Goal: Task Accomplishment & Management: Complete application form

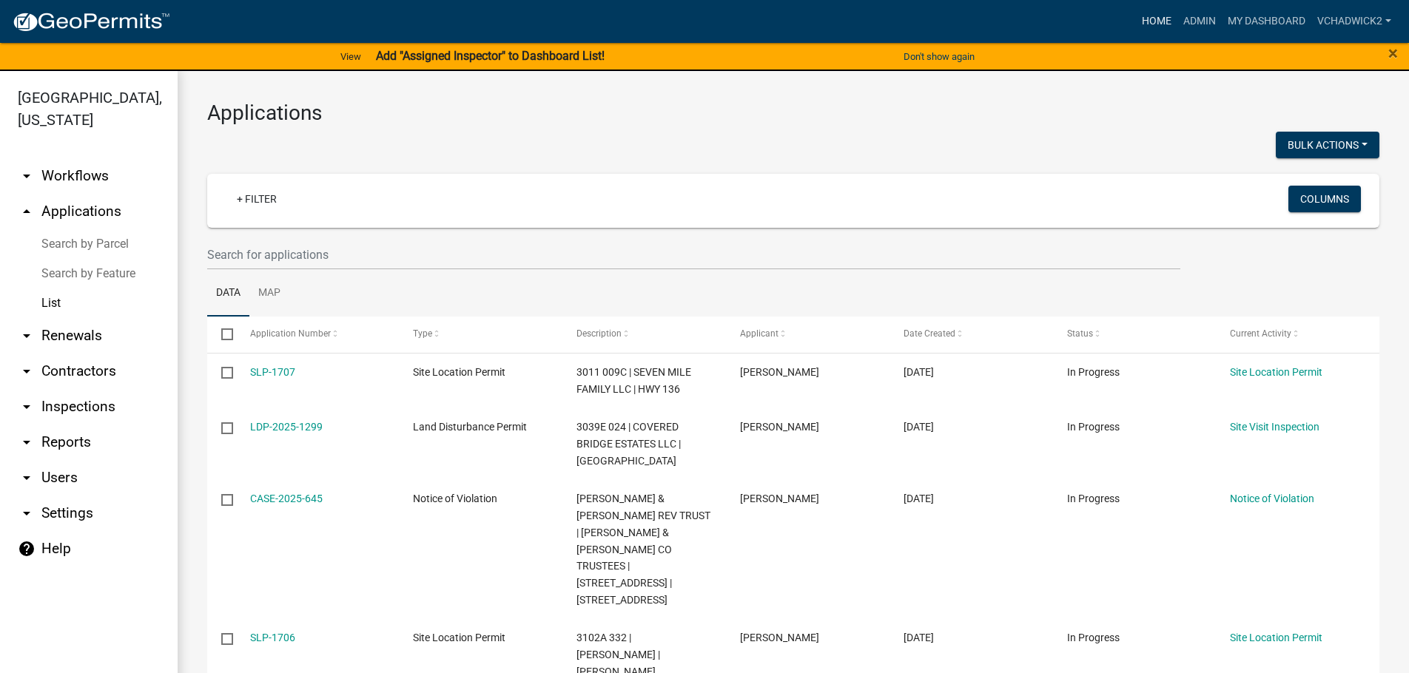
click at [1156, 18] on link "Home" at bounding box center [1156, 21] width 41 height 28
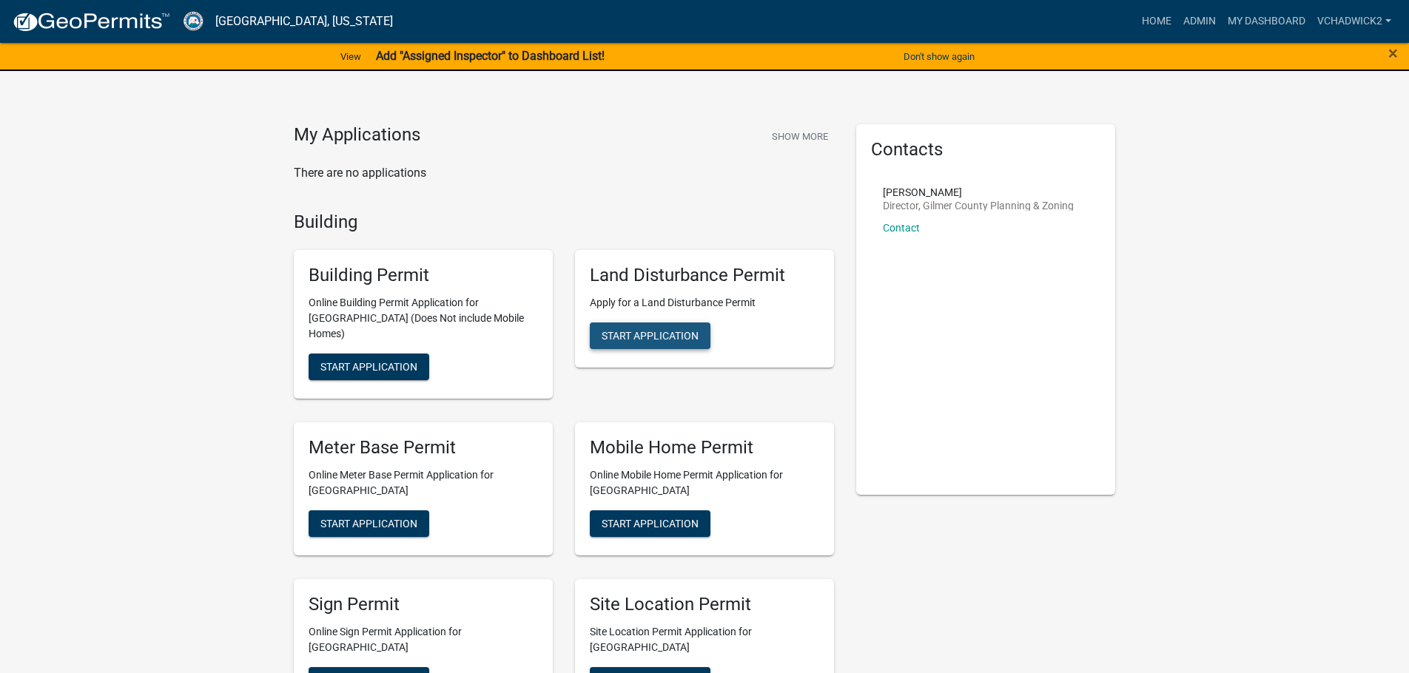
click at [672, 330] on span "Start Application" at bounding box center [649, 336] width 97 height 12
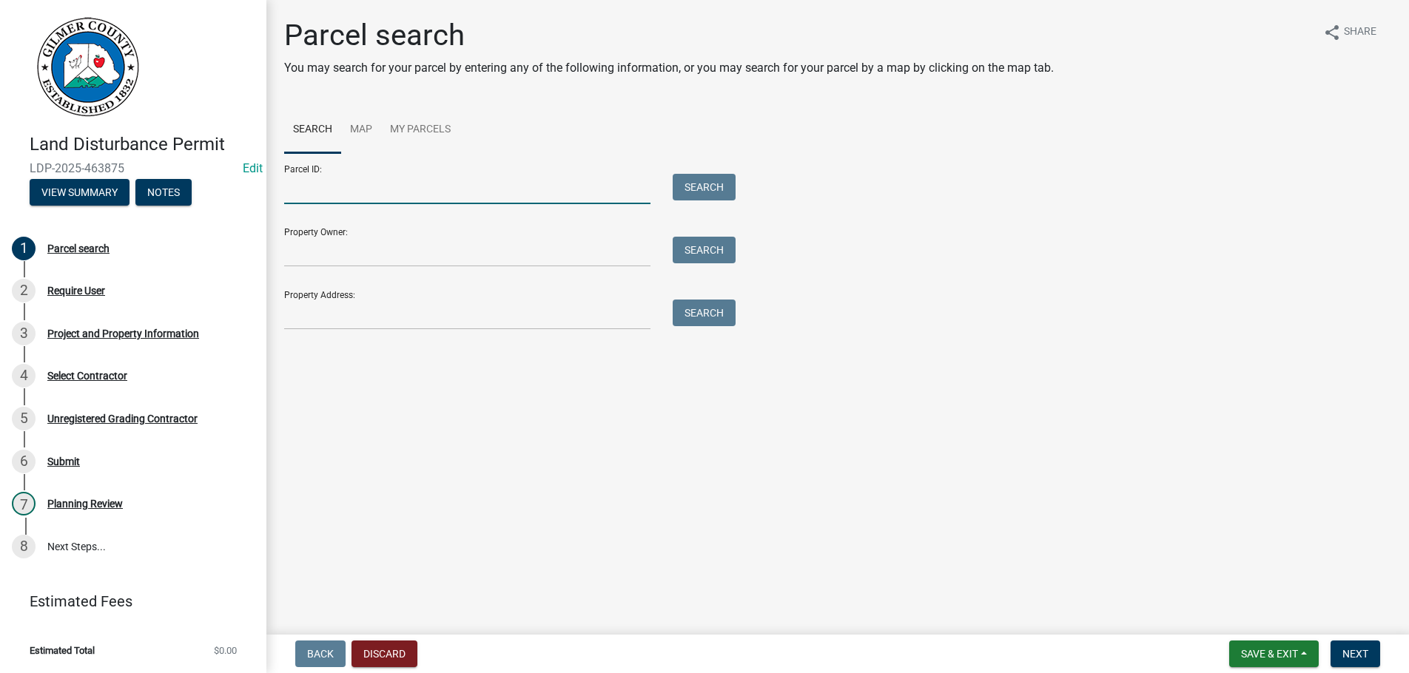
click at [352, 192] on input "Parcel ID:" at bounding box center [467, 189] width 366 height 30
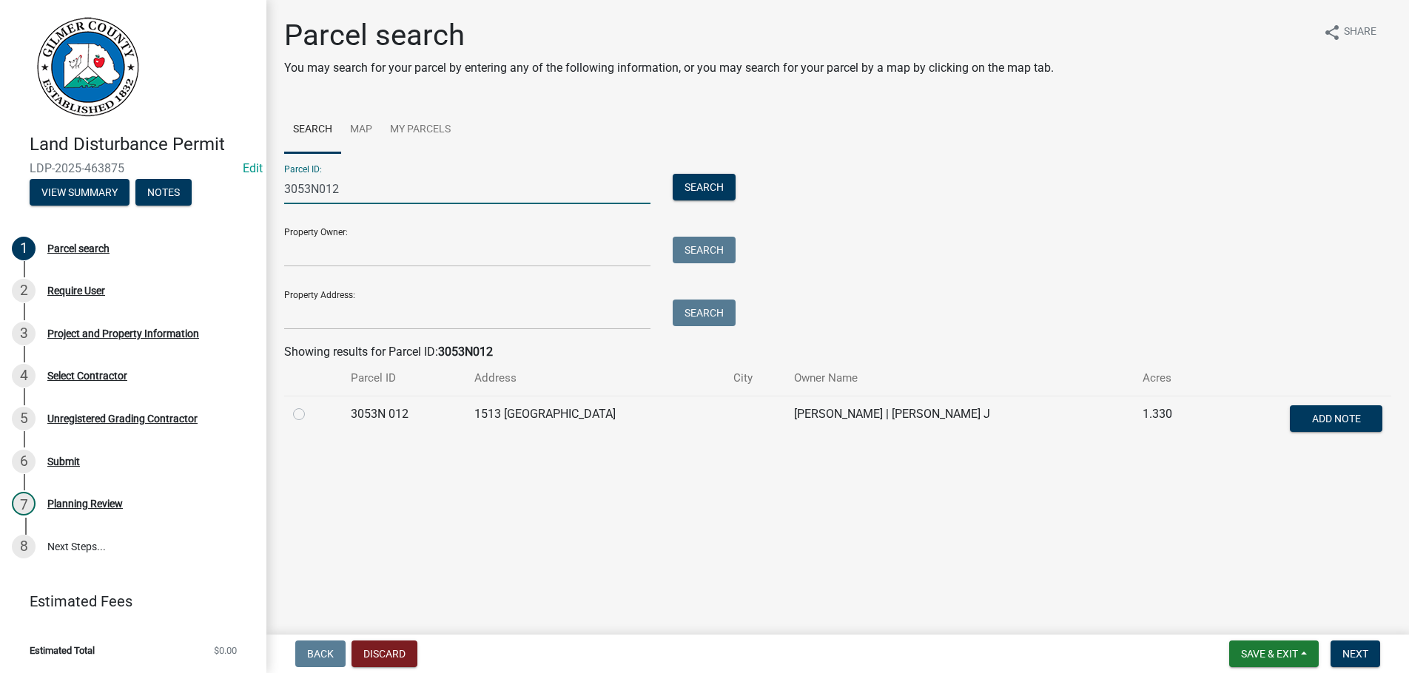
type input "3053N012"
click at [311, 405] on label at bounding box center [311, 405] width 0 height 0
click at [311, 415] on 012 "radio" at bounding box center [316, 410] width 10 height 10
radio 012 "true"
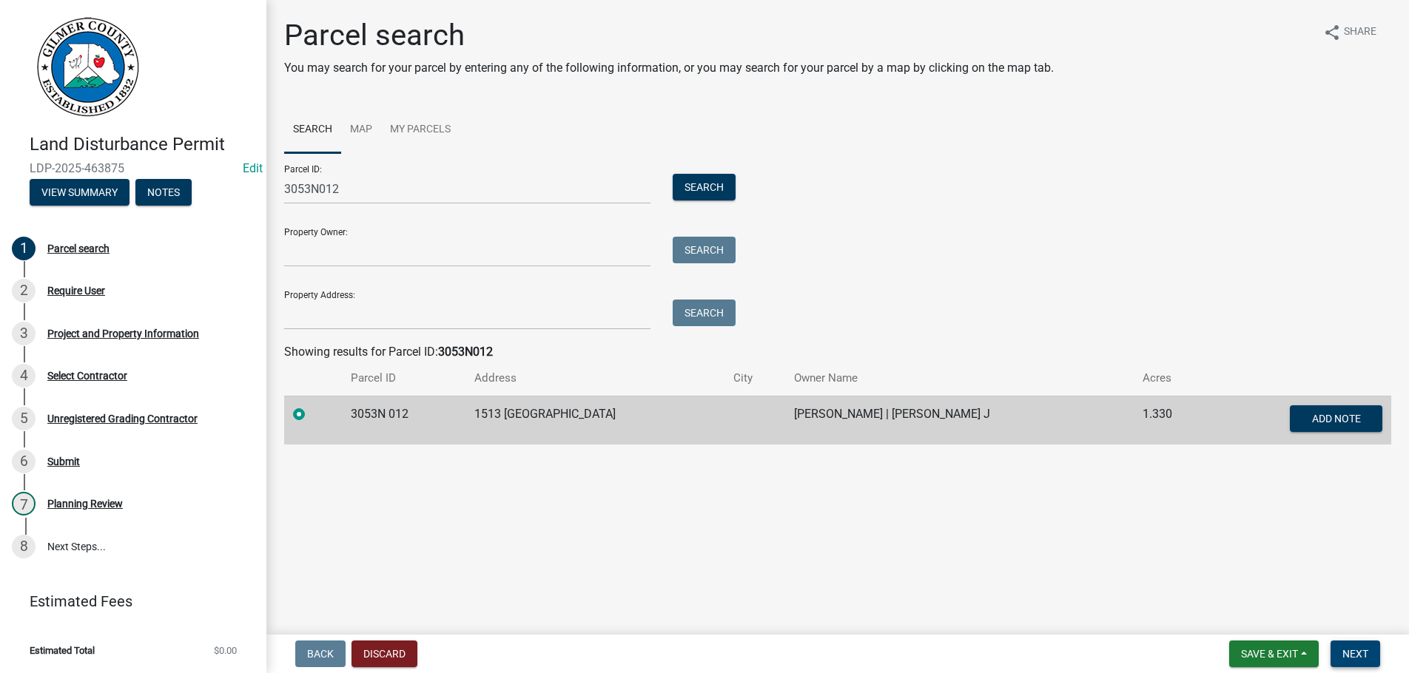
click at [1336, 649] on button "Next" at bounding box center [1355, 654] width 50 height 27
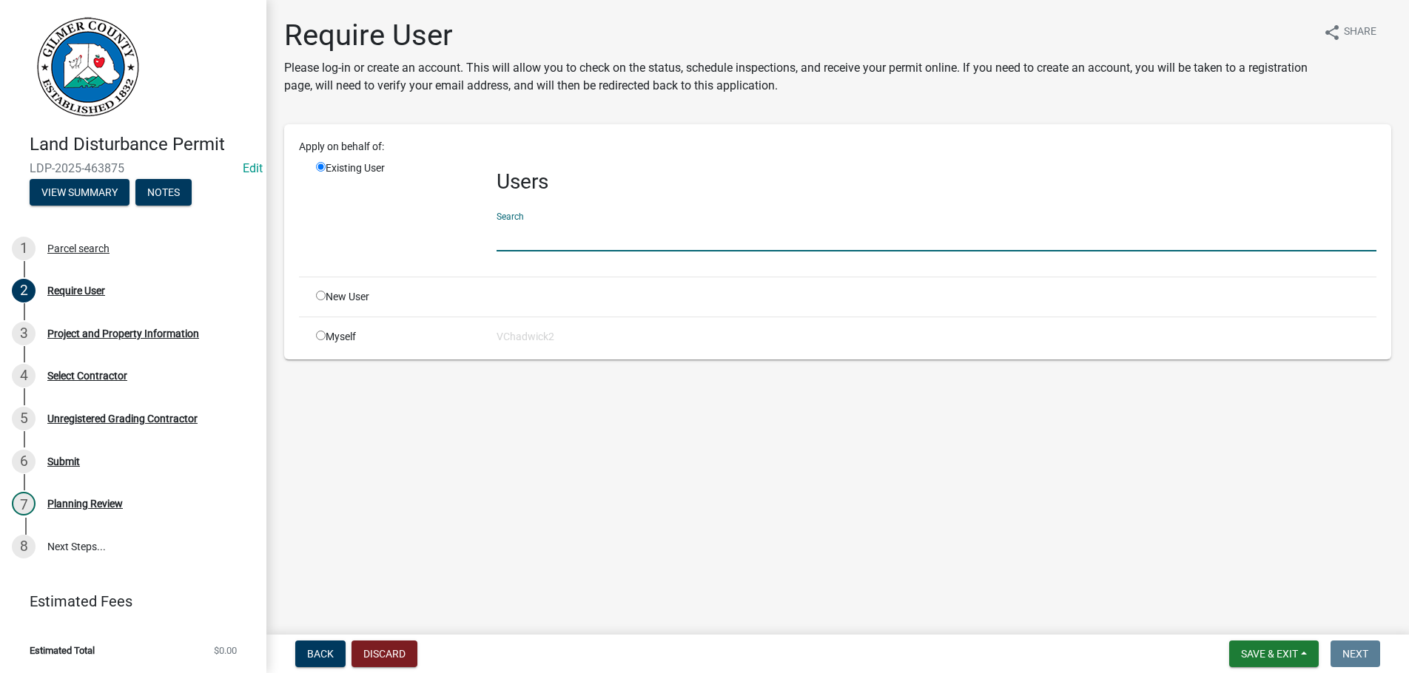
click at [518, 228] on input "text" at bounding box center [936, 236] width 880 height 30
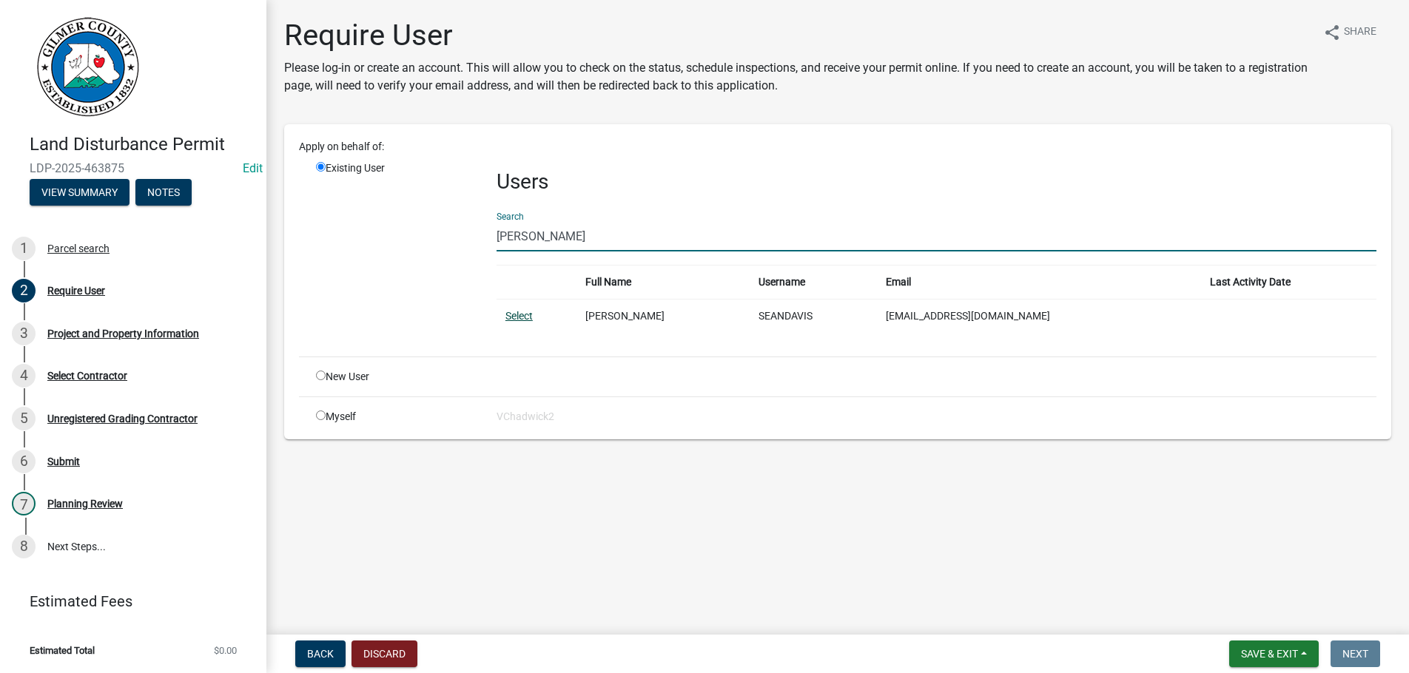
type input "[PERSON_NAME]"
click at [519, 313] on link "Select" at bounding box center [518, 316] width 27 height 12
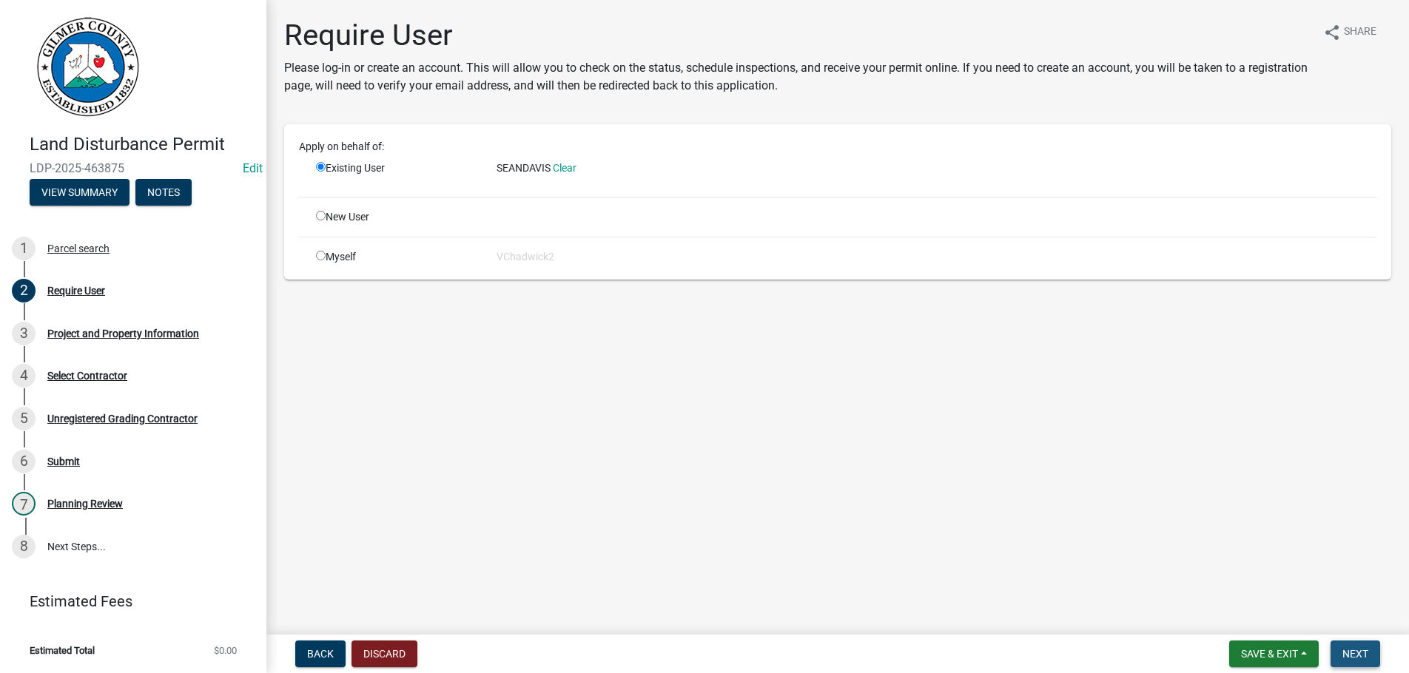
click at [1351, 650] on span "Next" at bounding box center [1355, 654] width 26 height 12
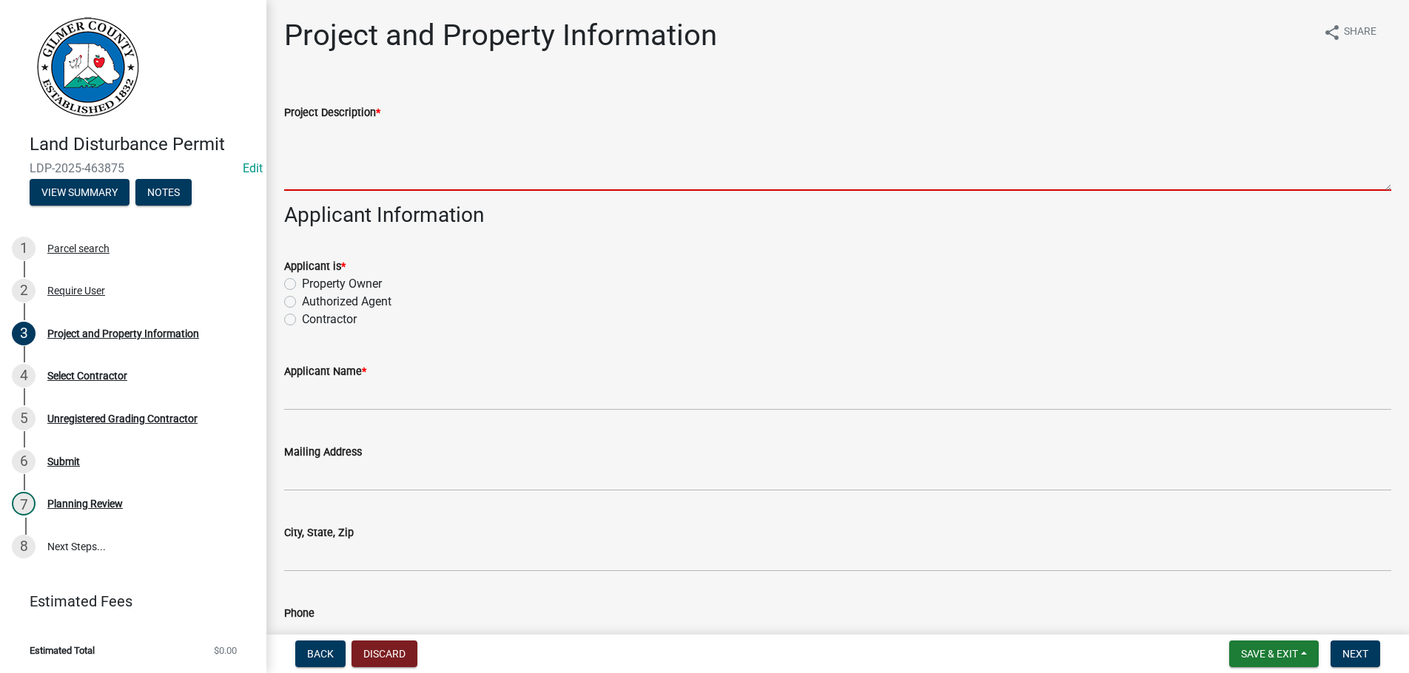
click at [437, 164] on textarea "Project Description *" at bounding box center [837, 156] width 1107 height 70
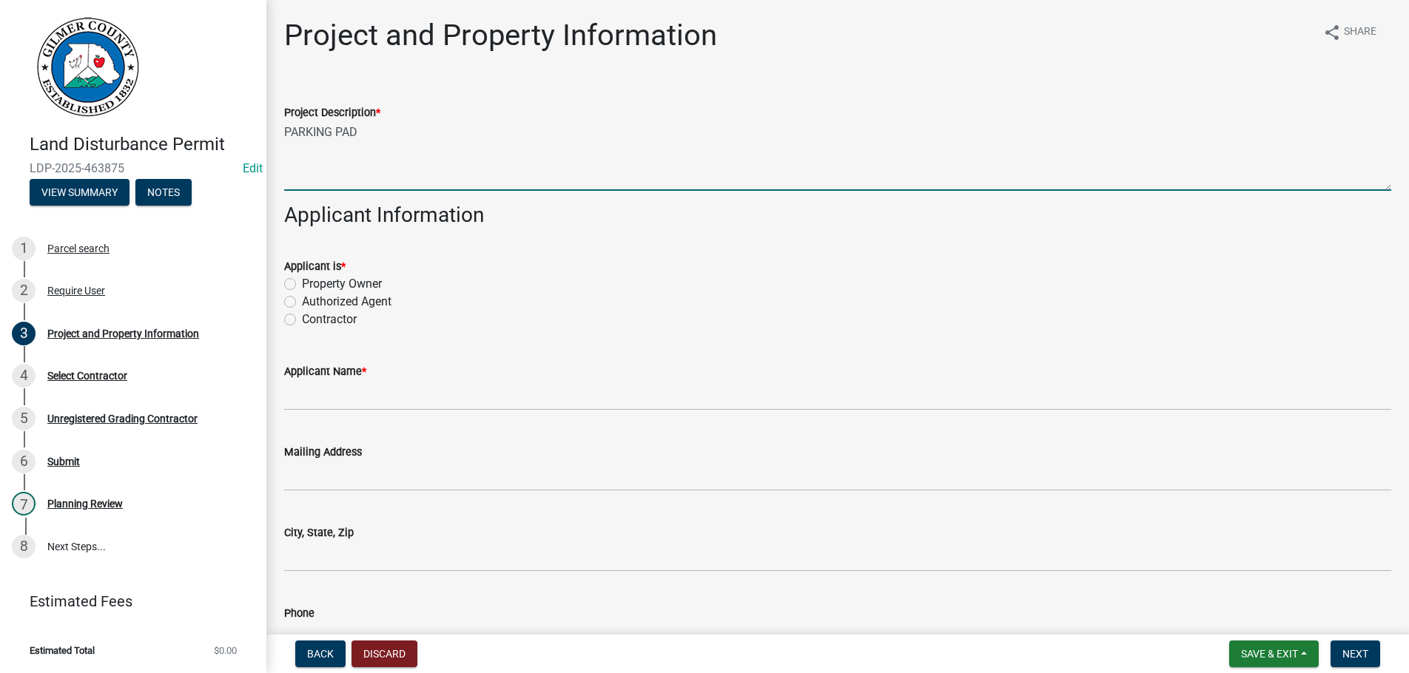
type textarea "PARKING PAD"
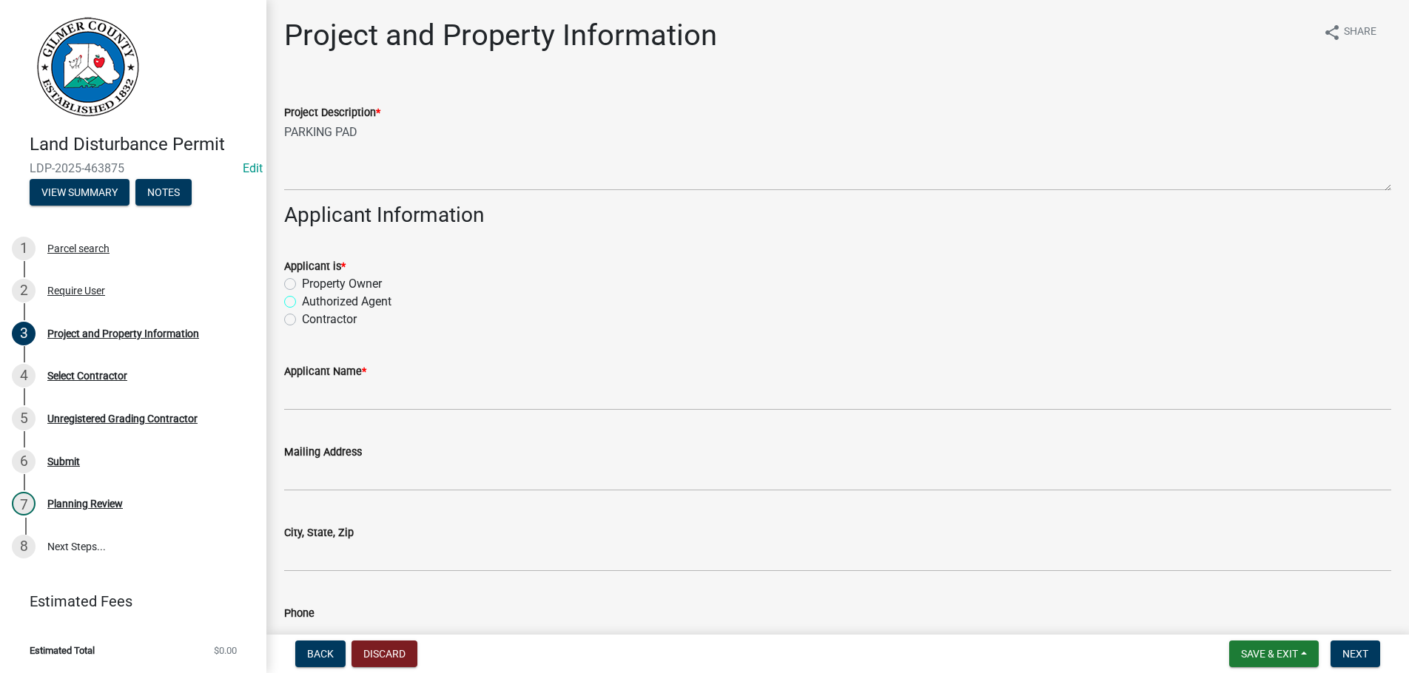
click at [302, 293] on input "Authorized Agent" at bounding box center [307, 298] width 10 height 10
radio input "true"
click at [302, 311] on input "Contractor" at bounding box center [307, 316] width 10 height 10
radio input "true"
click at [302, 311] on input "Contractor" at bounding box center [307, 316] width 10 height 10
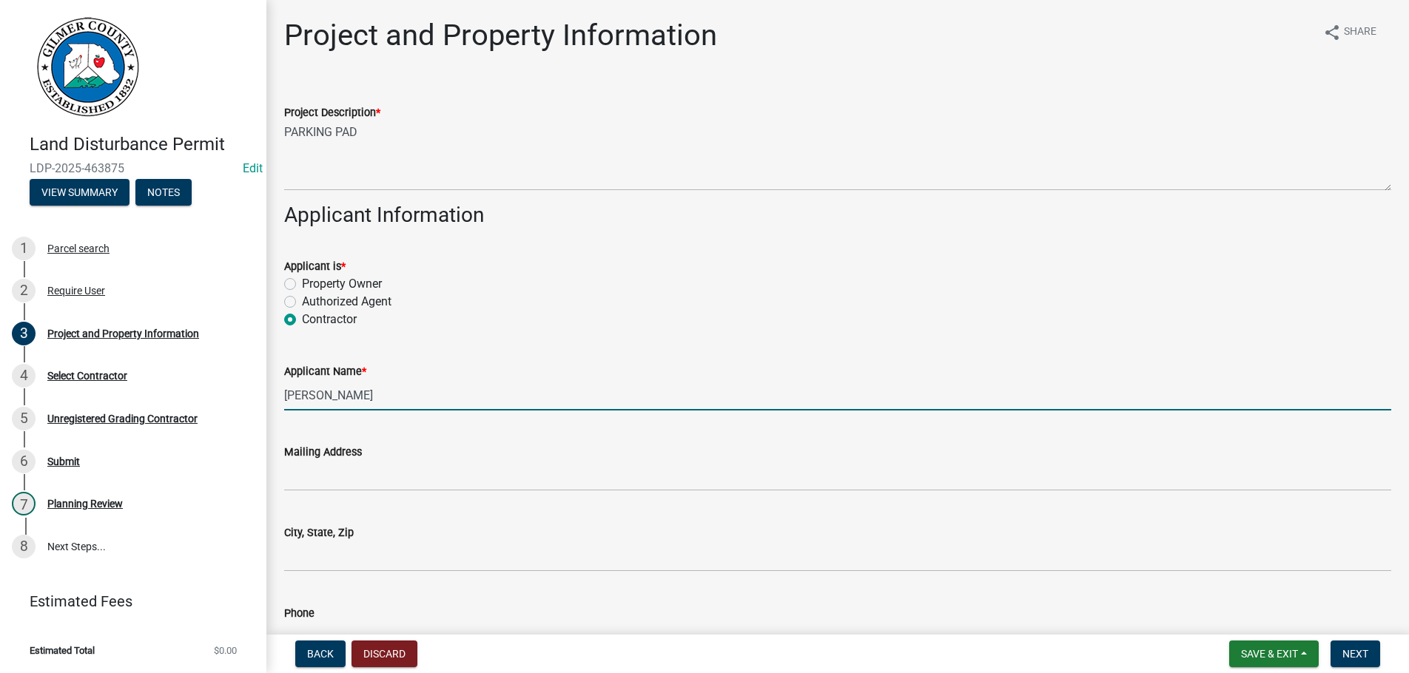
type input "[PERSON_NAME]"
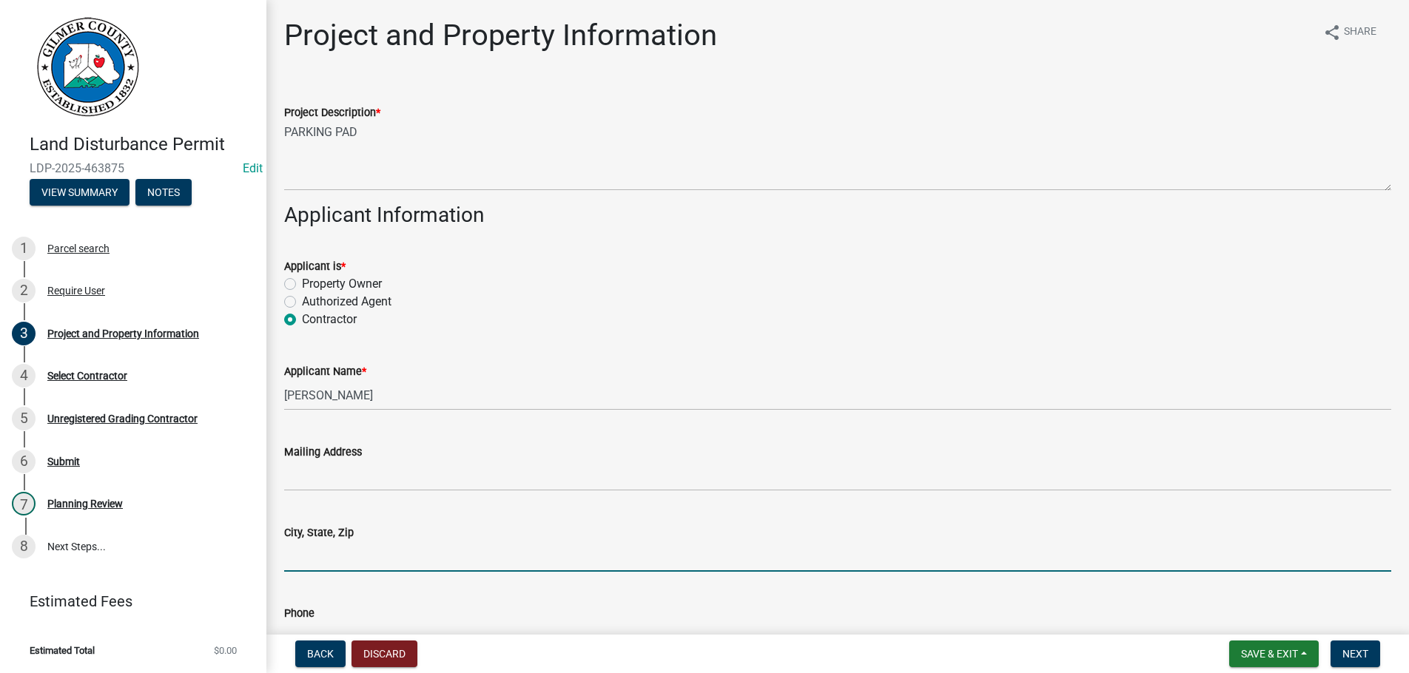
scroll to position [323, 0]
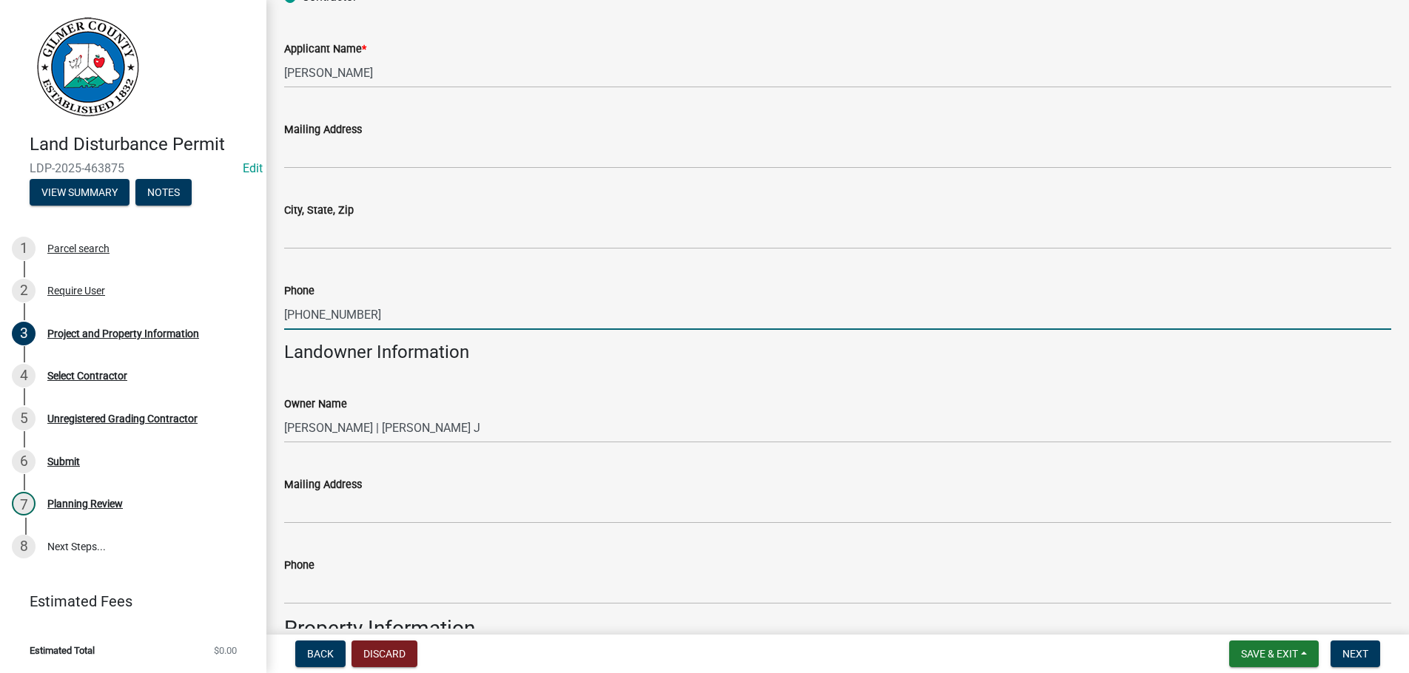
type input "[PHONE_NUMBER]"
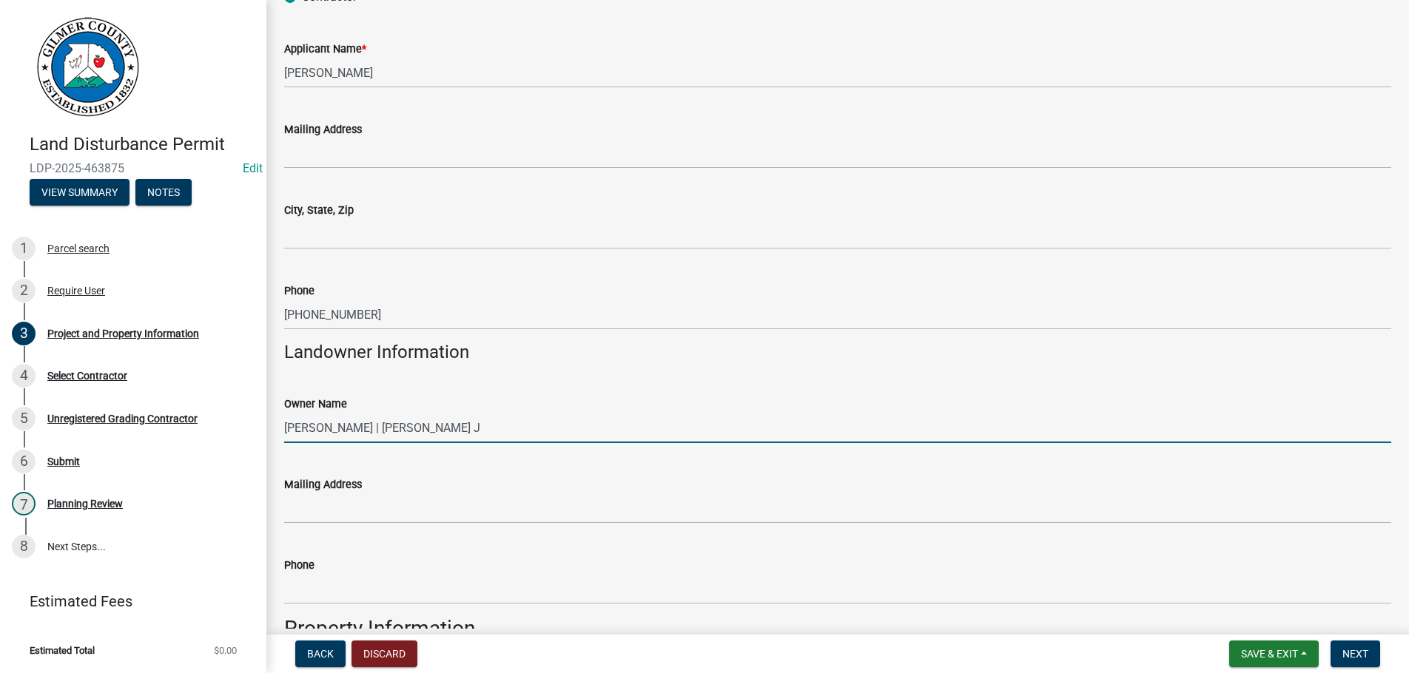
click at [340, 426] on input "[PERSON_NAME] | [PERSON_NAME] J" at bounding box center [837, 428] width 1107 height 30
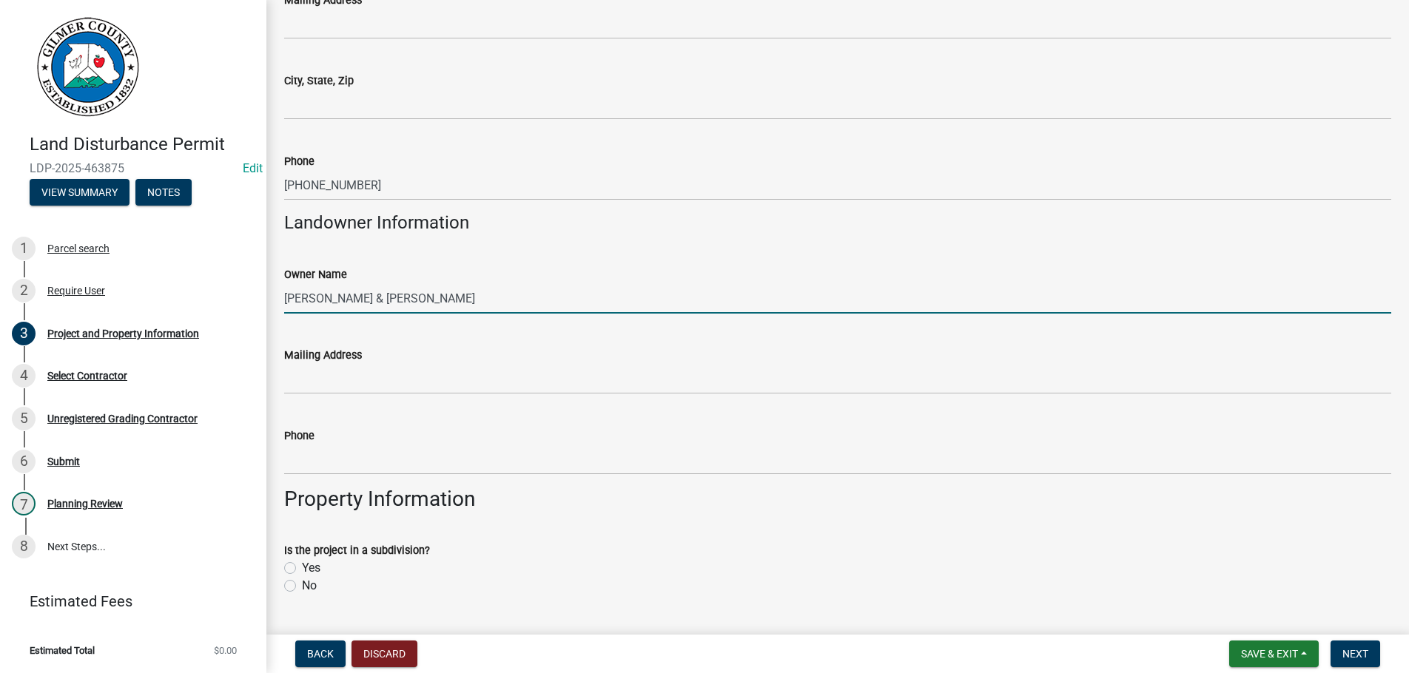
scroll to position [576, 0]
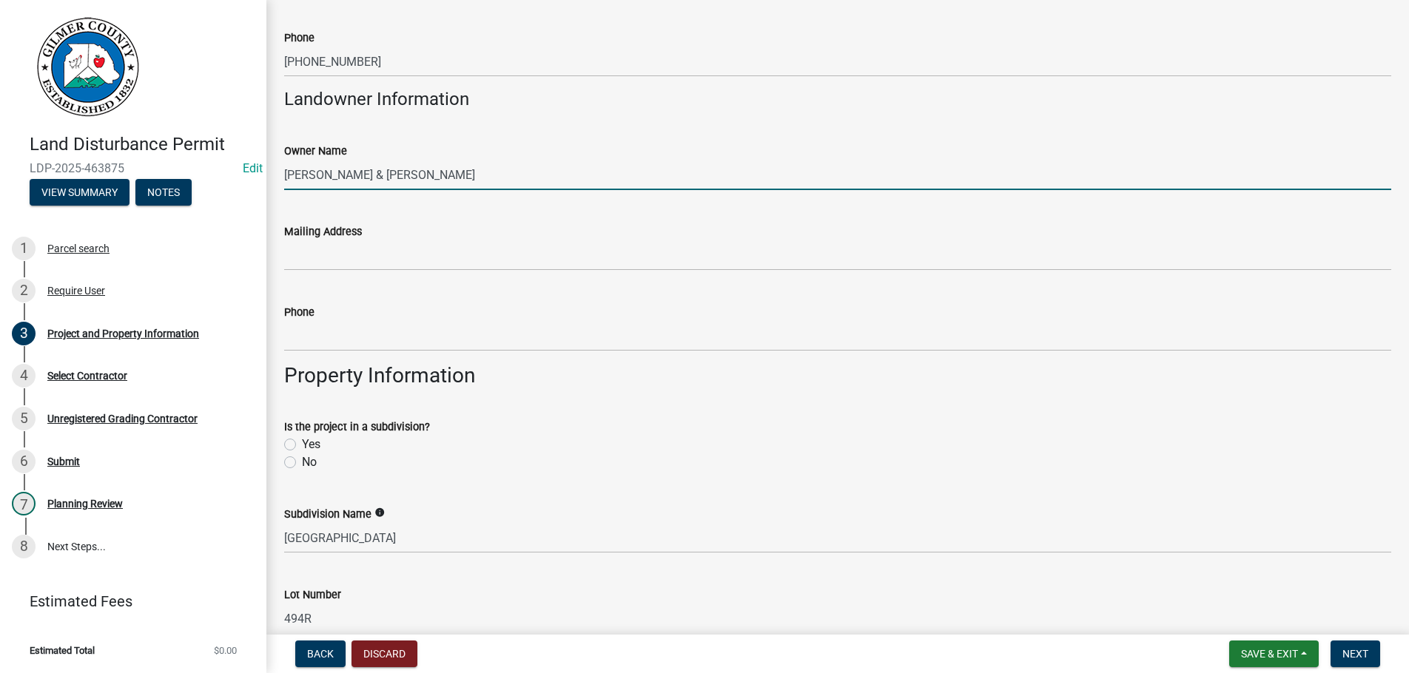
type input "[PERSON_NAME] & [PERSON_NAME]"
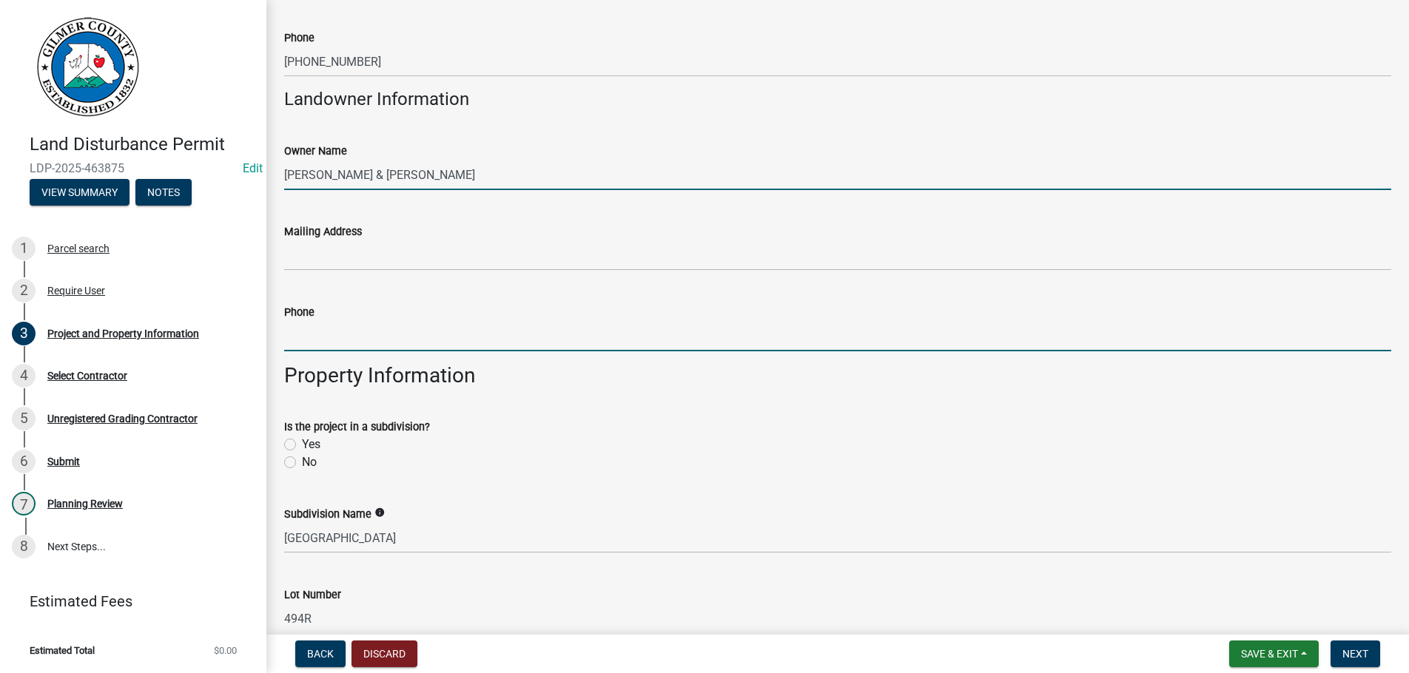
click at [381, 341] on input "Phone" at bounding box center [837, 336] width 1107 height 30
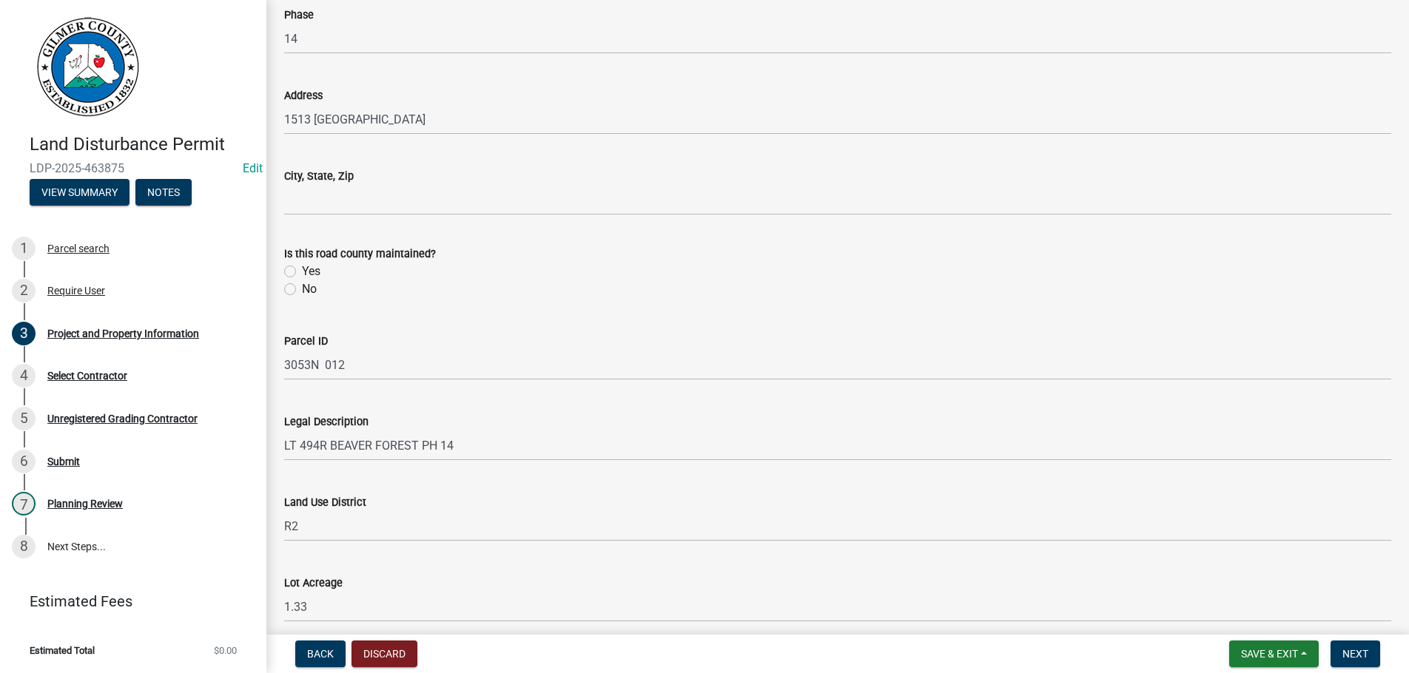
scroll to position [1250, 0]
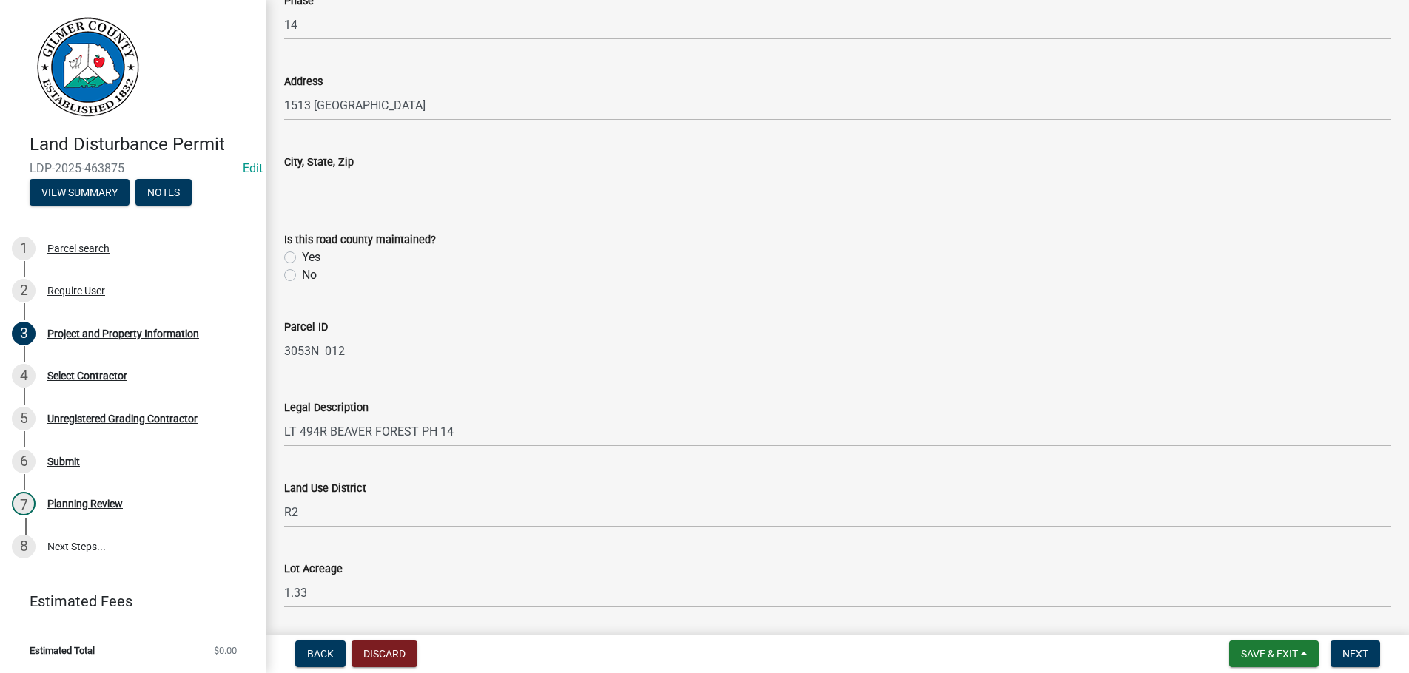
type input "[PHONE_NUMBER]"
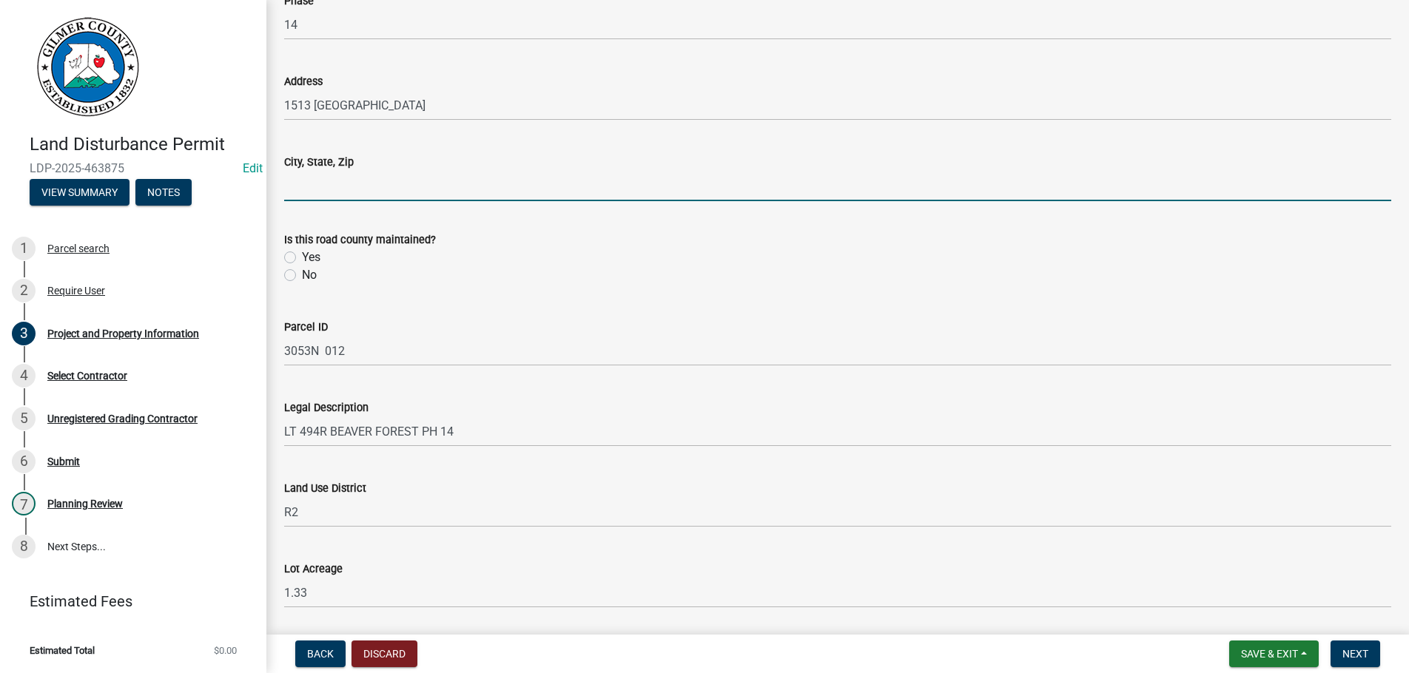
click at [413, 189] on input "City, State, Zip" at bounding box center [837, 186] width 1107 height 30
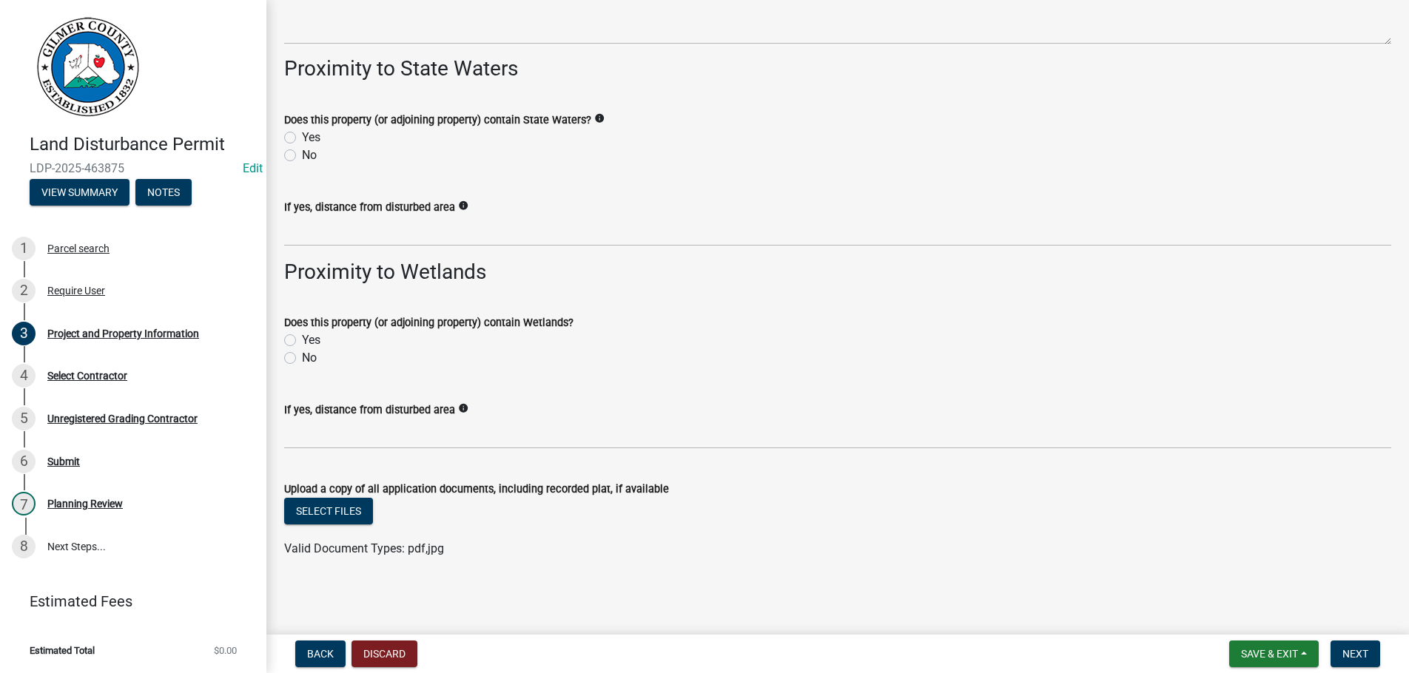
scroll to position [1679, 0]
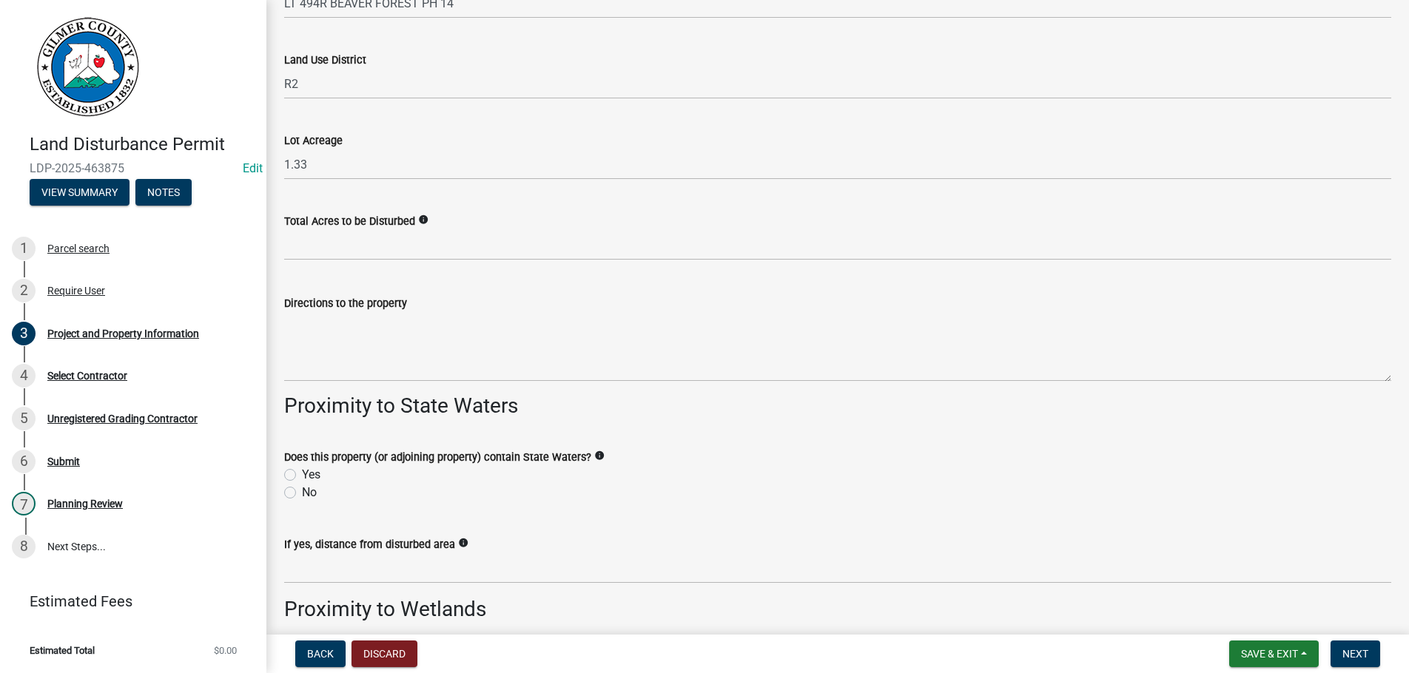
type input "ELLIJAY GA 30540"
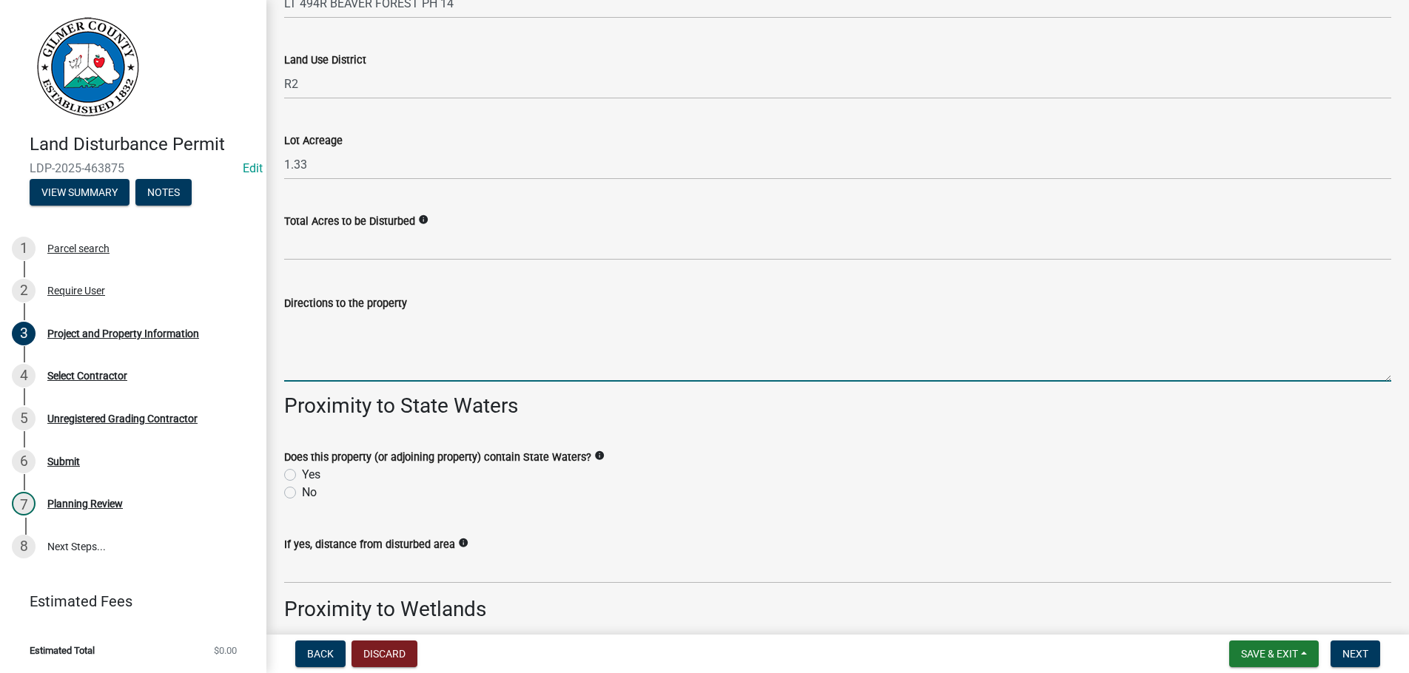
drag, startPoint x: 300, startPoint y: 357, endPoint x: 569, endPoint y: 338, distance: 269.2
click at [448, 349] on textarea "Directions to the property" at bounding box center [837, 347] width 1107 height 70
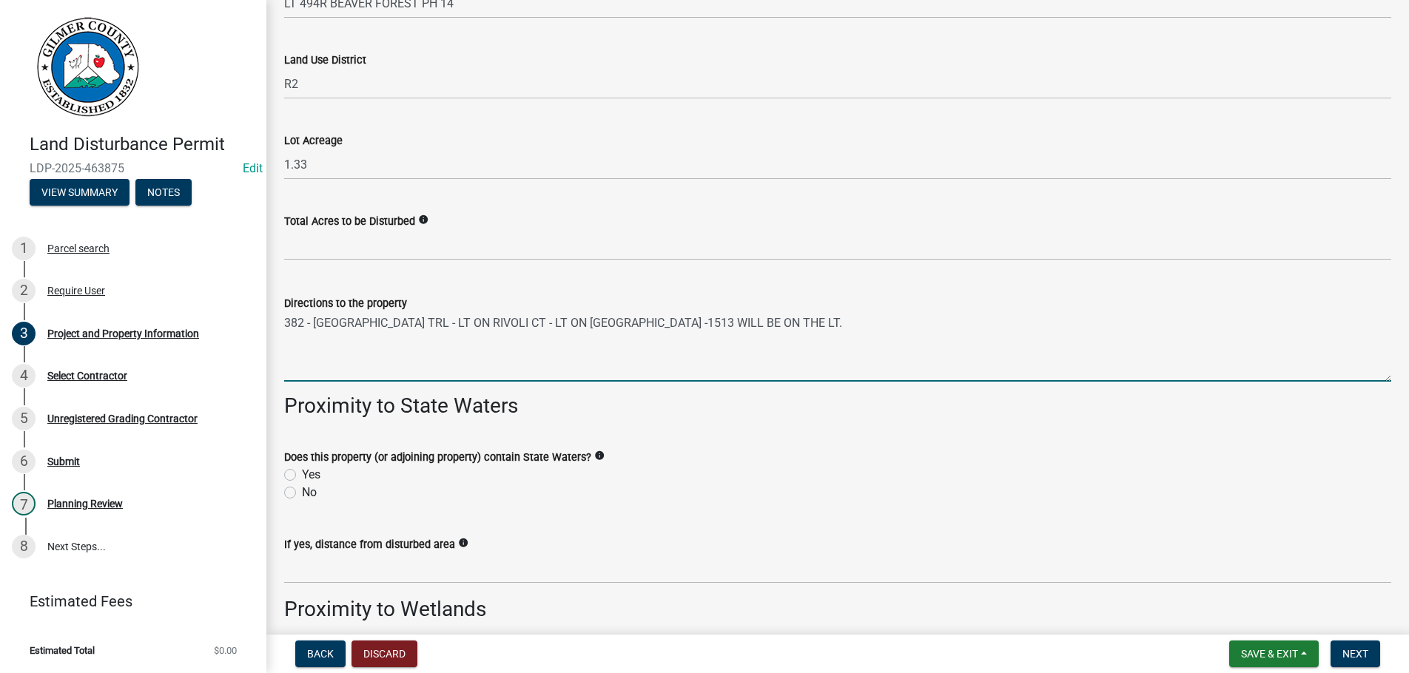
scroll to position [2016, 0]
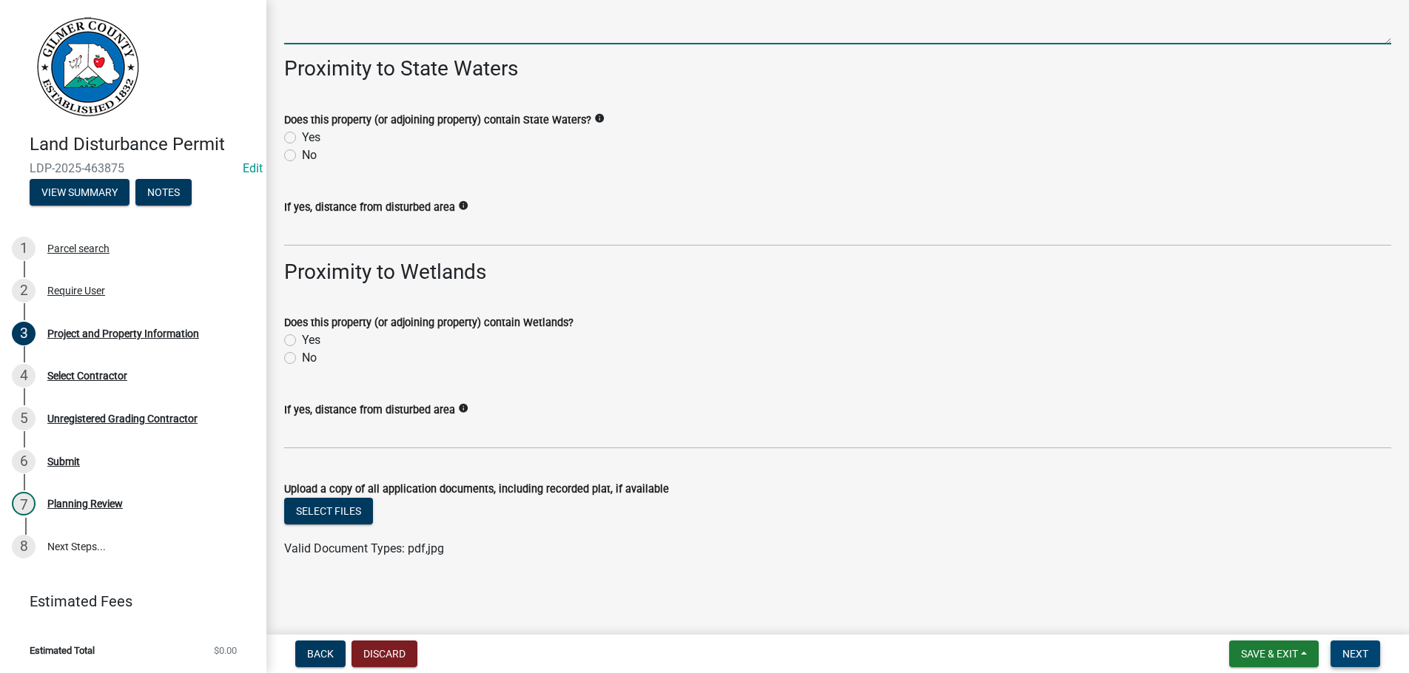
type textarea "382 - [GEOGRAPHIC_DATA] TRL - LT ON RIVOLI CT - LT ON [GEOGRAPHIC_DATA] -1513 W…"
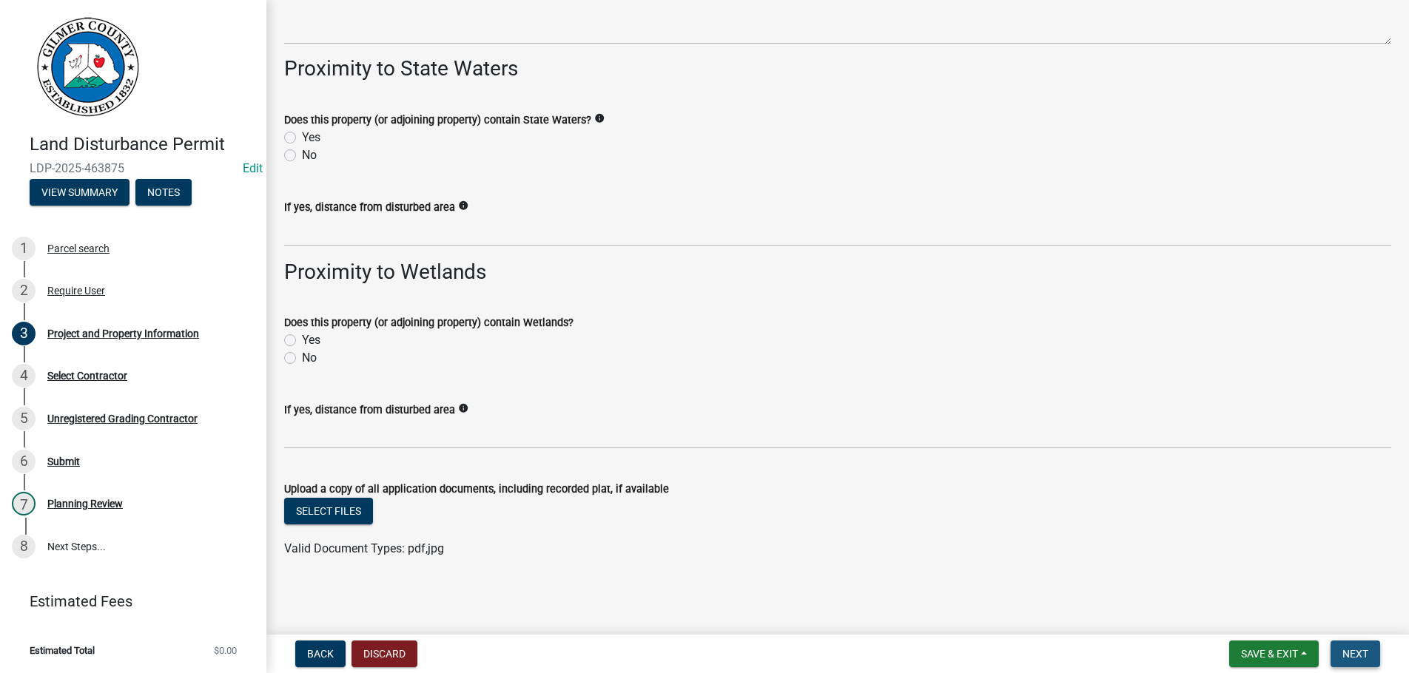
click at [1352, 652] on span "Next" at bounding box center [1355, 654] width 26 height 12
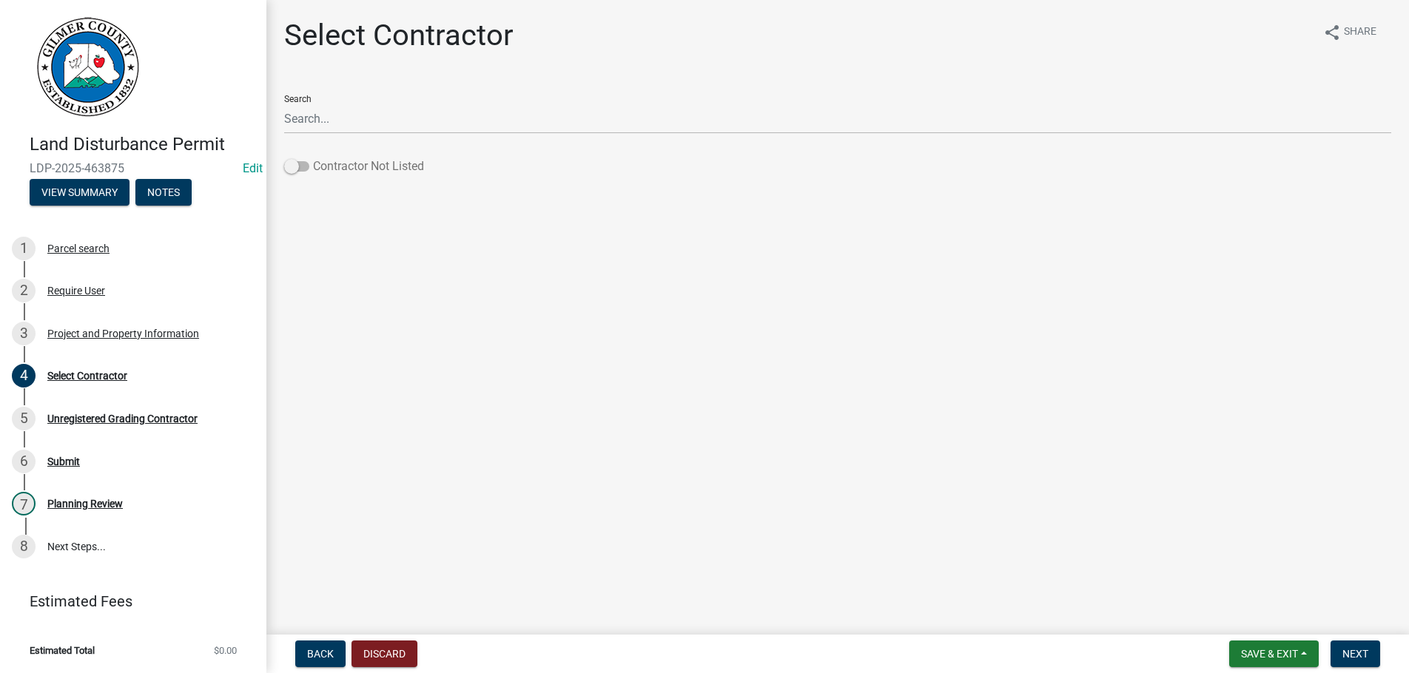
click at [297, 167] on span at bounding box center [296, 166] width 25 height 10
click at [313, 158] on input "Contractor Not Listed" at bounding box center [313, 158] width 0 height 0
click at [1350, 649] on span "Next" at bounding box center [1355, 654] width 26 height 12
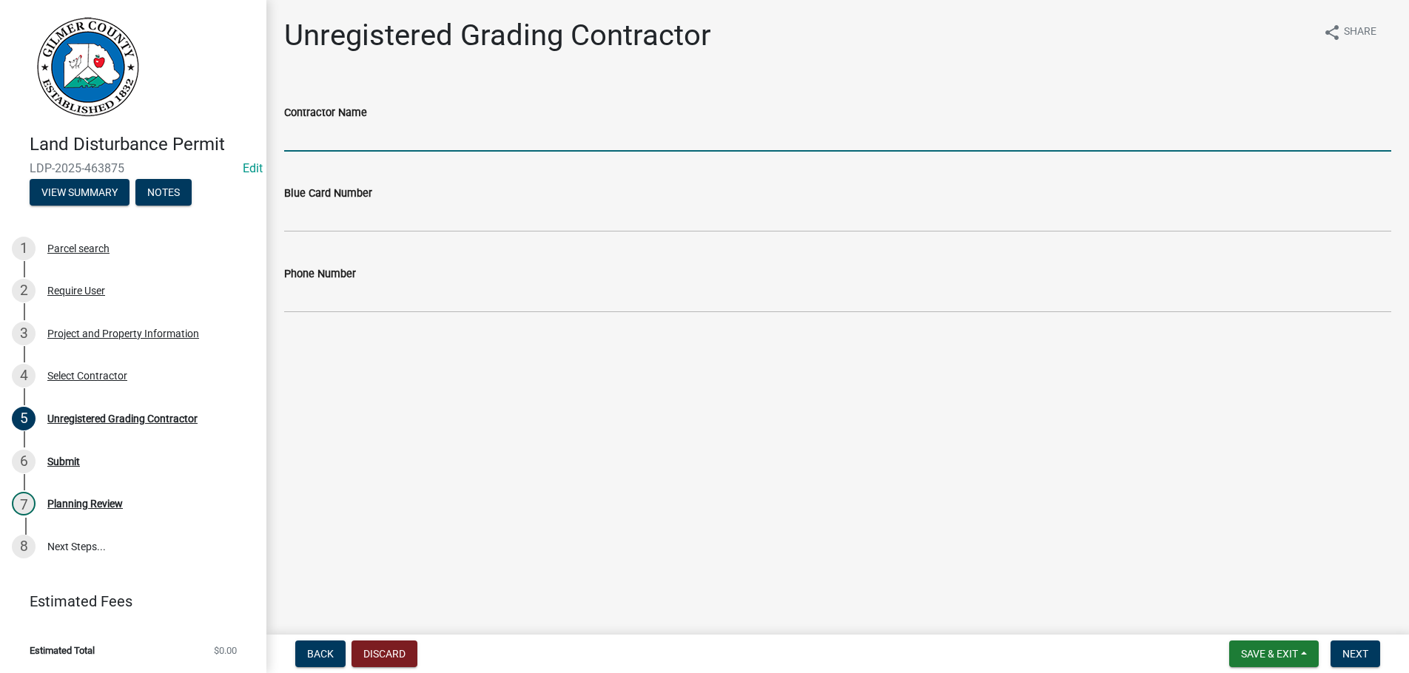
click at [318, 133] on input "Contractor Name" at bounding box center [837, 136] width 1107 height 30
type input "[PERSON_NAME]"
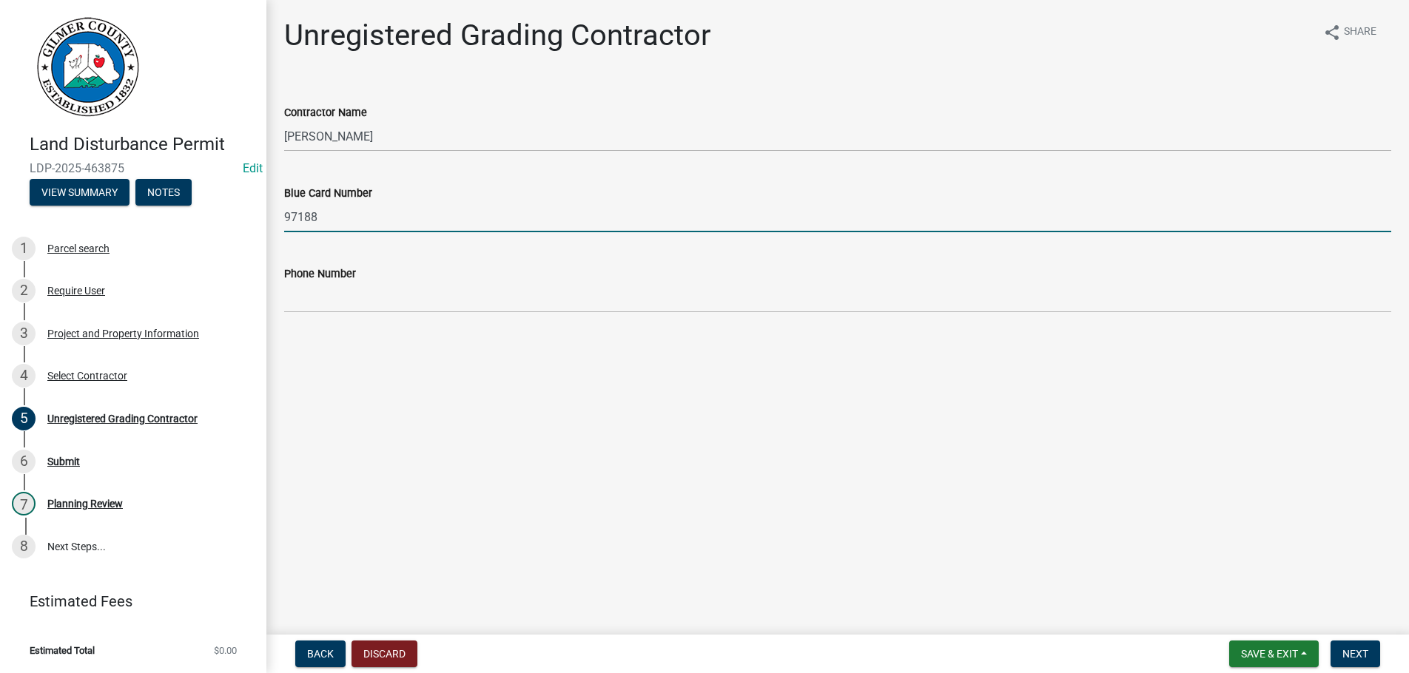
type input "97188"
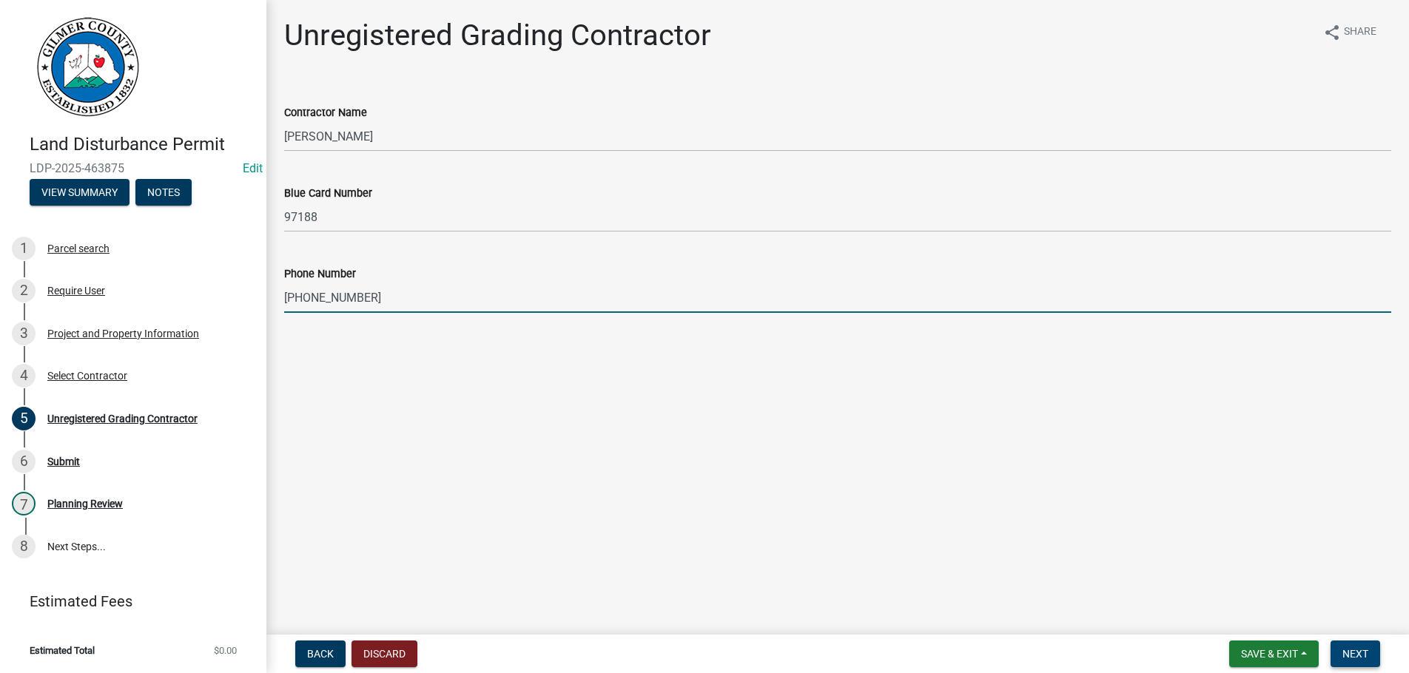
type input "[PHONE_NUMBER]"
click at [1360, 650] on span "Next" at bounding box center [1355, 654] width 26 height 12
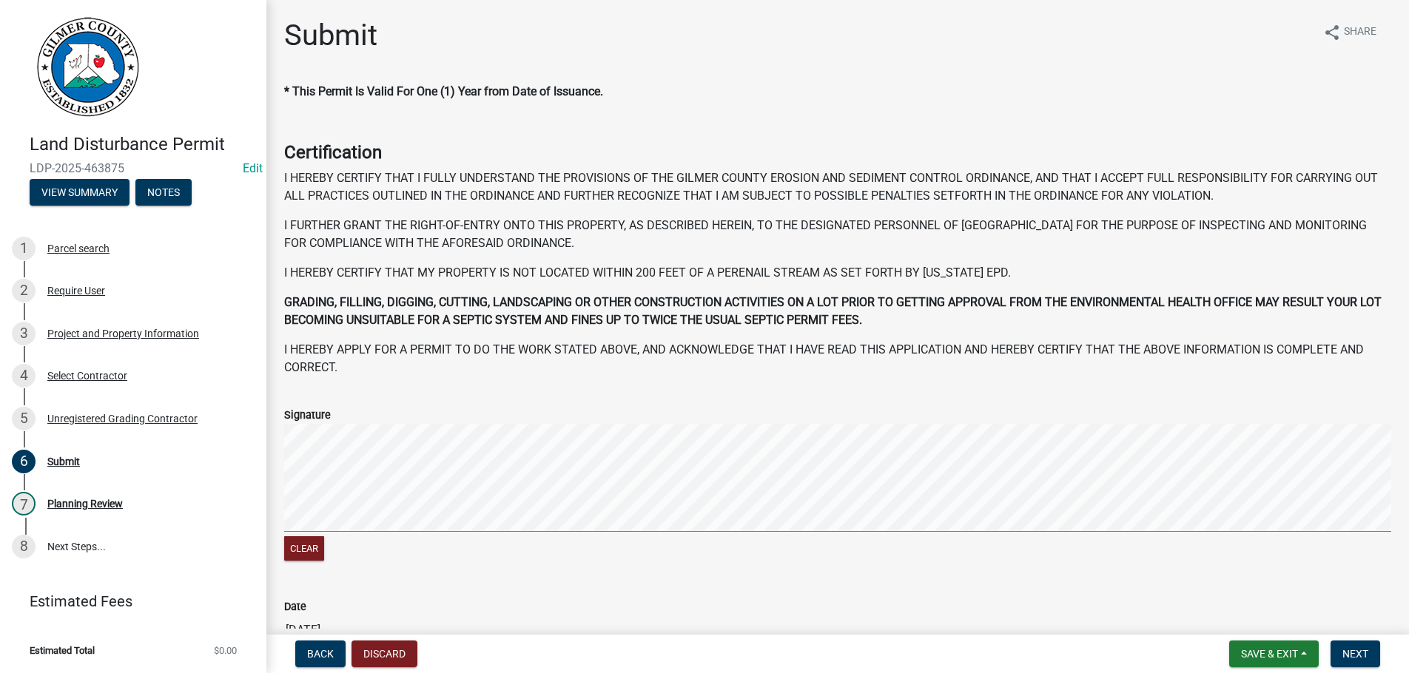
scroll to position [152, 0]
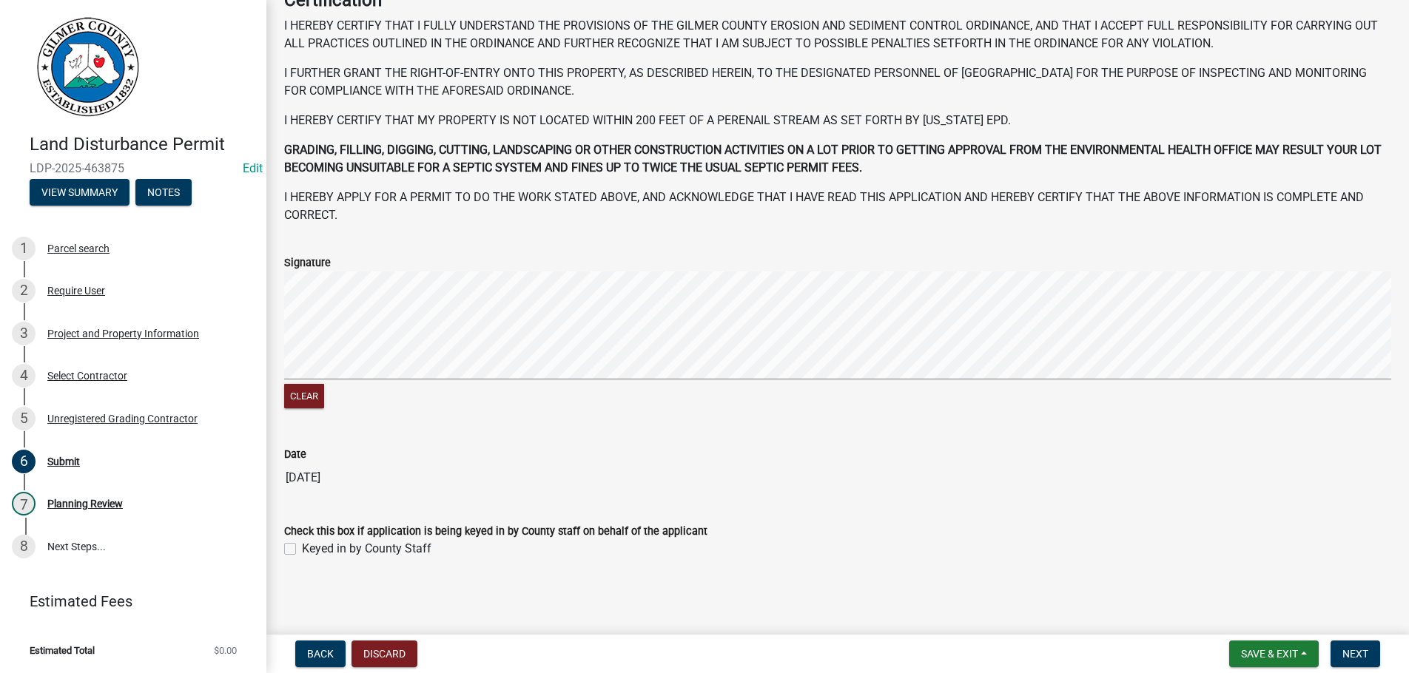
click at [302, 550] on label "Keyed in by County Staff" at bounding box center [366, 549] width 129 height 18
click at [302, 550] on input "Keyed in by County Staff" at bounding box center [307, 545] width 10 height 10
checkbox input "true"
click at [1343, 649] on span "Next" at bounding box center [1355, 654] width 26 height 12
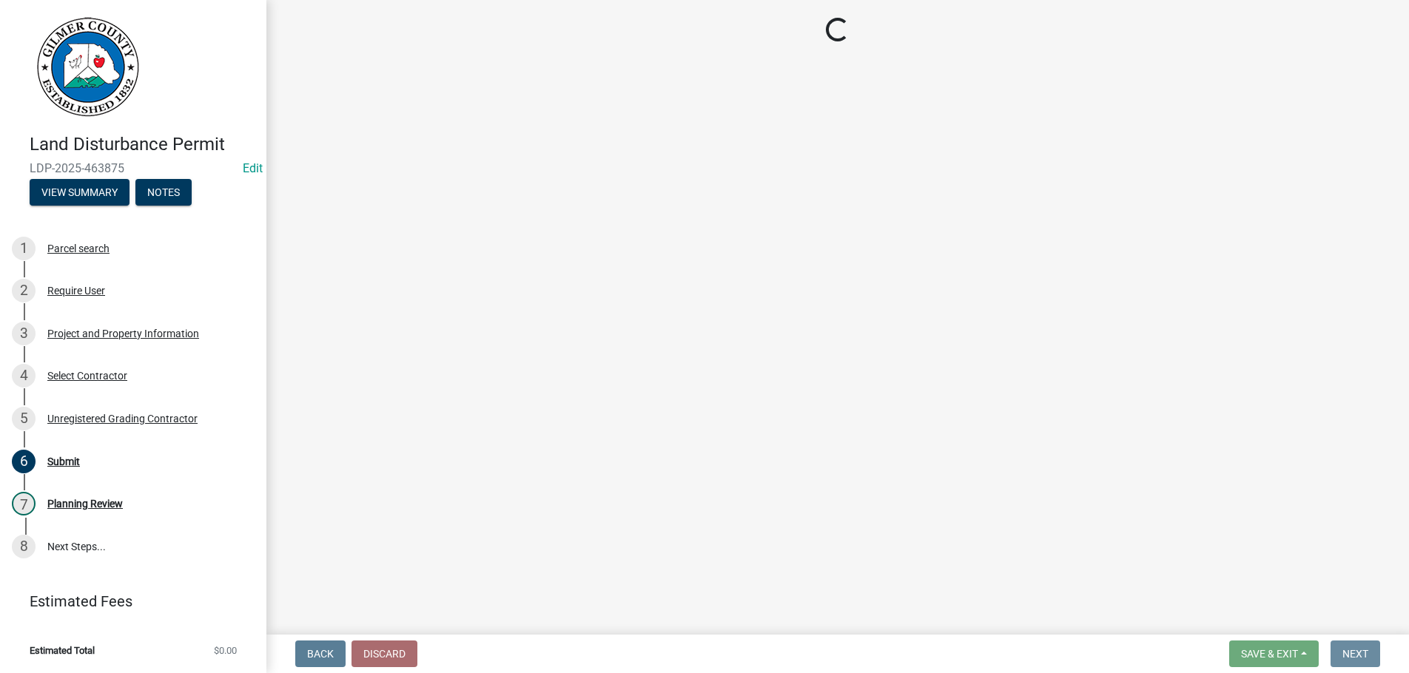
scroll to position [0, 0]
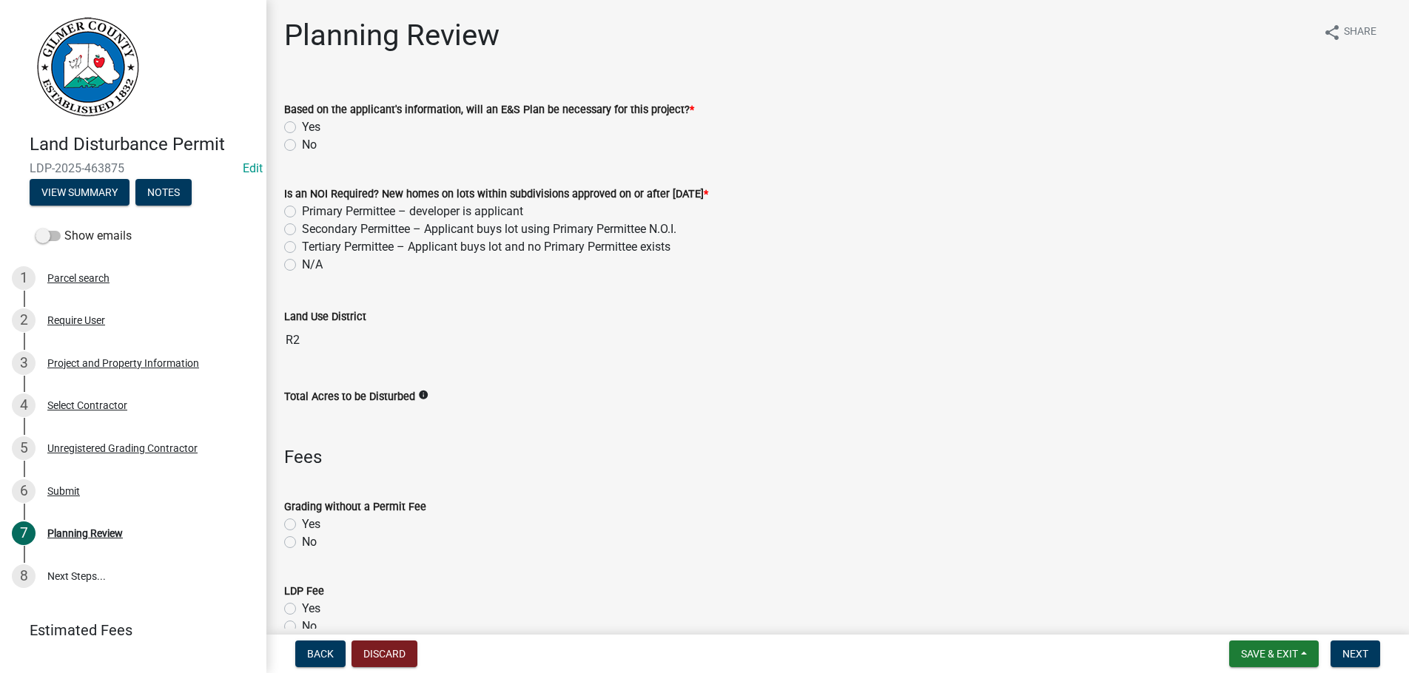
click at [302, 146] on label "No" at bounding box center [309, 145] width 15 height 18
click at [302, 146] on input "No" at bounding box center [307, 141] width 10 height 10
radio input "true"
click at [302, 265] on label "N/A" at bounding box center [312, 265] width 21 height 18
click at [302, 265] on input "N/A" at bounding box center [307, 261] width 10 height 10
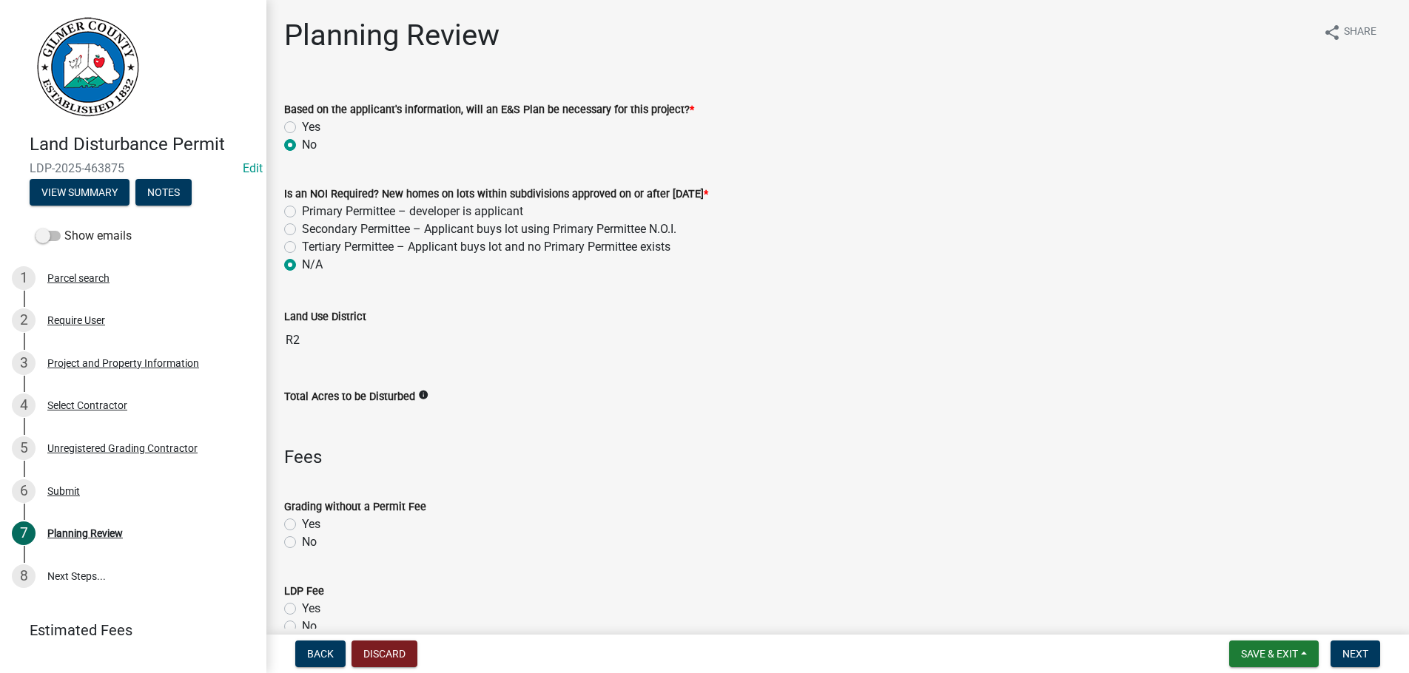
radio input "true"
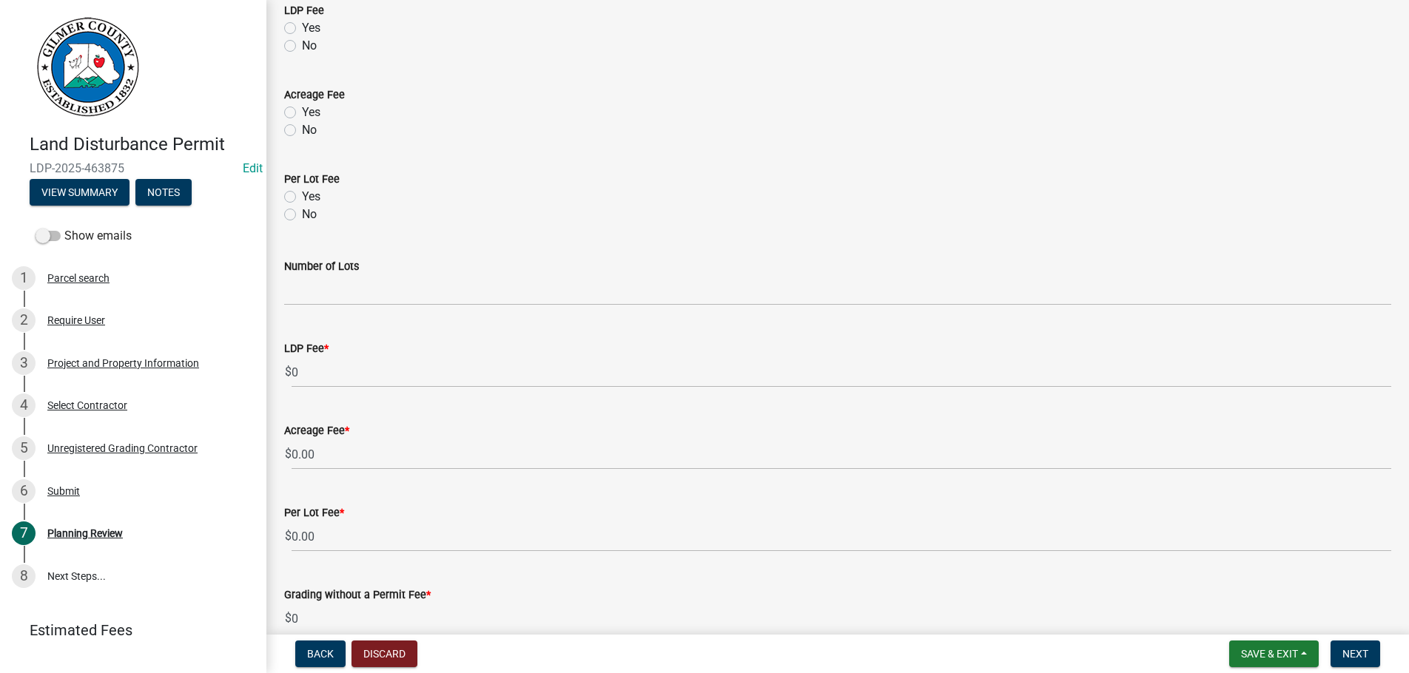
scroll to position [590, 0]
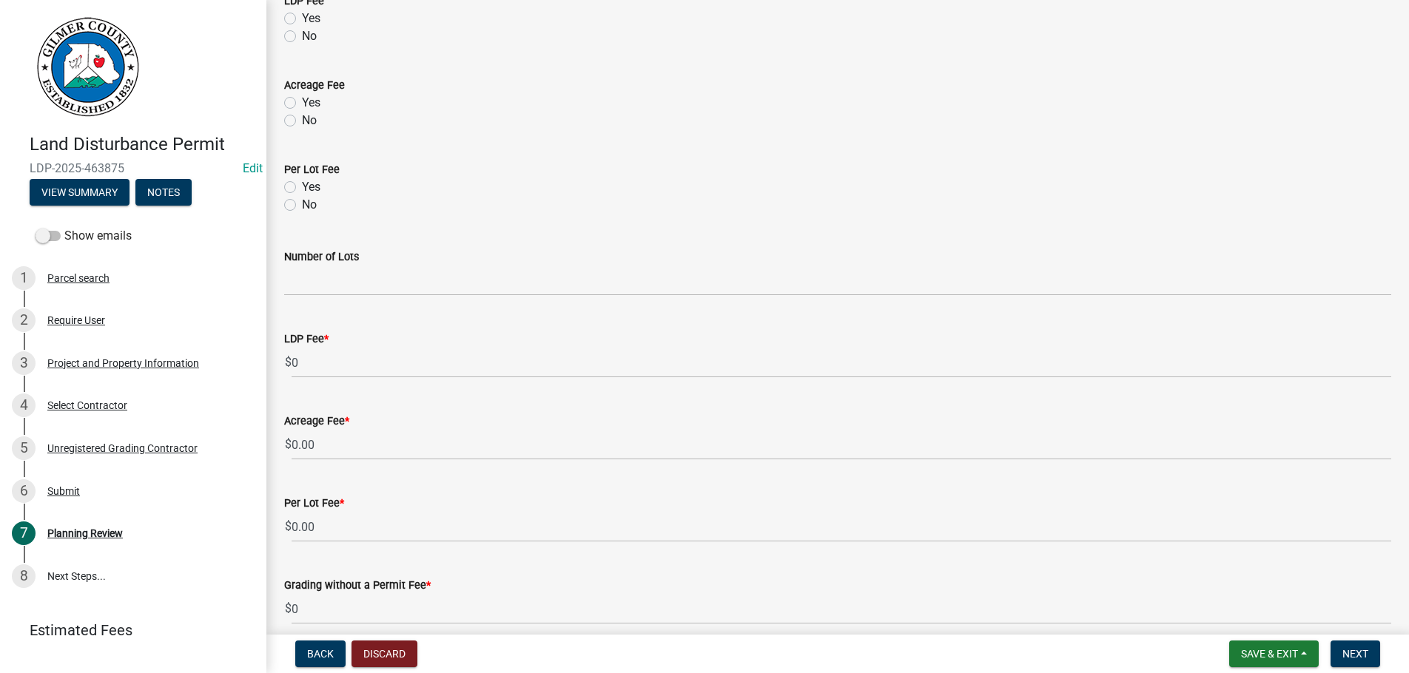
click at [302, 20] on label "Yes" at bounding box center [311, 19] width 18 height 18
click at [302, 19] on input "Yes" at bounding box center [307, 15] width 10 height 10
radio input "true"
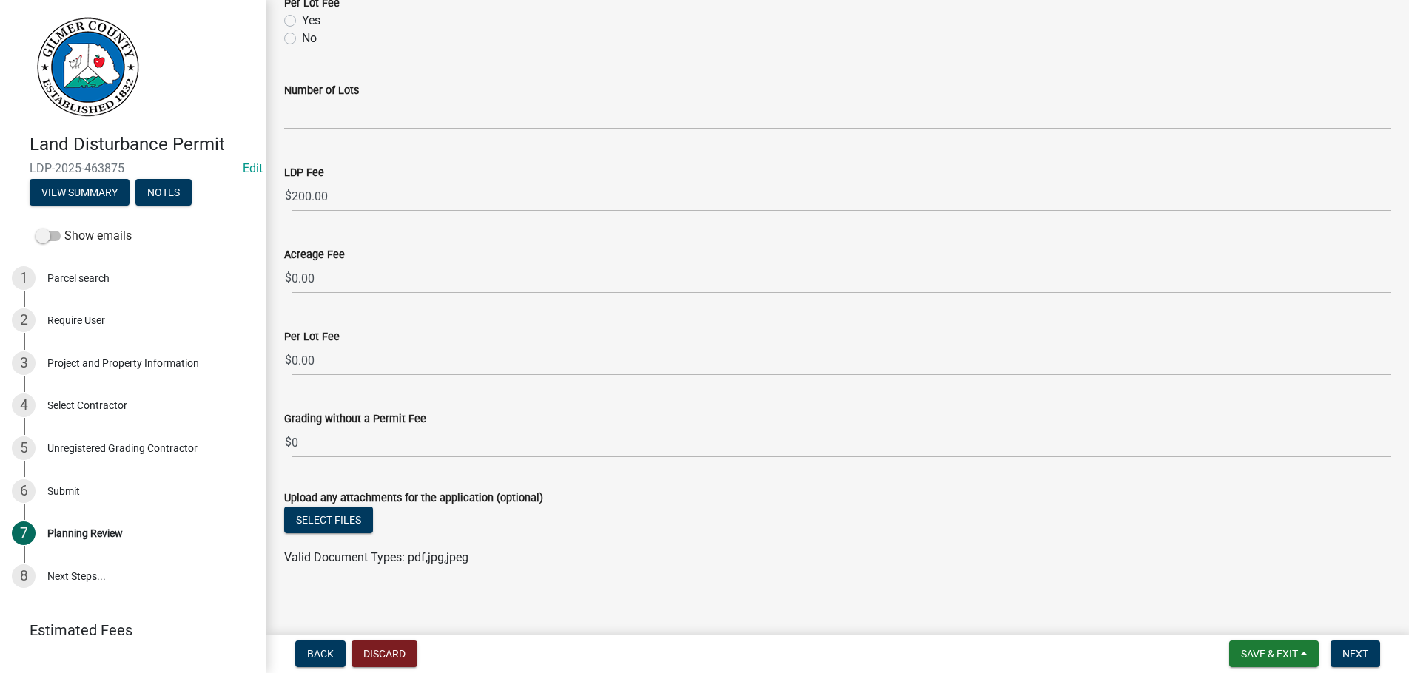
scroll to position [766, 0]
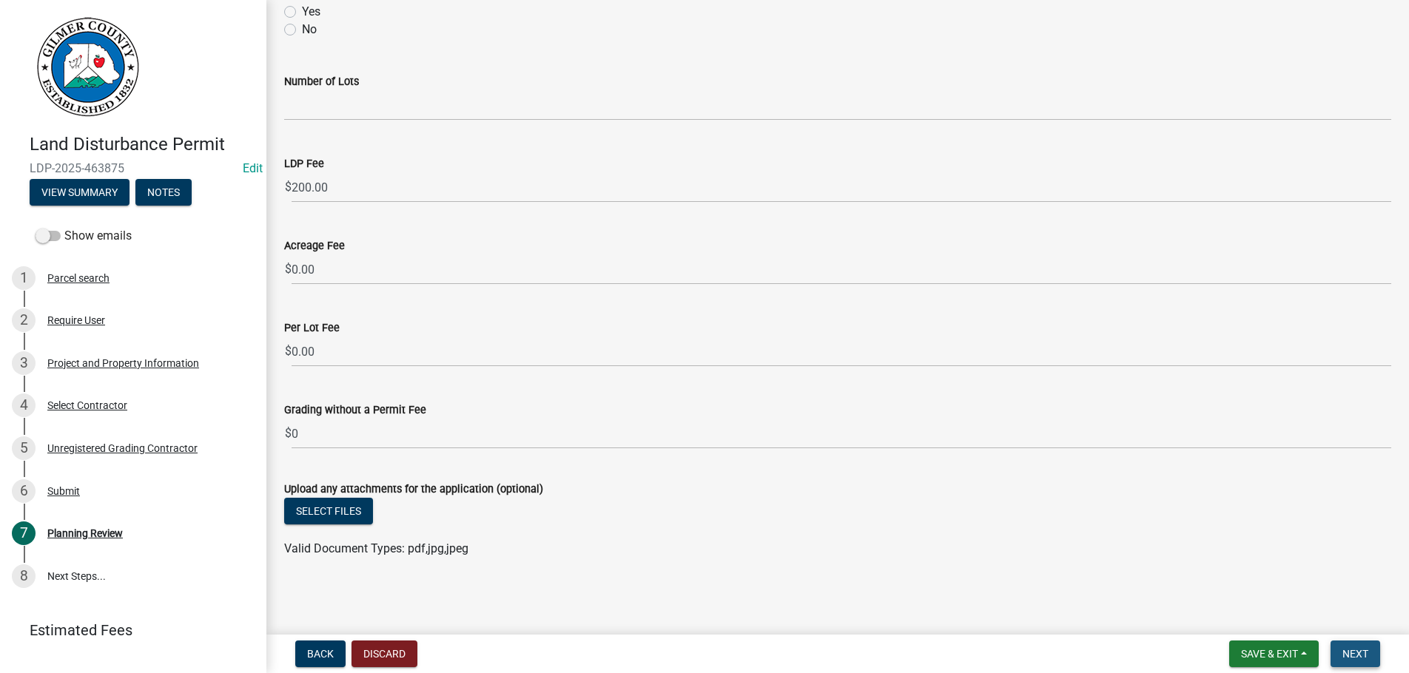
click at [1357, 650] on span "Next" at bounding box center [1355, 654] width 26 height 12
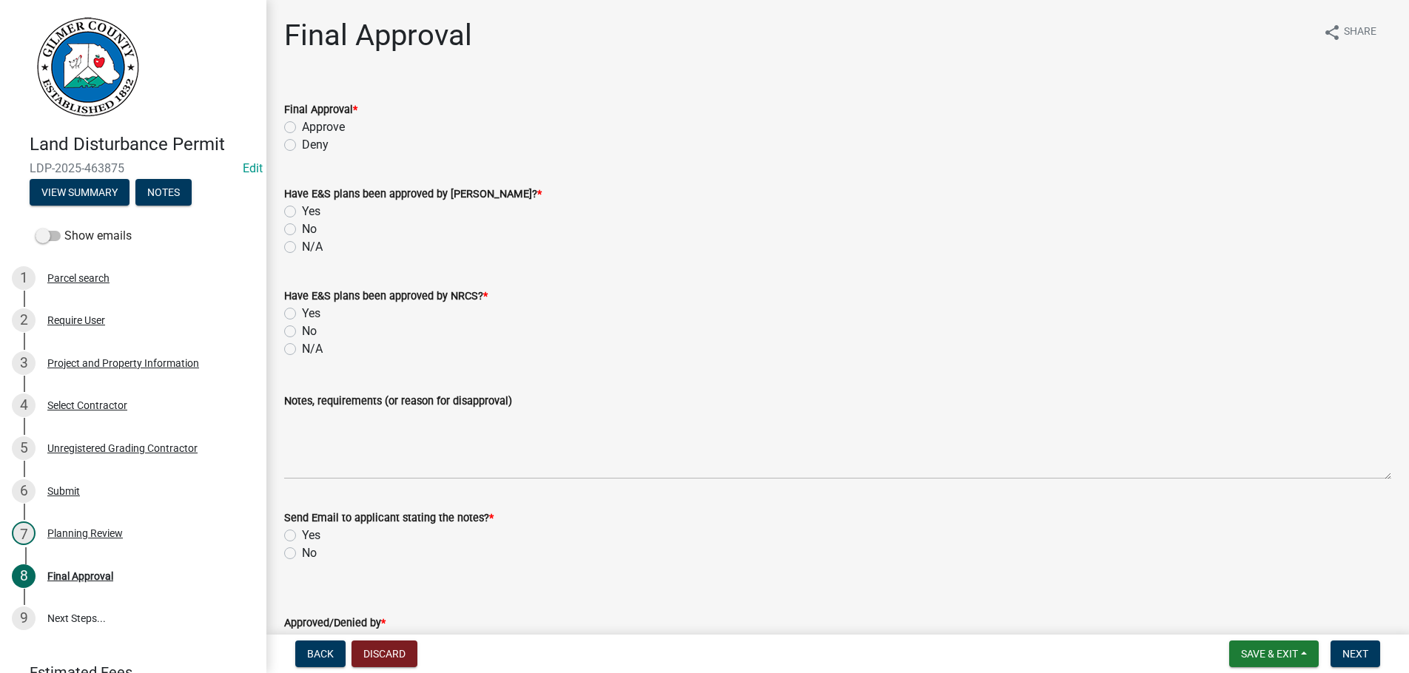
click at [302, 128] on label "Approve" at bounding box center [323, 127] width 43 height 18
click at [302, 128] on input "Approve" at bounding box center [307, 123] width 10 height 10
radio input "true"
click at [296, 246] on div "N/A" at bounding box center [837, 247] width 1107 height 18
click at [302, 246] on label "N/A" at bounding box center [312, 247] width 21 height 18
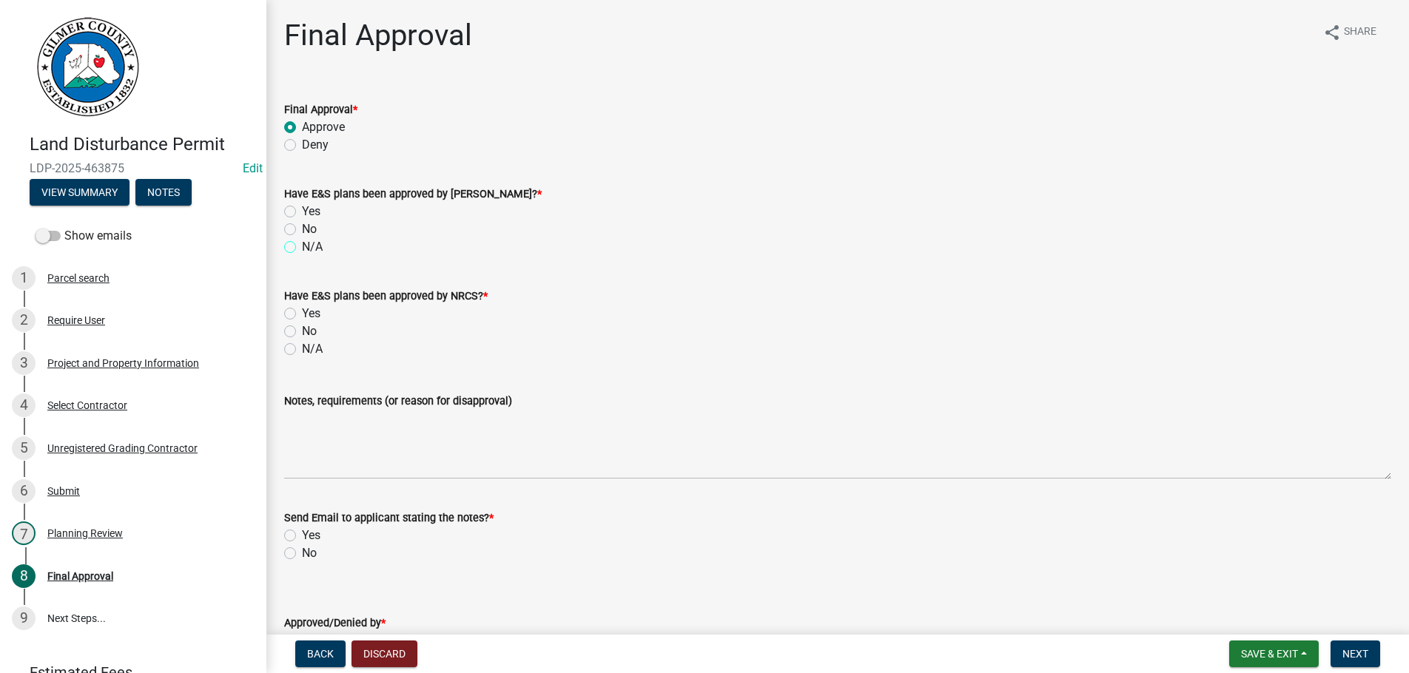
click at [302, 246] on input "N/A" at bounding box center [307, 243] width 10 height 10
radio input "true"
click at [302, 345] on label "N/A" at bounding box center [312, 349] width 21 height 18
click at [302, 345] on input "N/A" at bounding box center [307, 345] width 10 height 10
radio input "true"
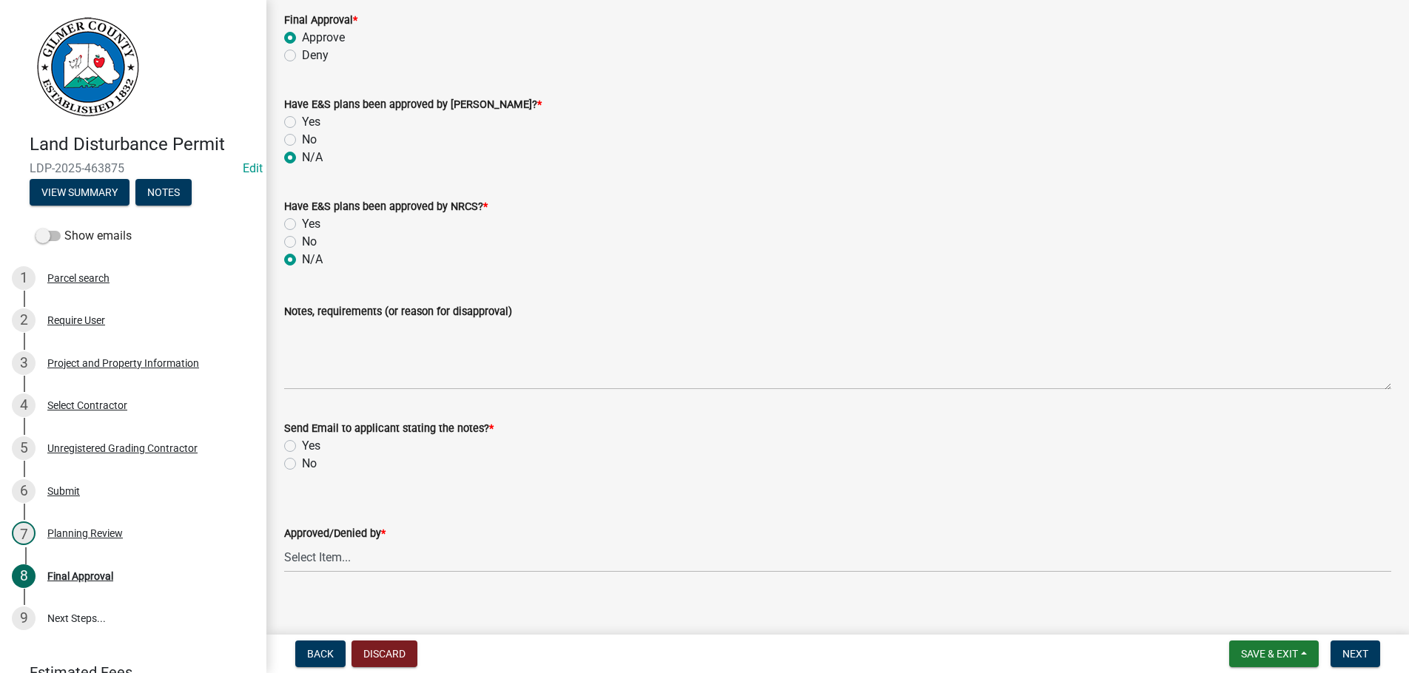
scroll to position [104, 0]
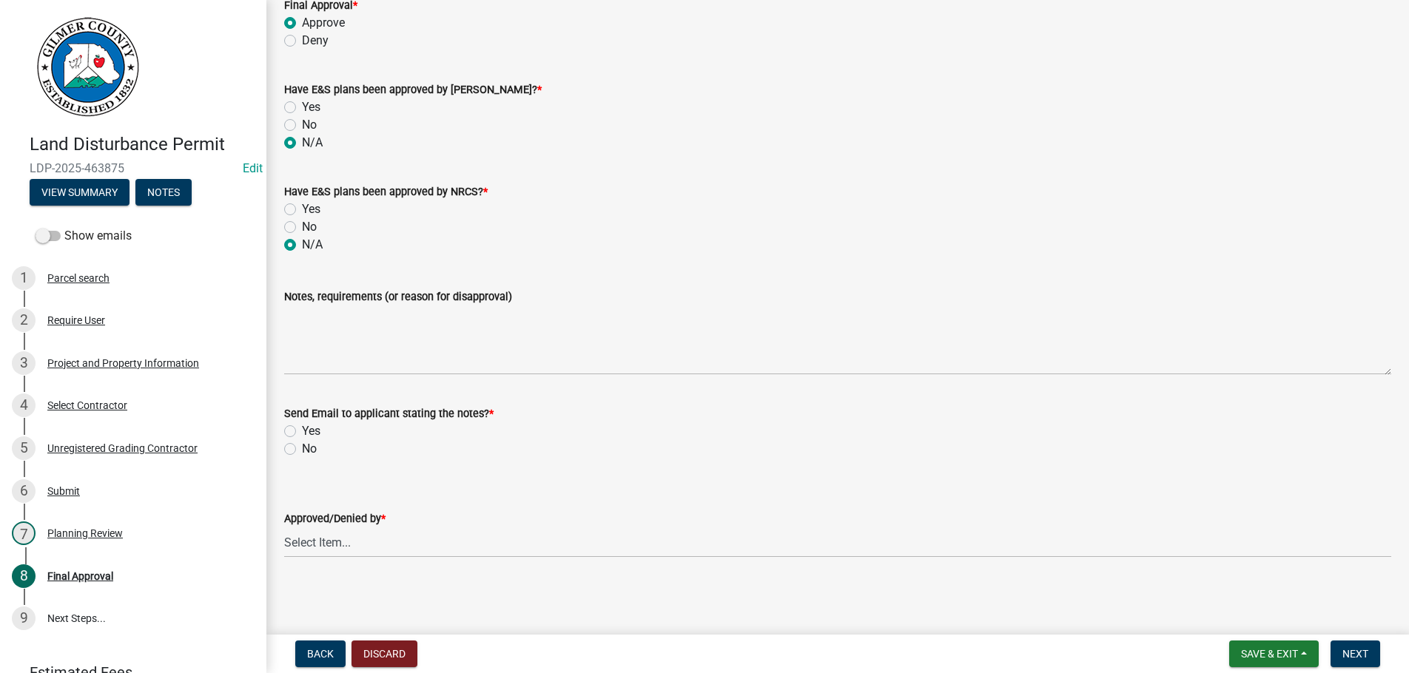
click at [302, 451] on label "No" at bounding box center [309, 449] width 15 height 18
click at [302, 450] on input "No" at bounding box center [307, 445] width 10 height 10
radio input "true"
select select "b44f7338-8171-40f4-83dd-b8ba3065c966"
click at [1358, 654] on span "Next" at bounding box center [1355, 654] width 26 height 12
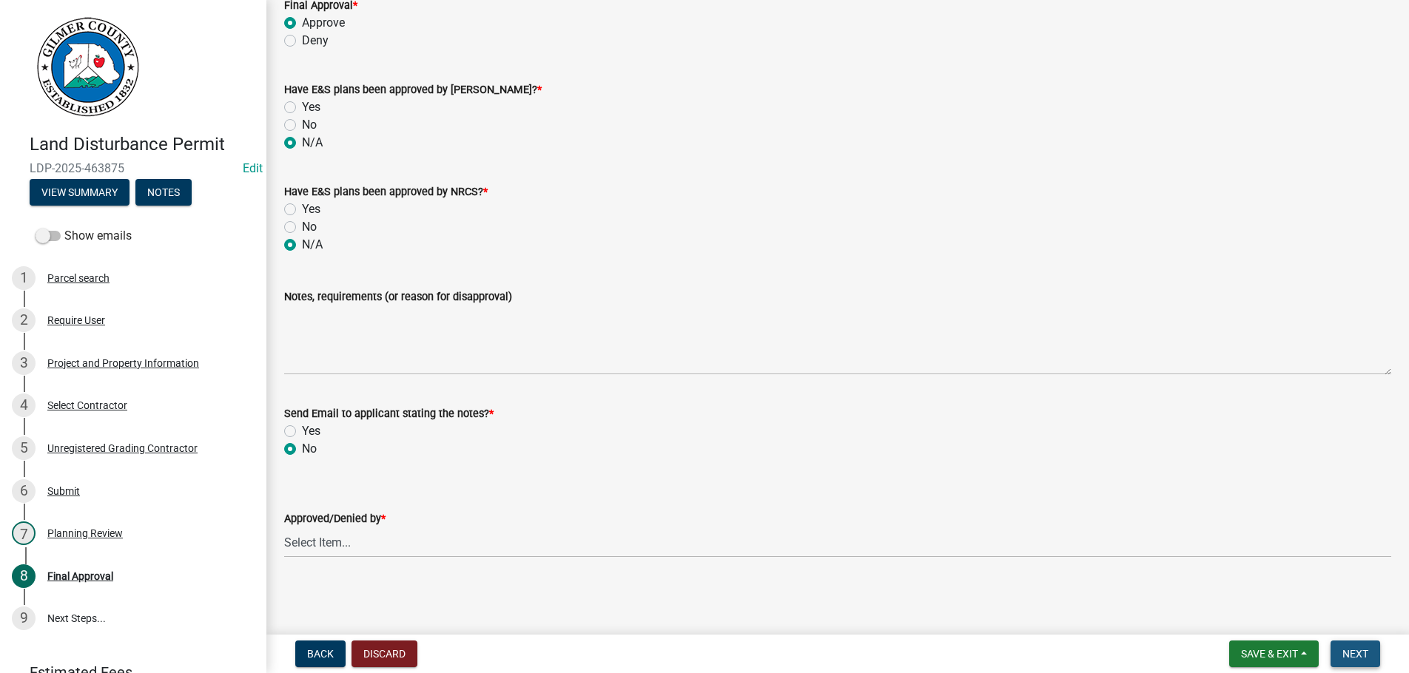
scroll to position [0, 0]
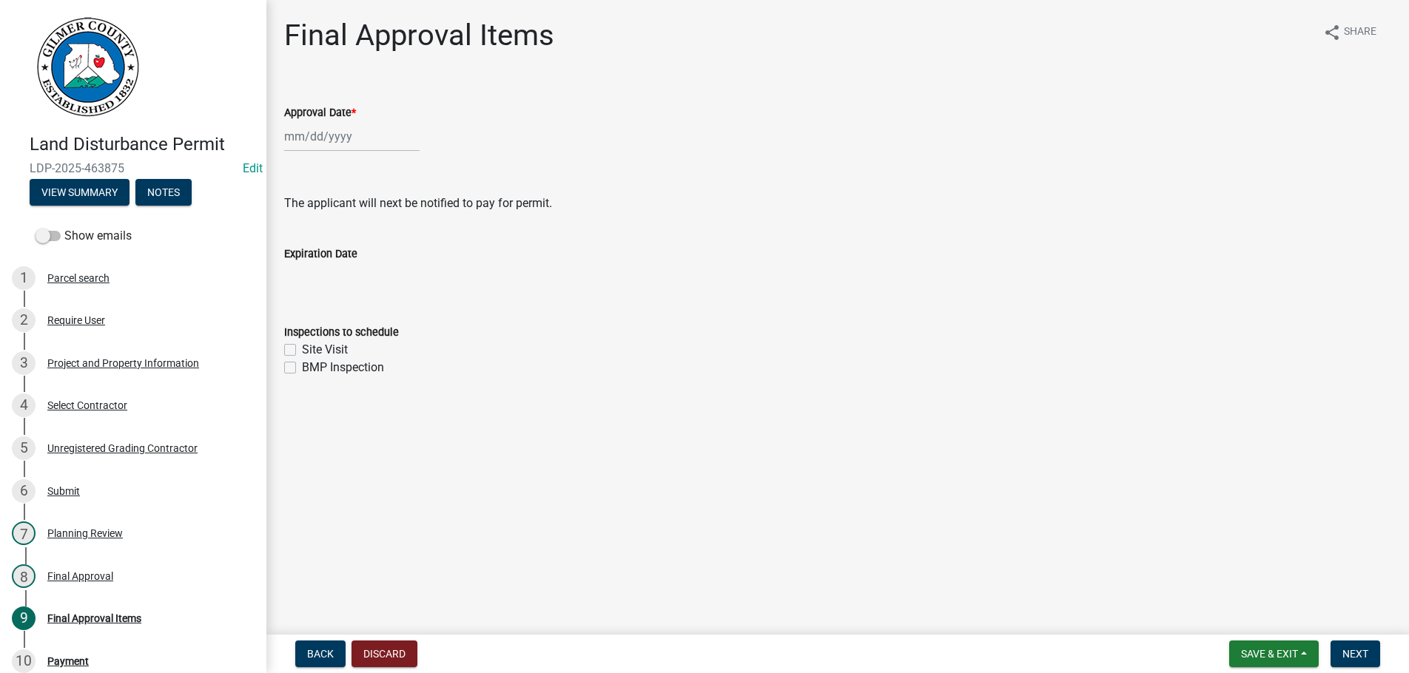
select select "8"
select select "2025"
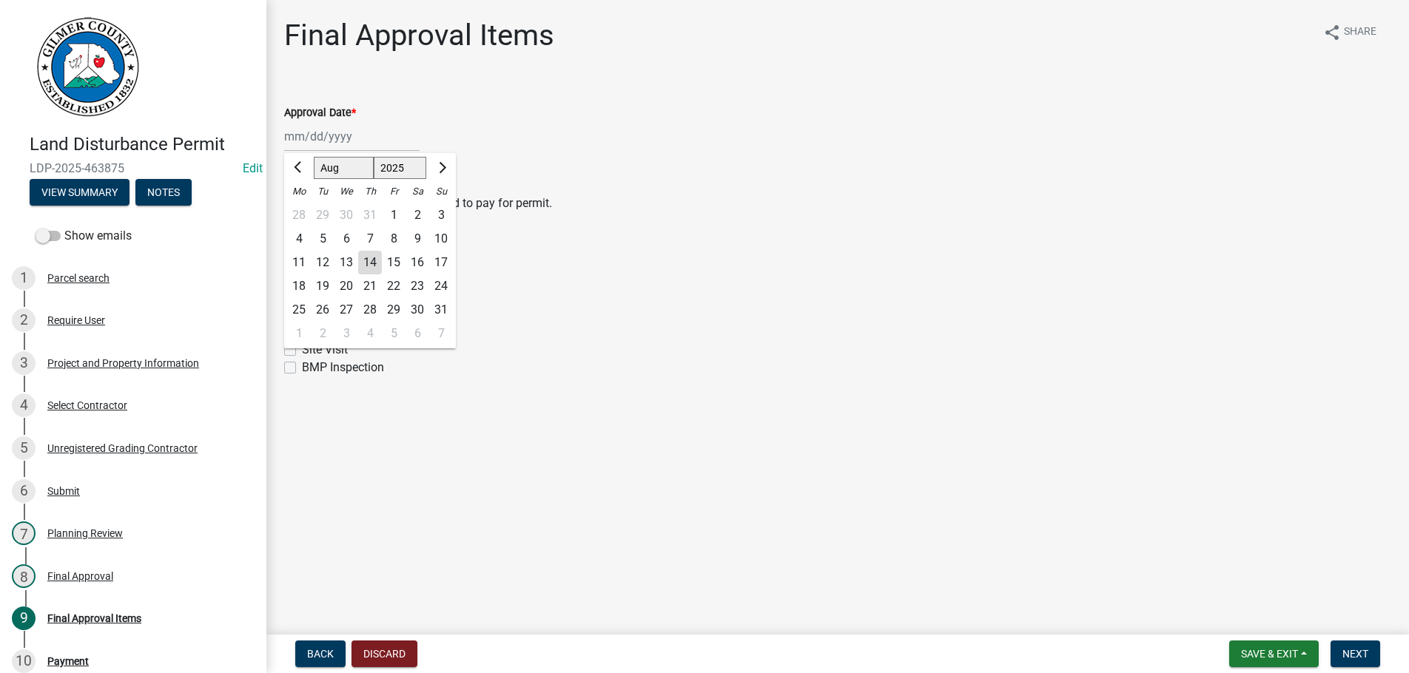
click at [363, 136] on input "Approval Date *" at bounding box center [351, 136] width 135 height 30
type input "[DATE]"
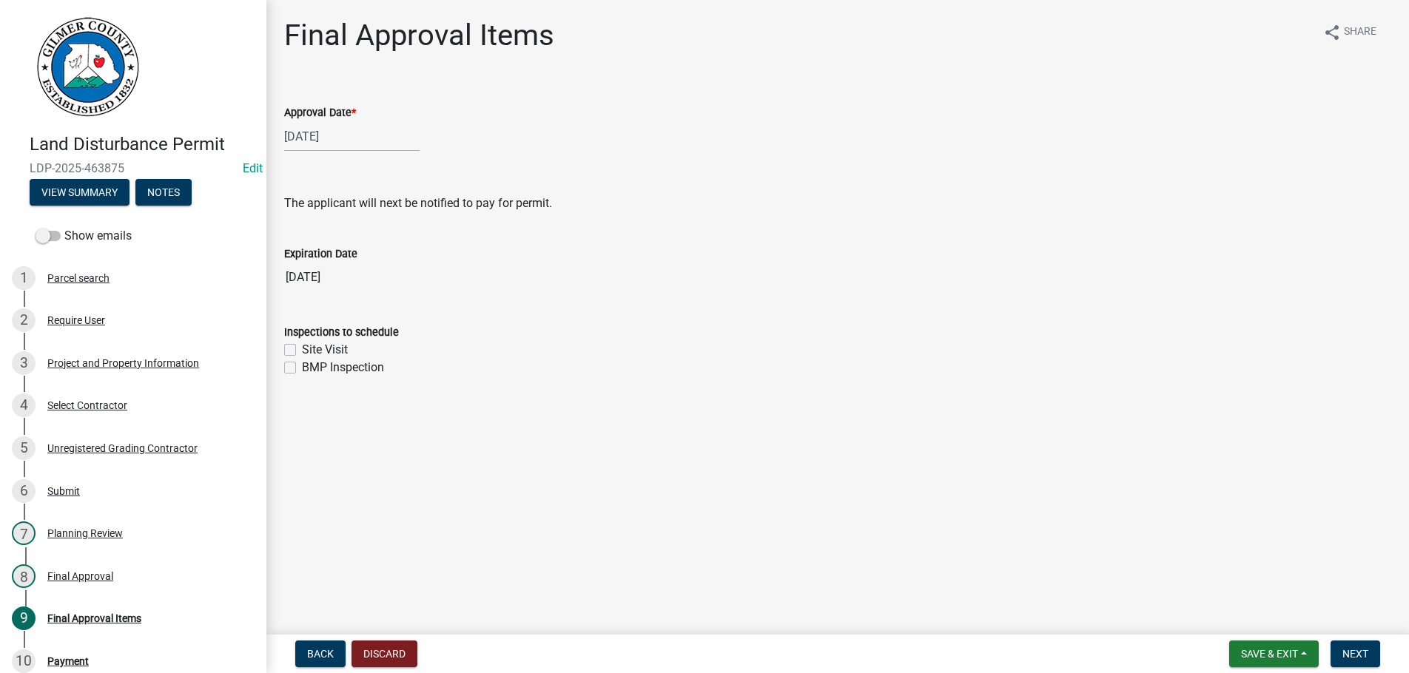
click at [302, 347] on label "Site Visit" at bounding box center [325, 350] width 46 height 18
click at [302, 347] on input "Site Visit" at bounding box center [307, 346] width 10 height 10
checkbox input "true"
checkbox input "false"
click at [1355, 652] on span "Next" at bounding box center [1355, 654] width 26 height 12
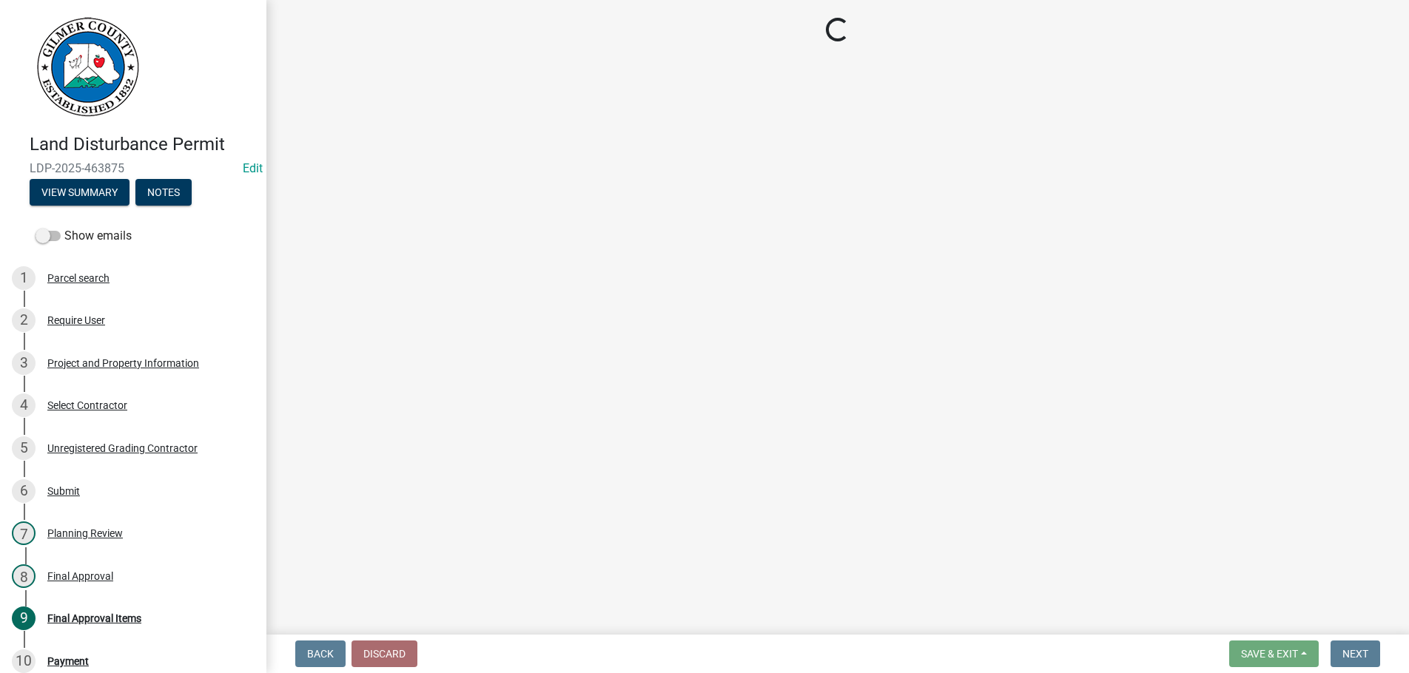
select select "2: 1"
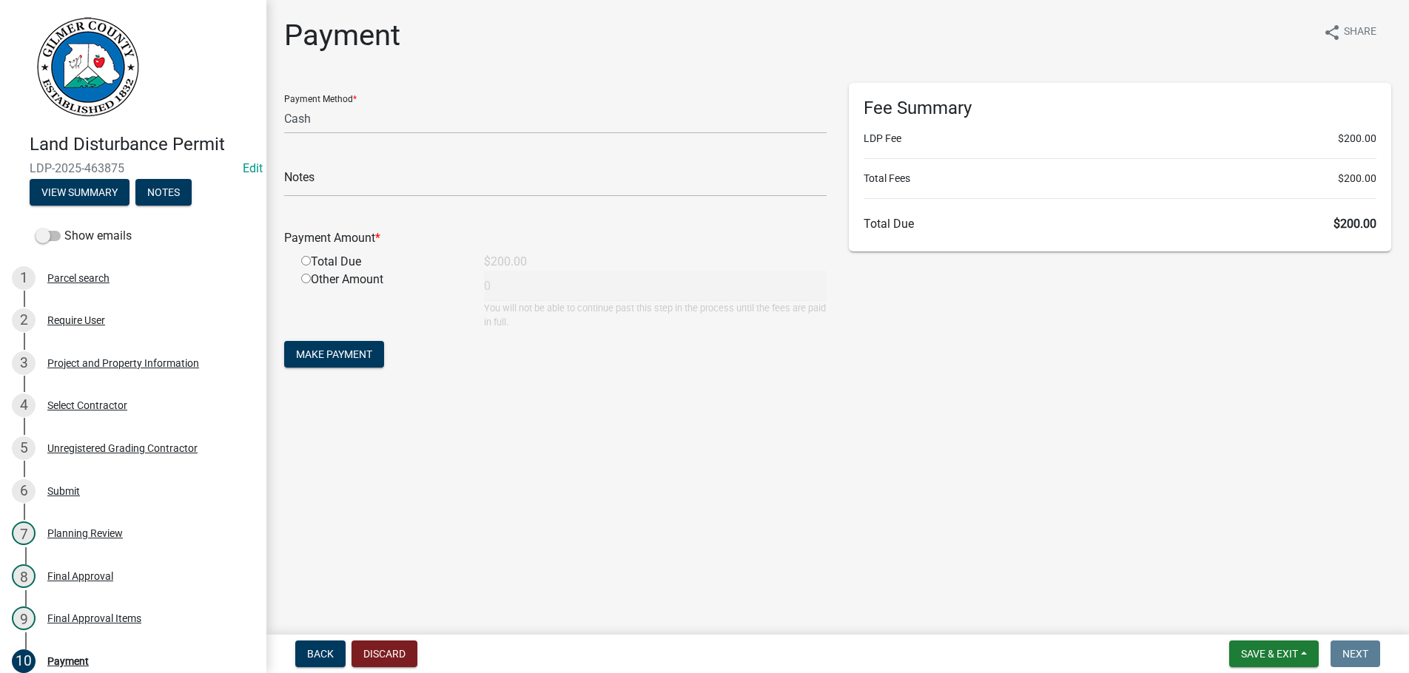
click at [306, 262] on input "radio" at bounding box center [306, 261] width 10 height 10
radio input "true"
type input "200"
click at [326, 354] on span "Make Payment" at bounding box center [334, 354] width 76 height 12
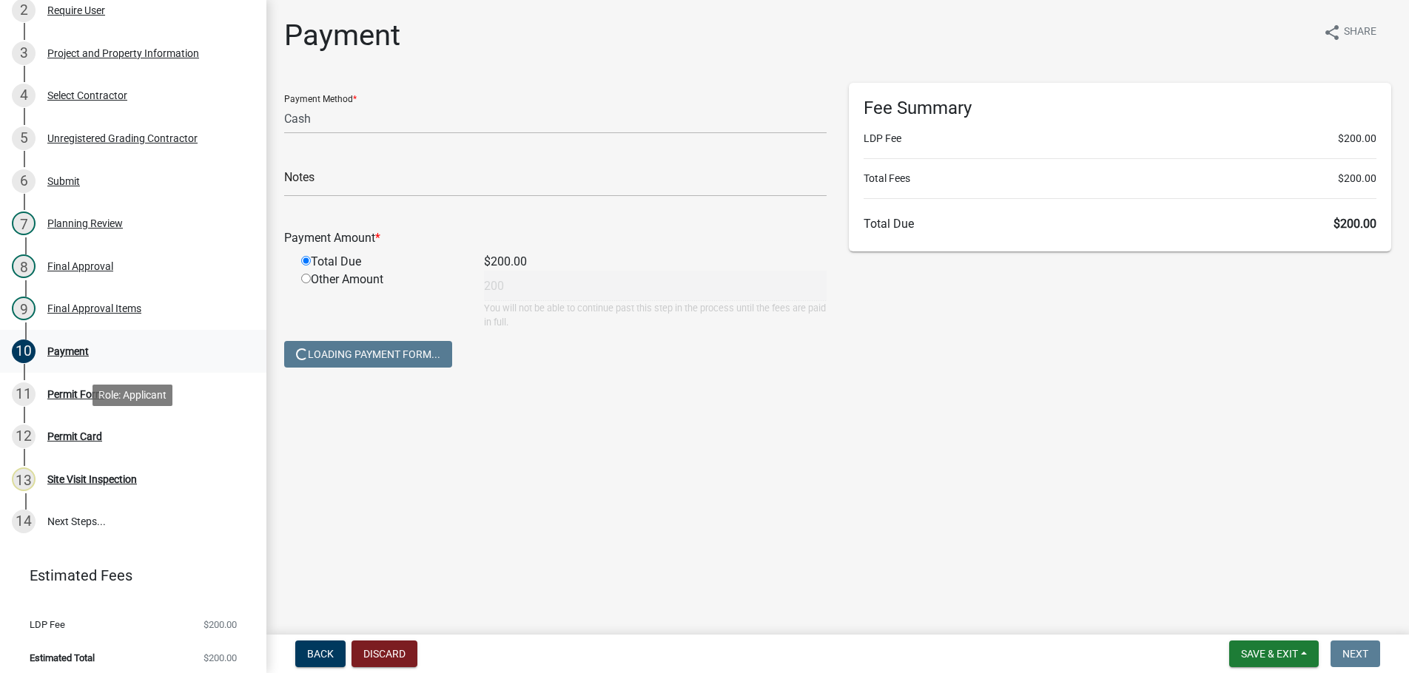
scroll to position [317, 0]
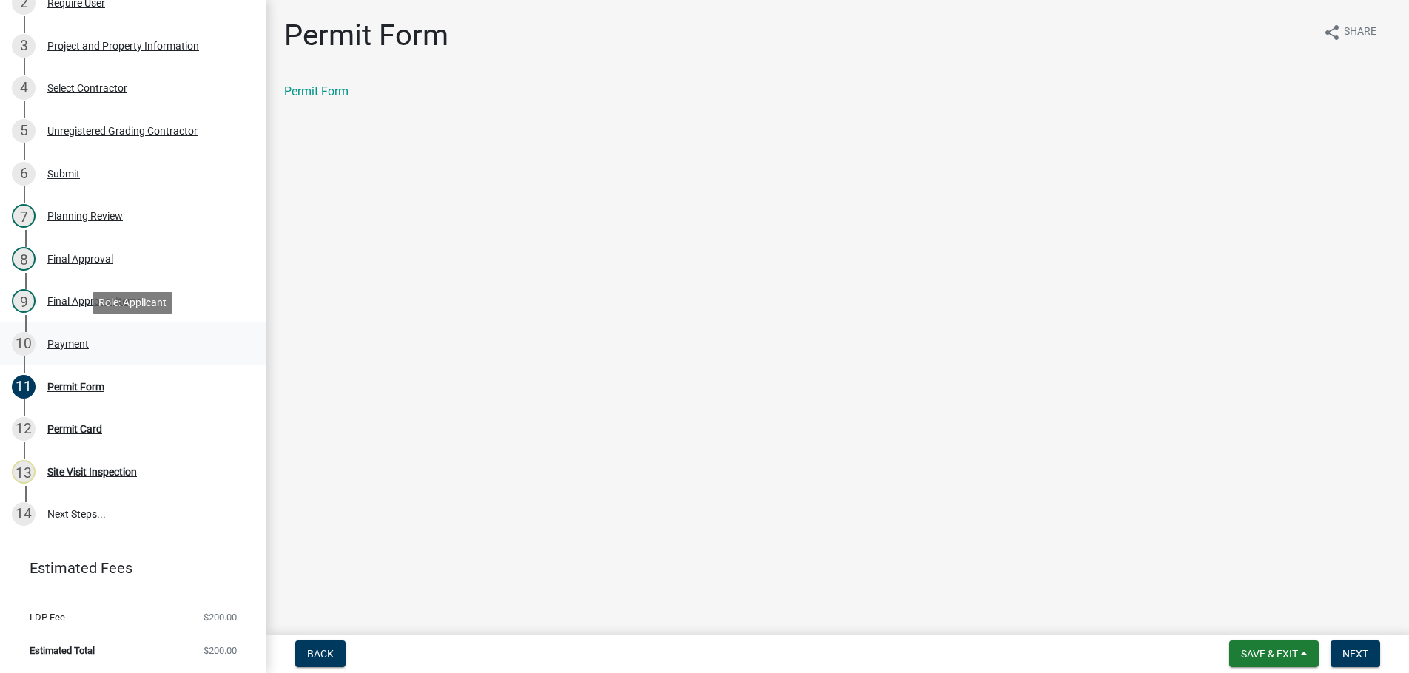
click at [67, 340] on div "Payment" at bounding box center [67, 344] width 41 height 10
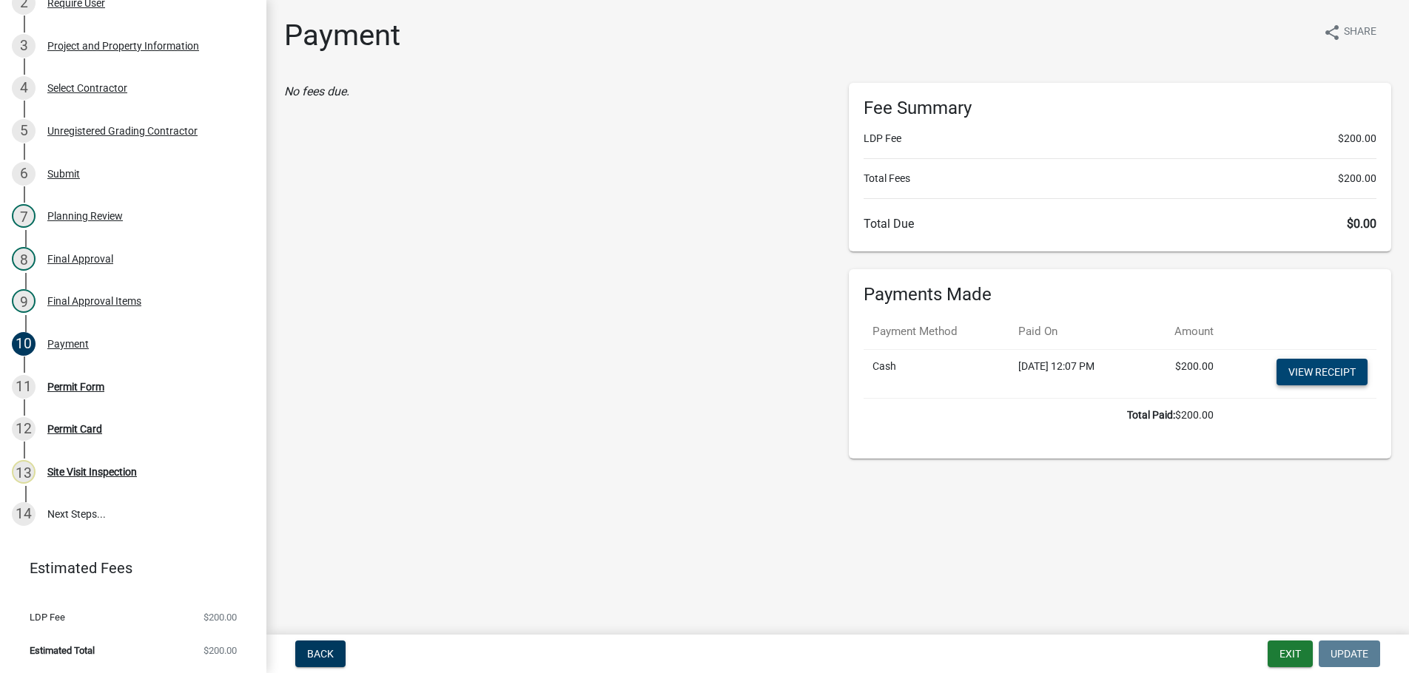
click at [1323, 377] on link "View receipt" at bounding box center [1321, 372] width 91 height 27
click at [59, 383] on div "Permit Form" at bounding box center [75, 387] width 57 height 10
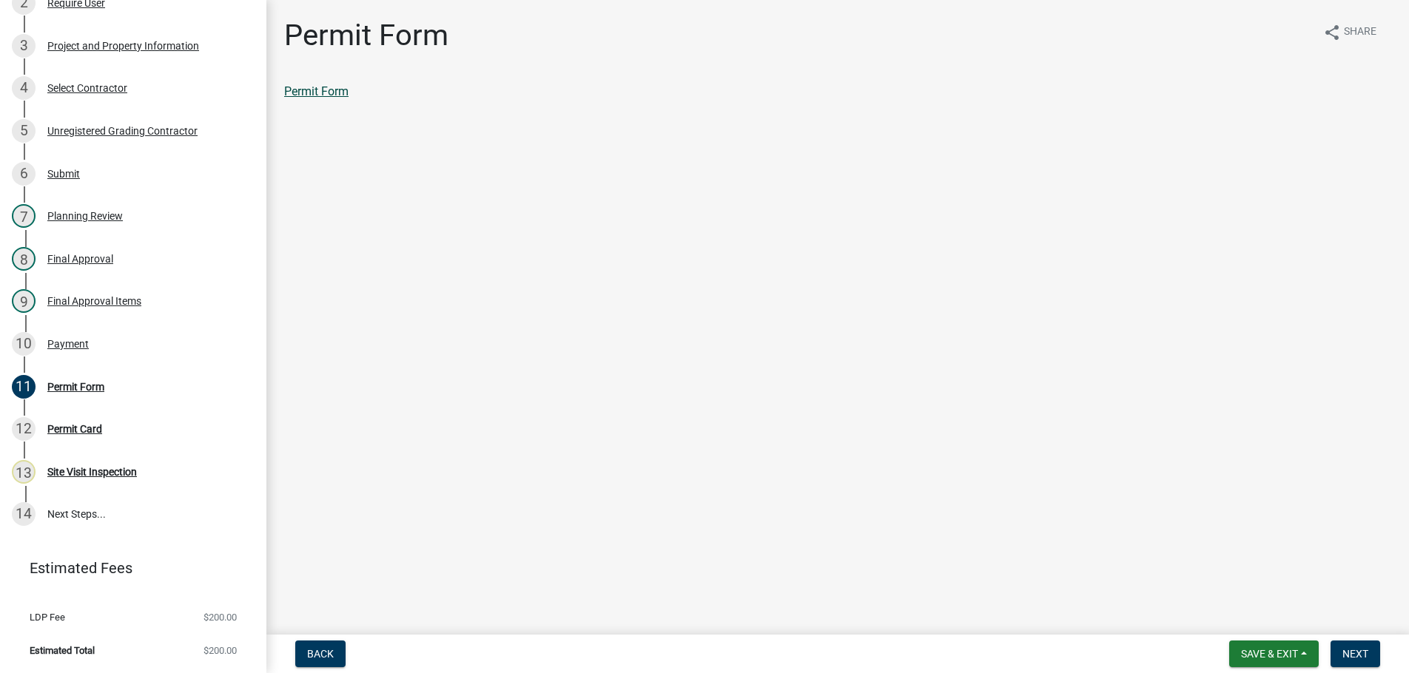
click at [332, 92] on link "Permit Form" at bounding box center [316, 91] width 64 height 14
click at [1355, 647] on button "Next" at bounding box center [1355, 654] width 50 height 27
click at [334, 90] on link "Permit Card" at bounding box center [314, 91] width 61 height 14
click at [1346, 652] on span "Next" at bounding box center [1355, 654] width 26 height 12
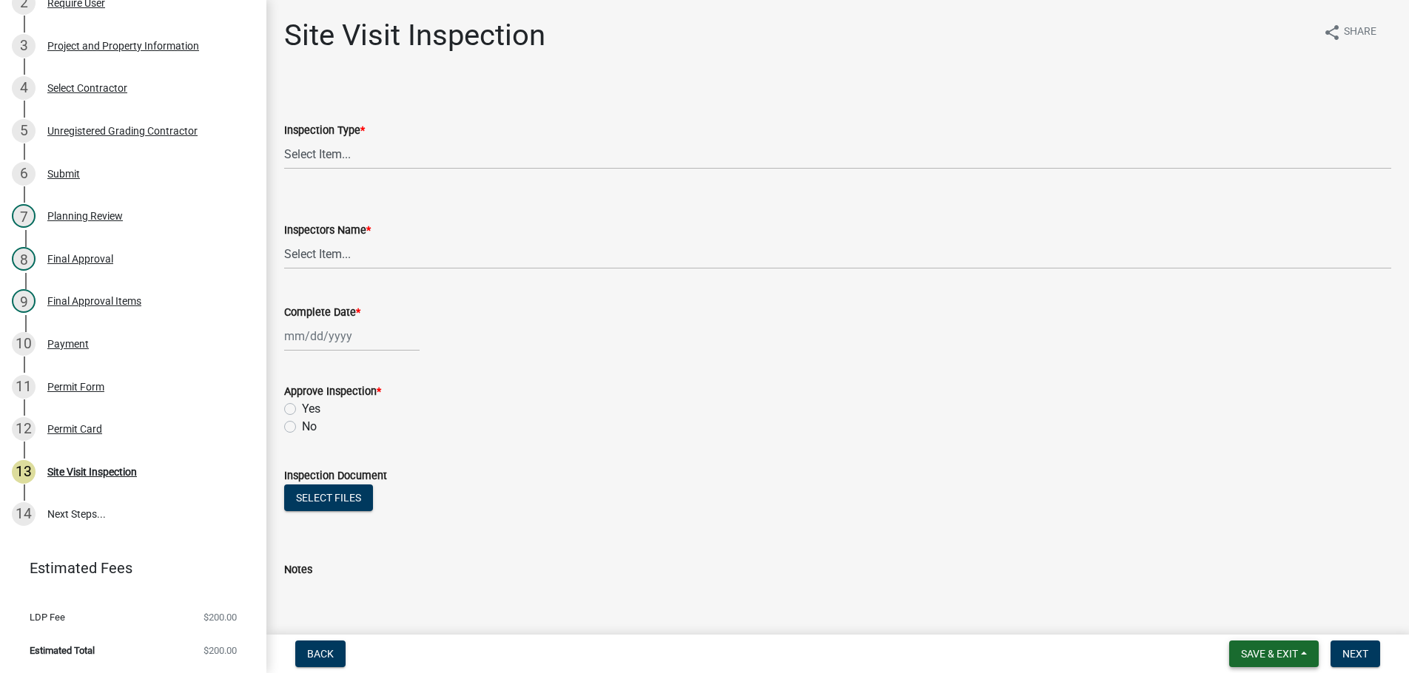
click at [1260, 650] on span "Save & Exit" at bounding box center [1269, 654] width 57 height 12
click at [1251, 613] on button "Save & Exit" at bounding box center [1259, 616] width 118 height 36
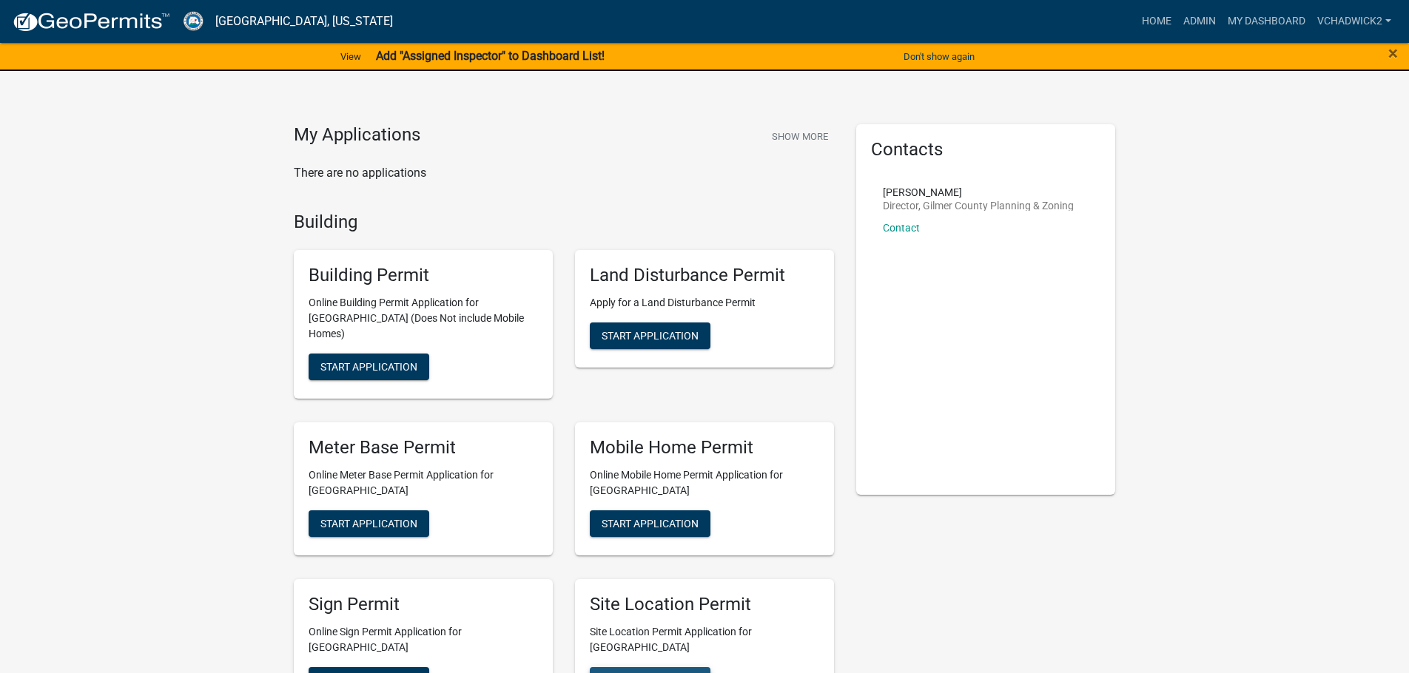
click at [633, 672] on span "Start Application" at bounding box center [649, 680] width 97 height 12
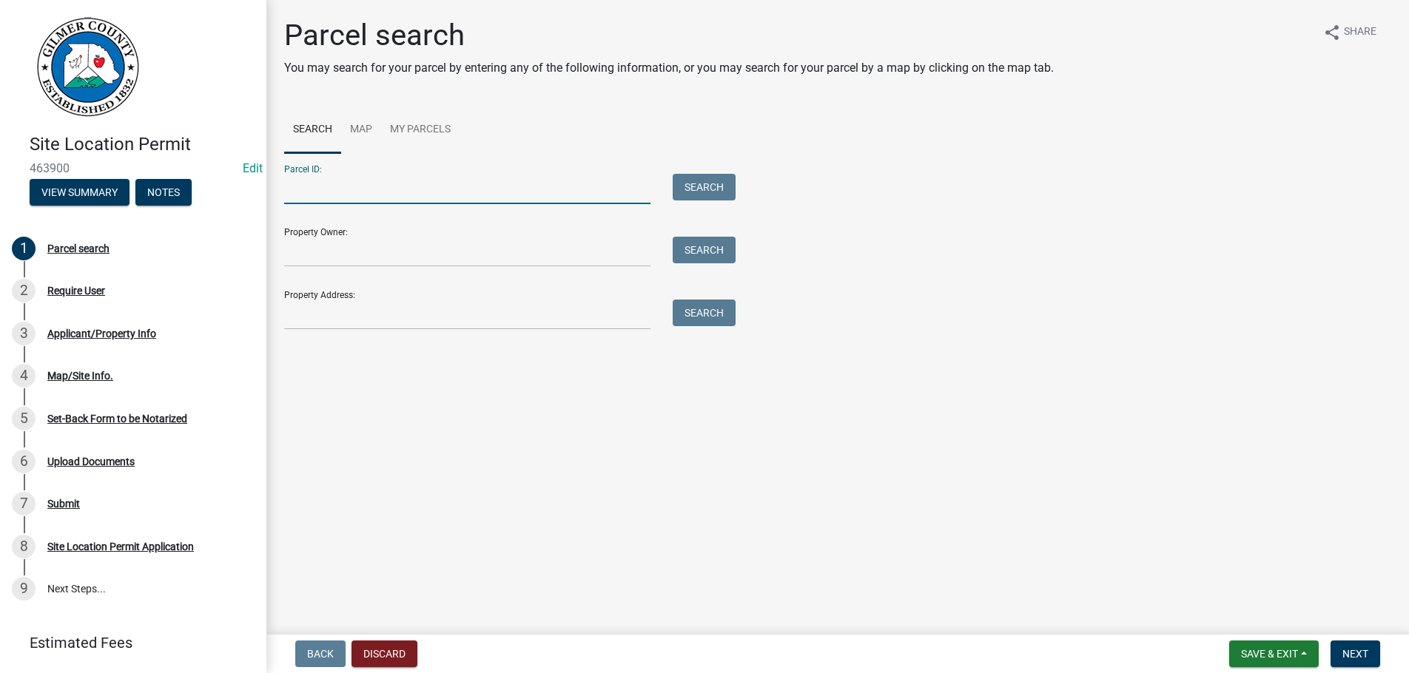
click at [351, 183] on input "Parcel ID:" at bounding box center [467, 189] width 366 height 30
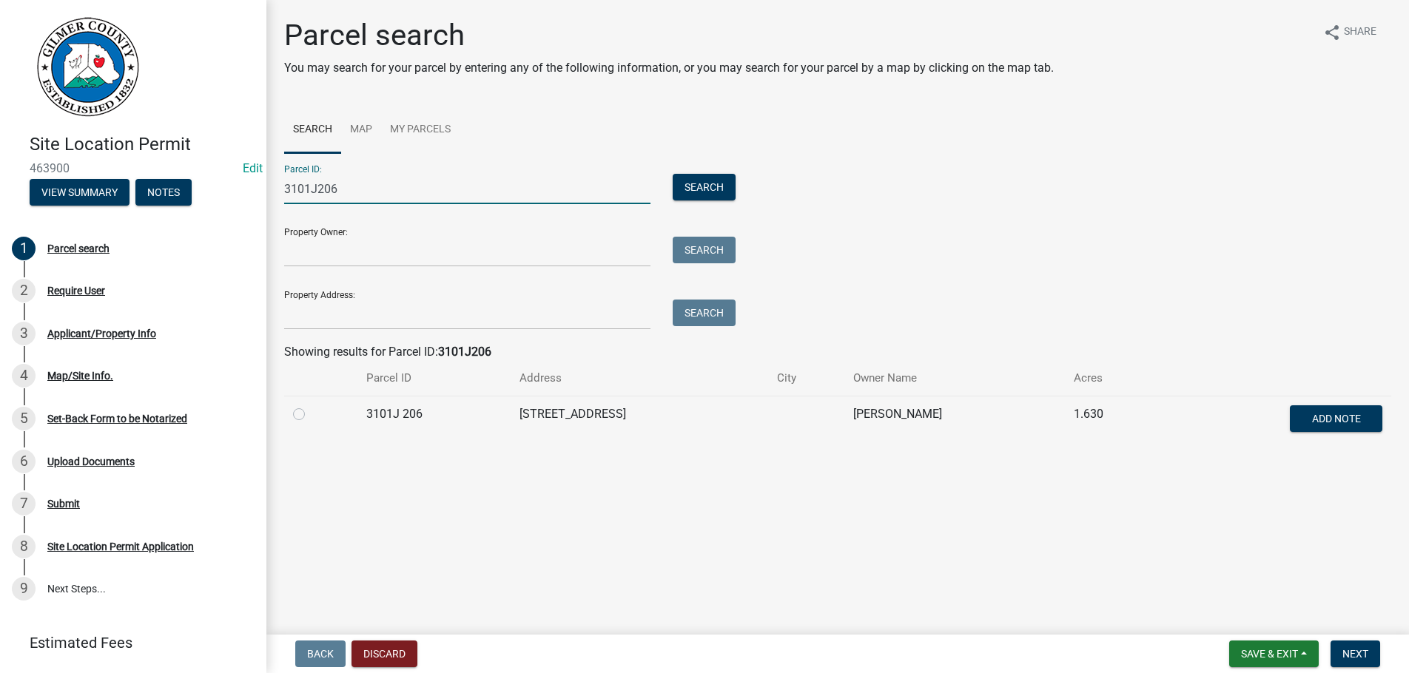
type input "3101J206"
click at [311, 405] on label at bounding box center [311, 405] width 0 height 0
click at [311, 413] on 206 "radio" at bounding box center [316, 410] width 10 height 10
radio 206 "true"
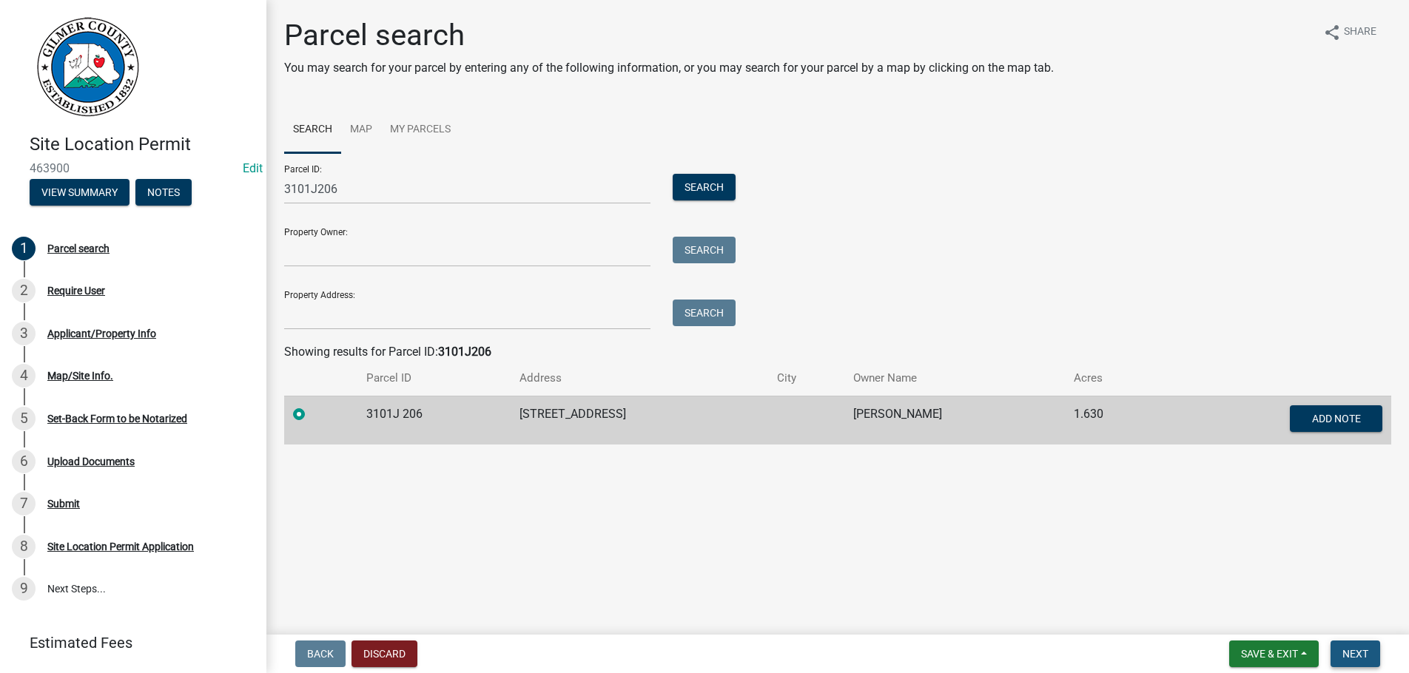
click at [1348, 653] on span "Next" at bounding box center [1355, 654] width 26 height 12
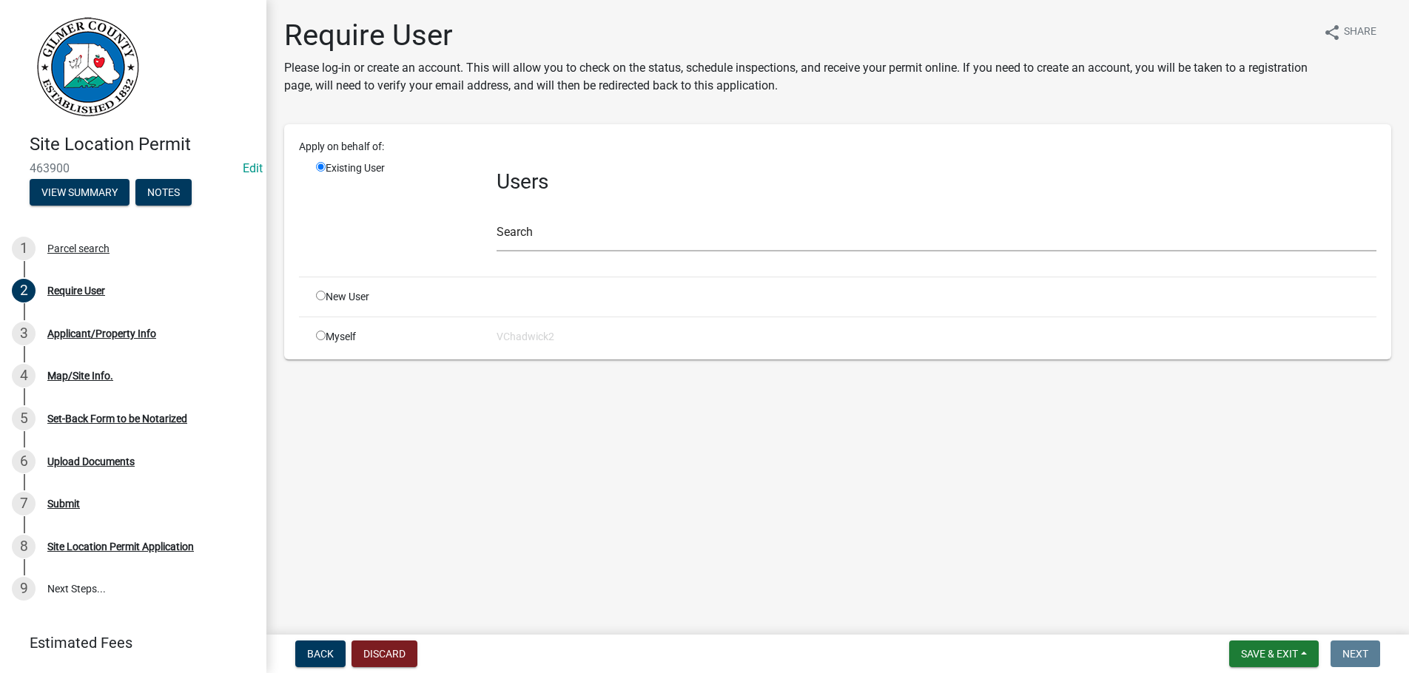
click at [321, 298] on input "radio" at bounding box center [321, 296] width 10 height 10
radio input "true"
radio input "false"
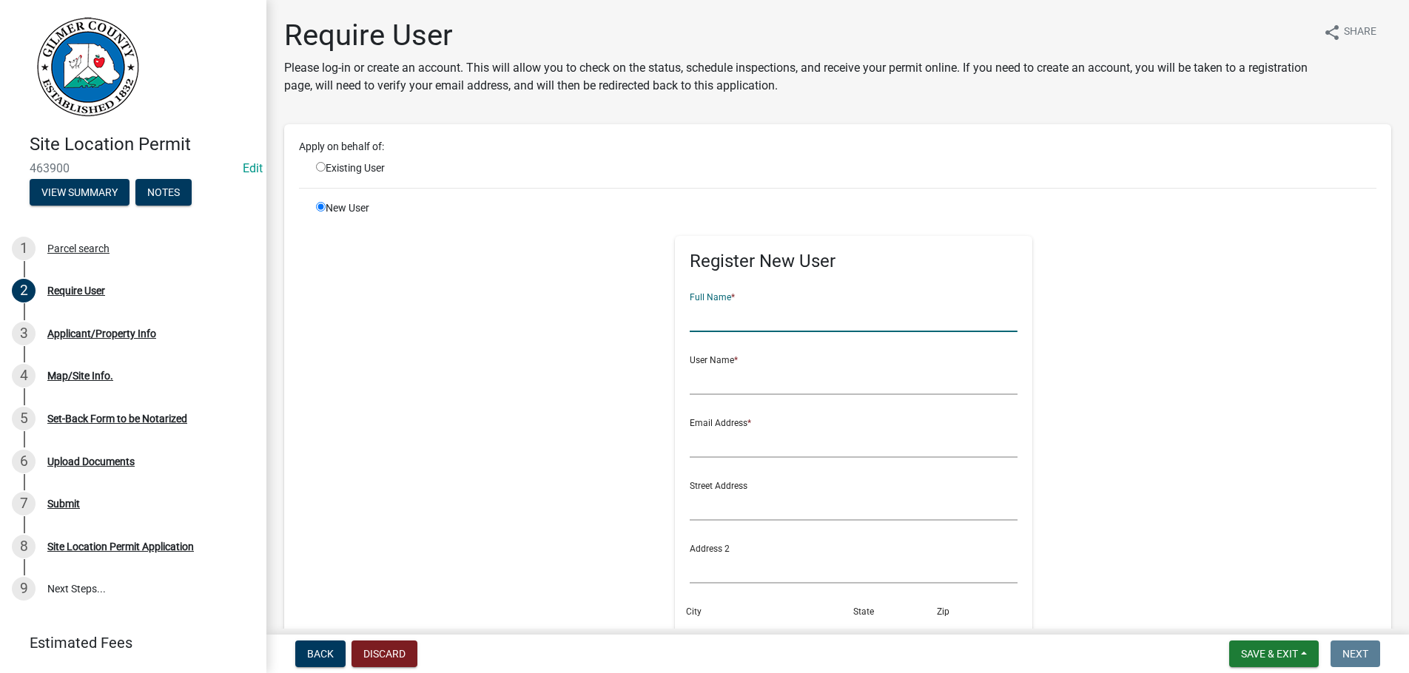
click at [802, 320] on input "text" at bounding box center [853, 317] width 328 height 30
type input "[PERSON_NAME]"
type input "[EMAIL_ADDRESS][DOMAIN_NAME]"
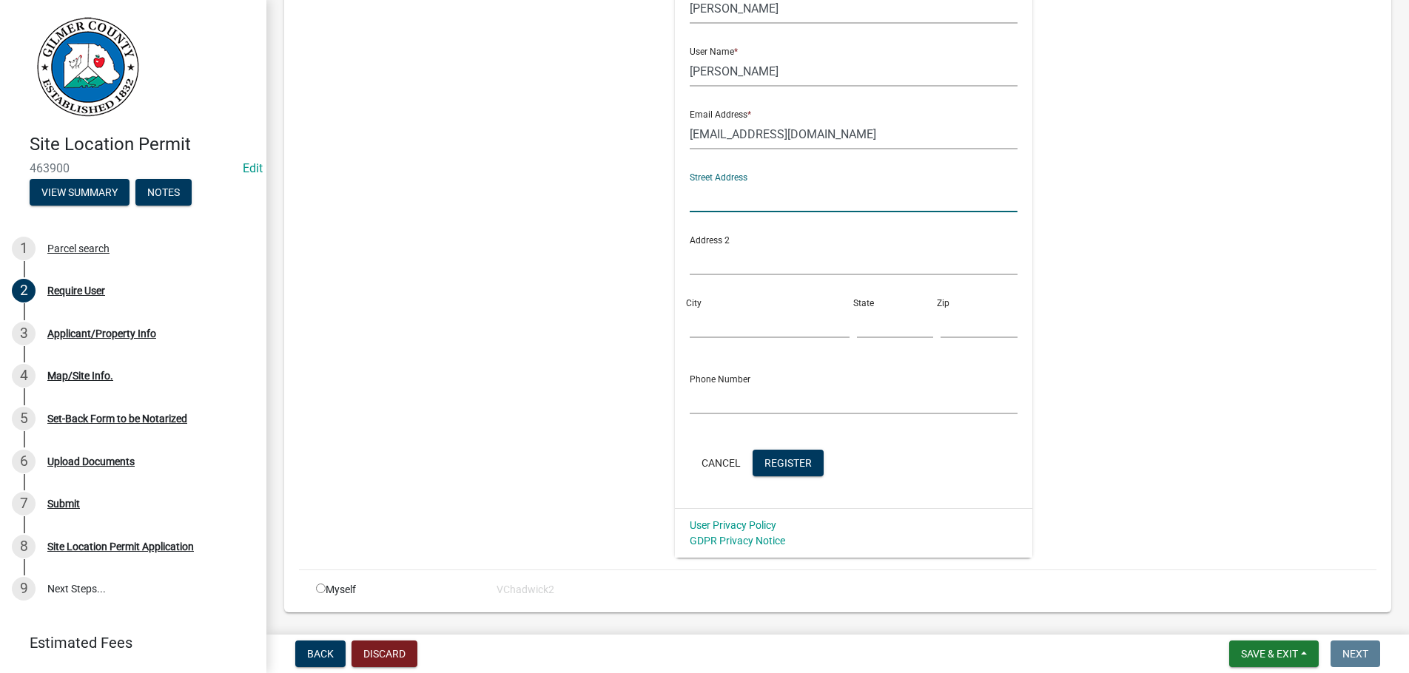
scroll to position [350, 0]
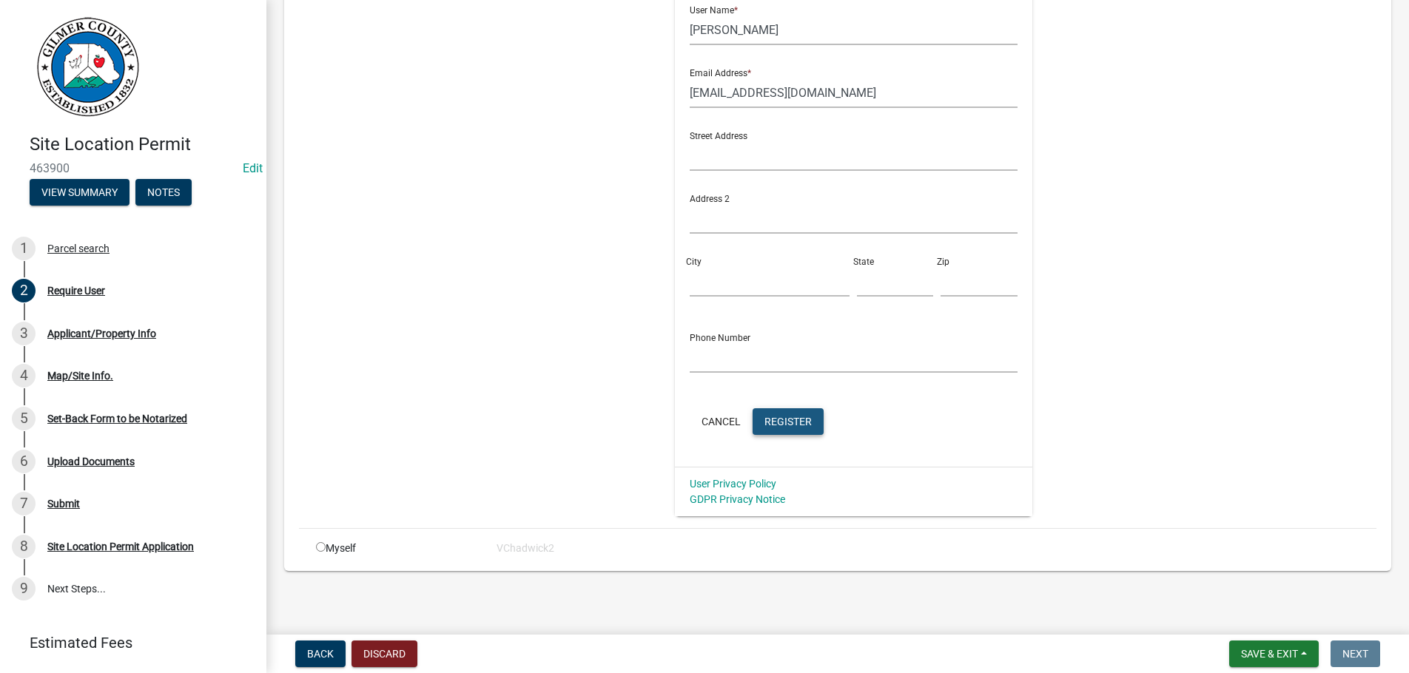
click at [792, 419] on span "Register" at bounding box center [787, 421] width 47 height 12
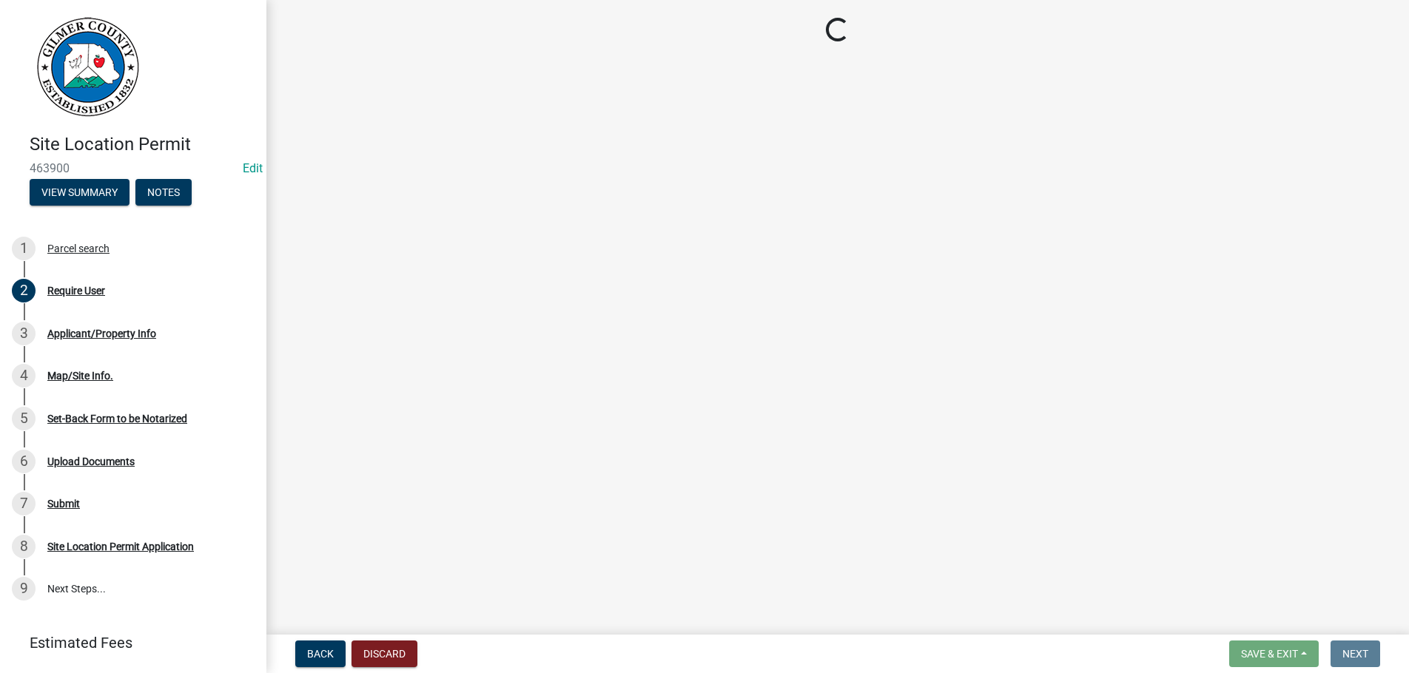
scroll to position [0, 0]
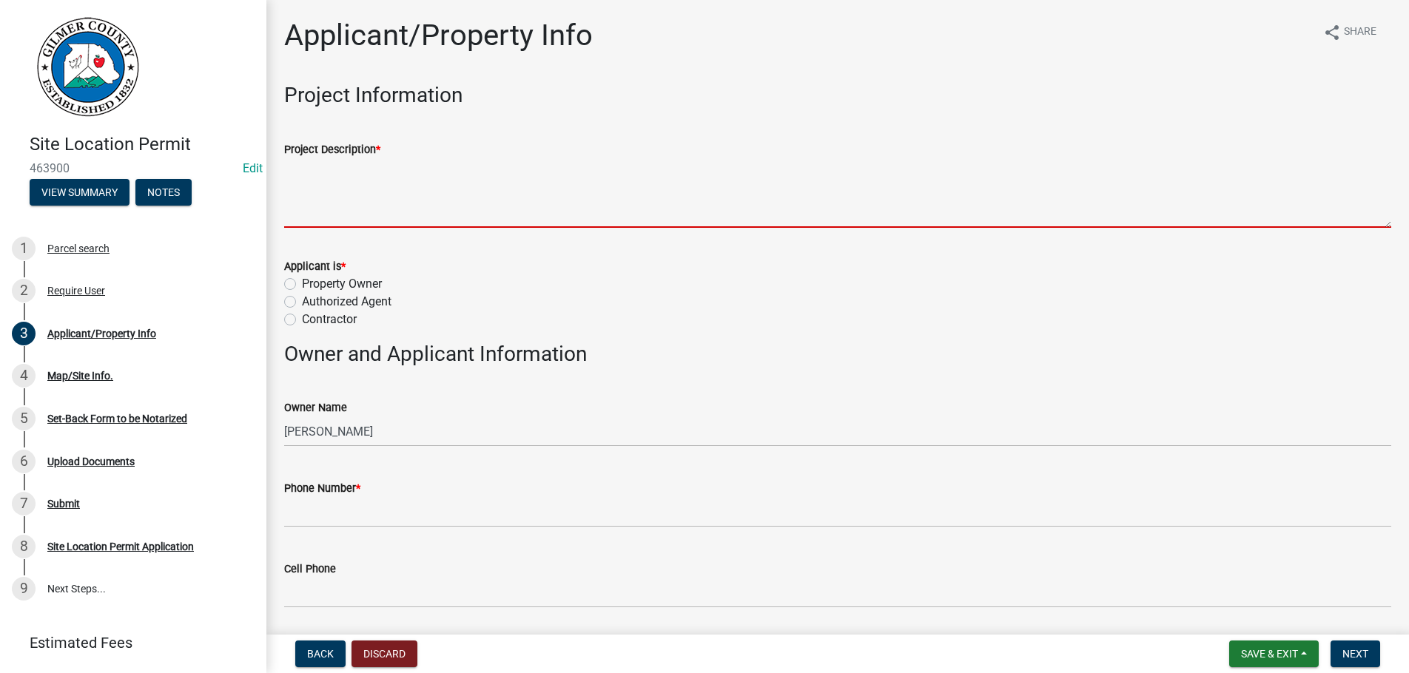
click at [476, 192] on textarea "Project Description *" at bounding box center [837, 193] width 1107 height 70
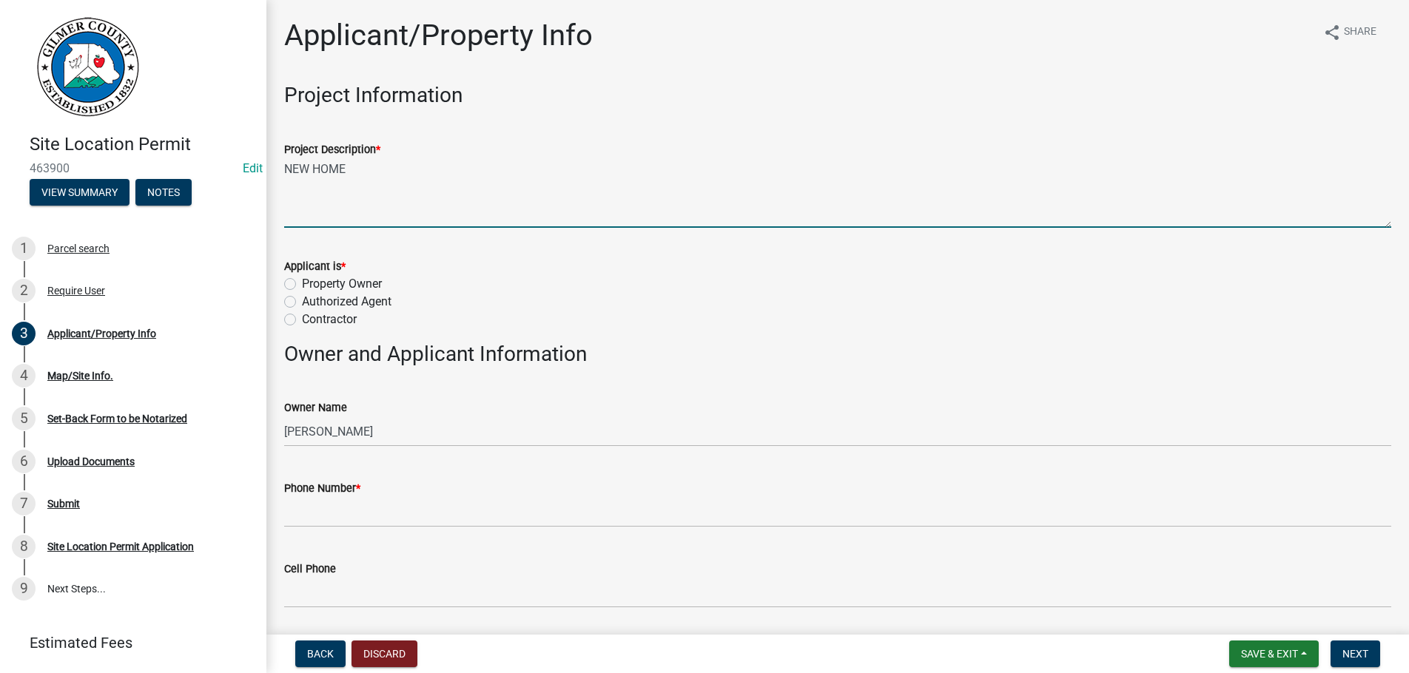
type textarea "NEW HOME"
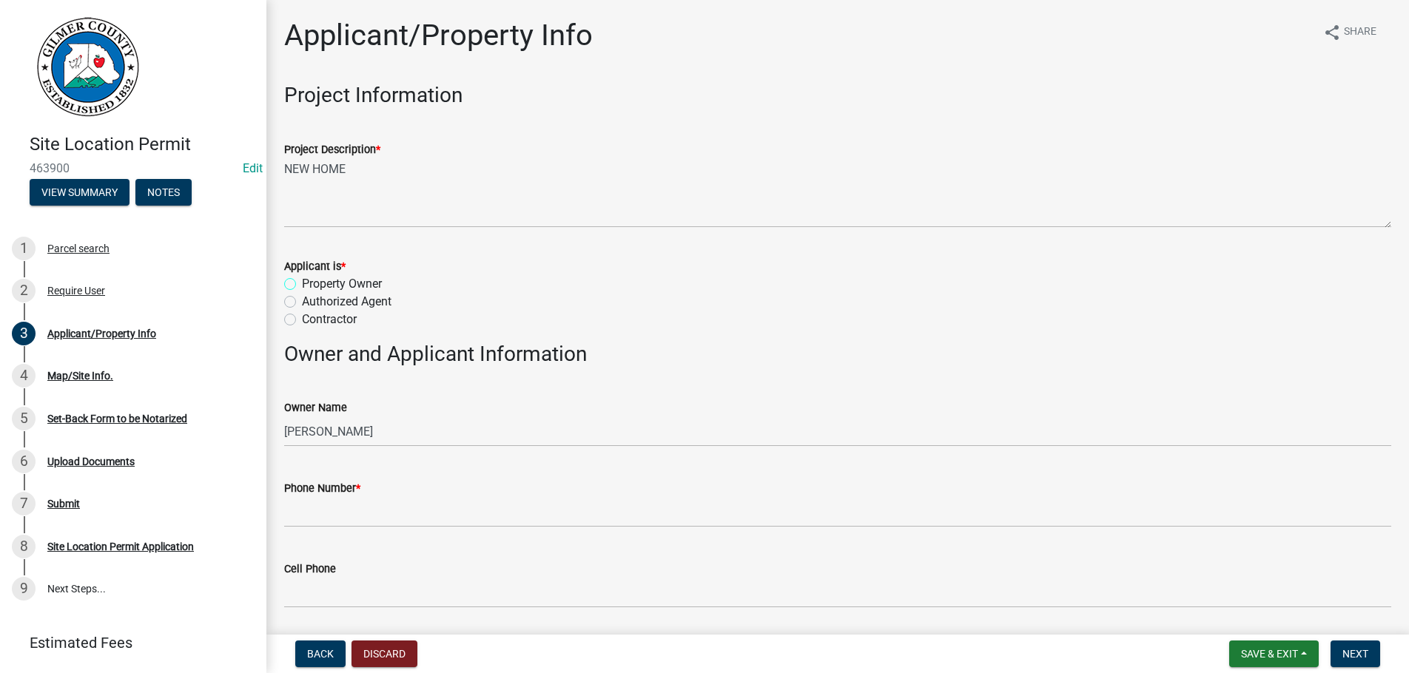
click at [302, 275] on input "Property Owner" at bounding box center [307, 280] width 10 height 10
radio input "true"
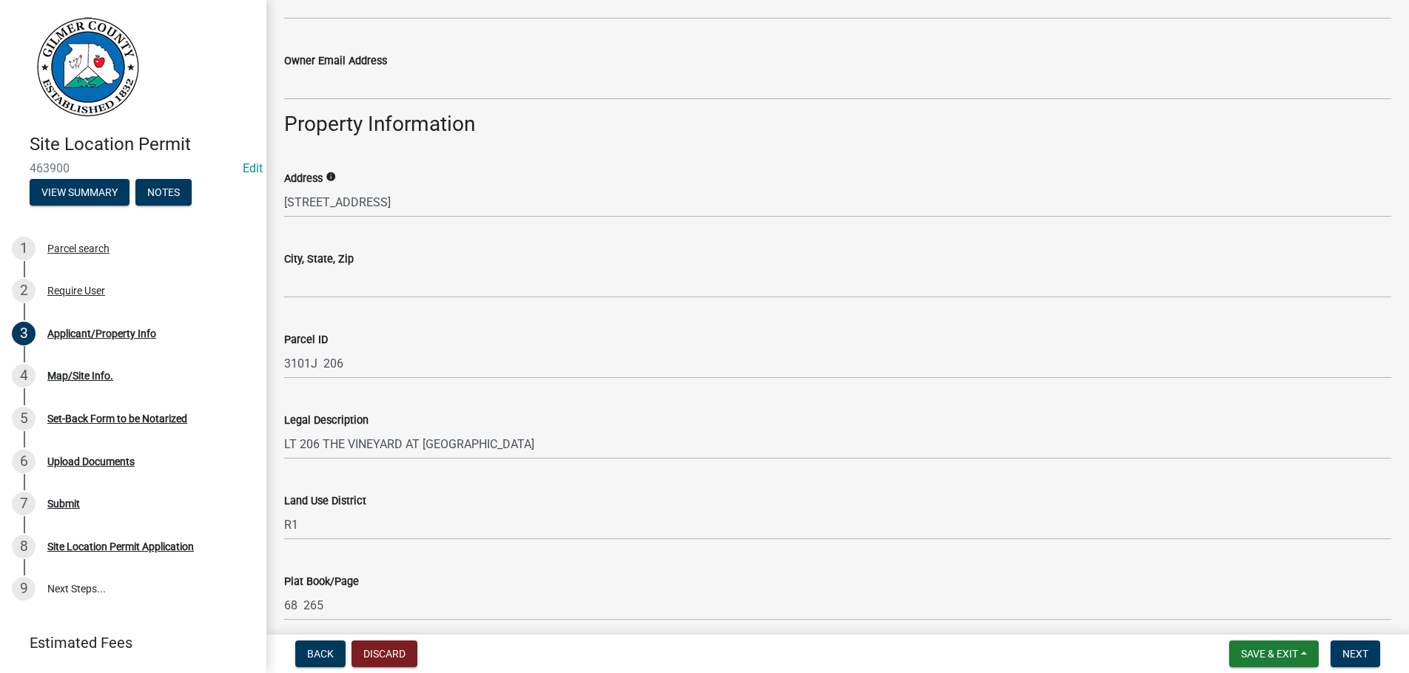
scroll to position [928, 0]
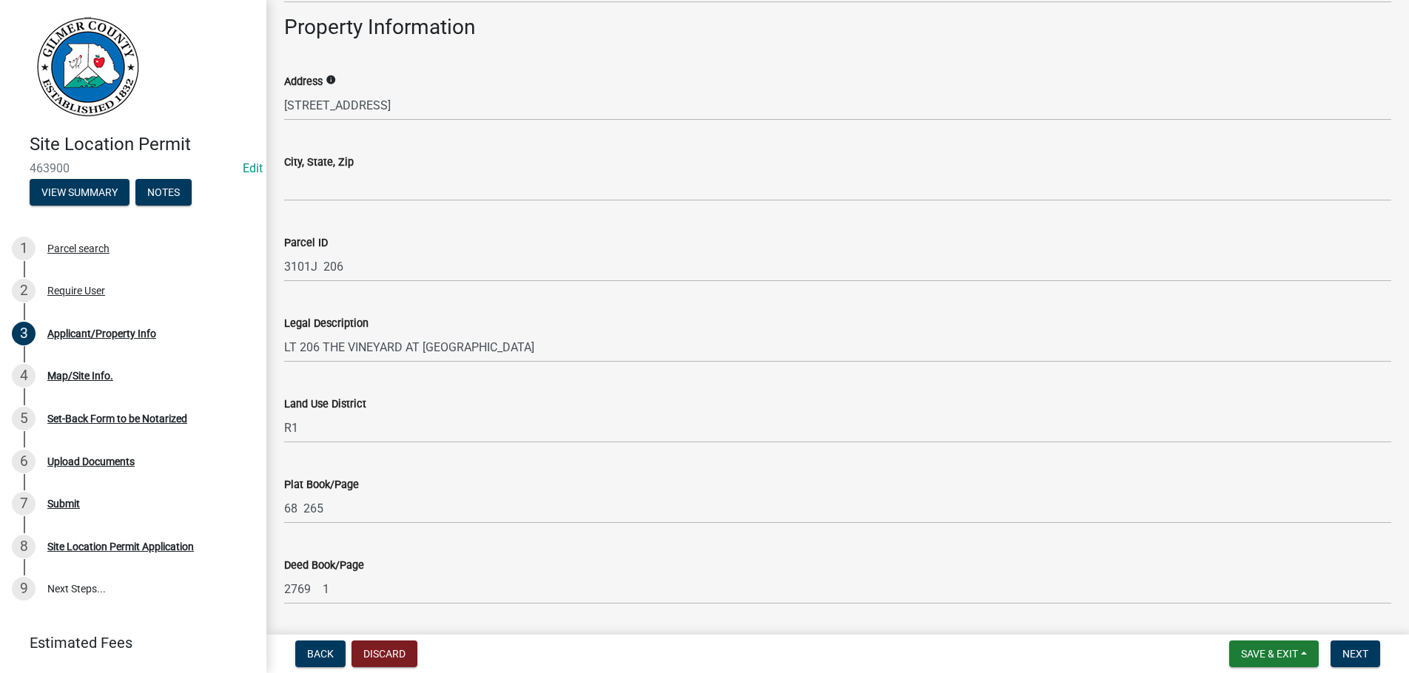
type input "[PHONE_NUMBER]"
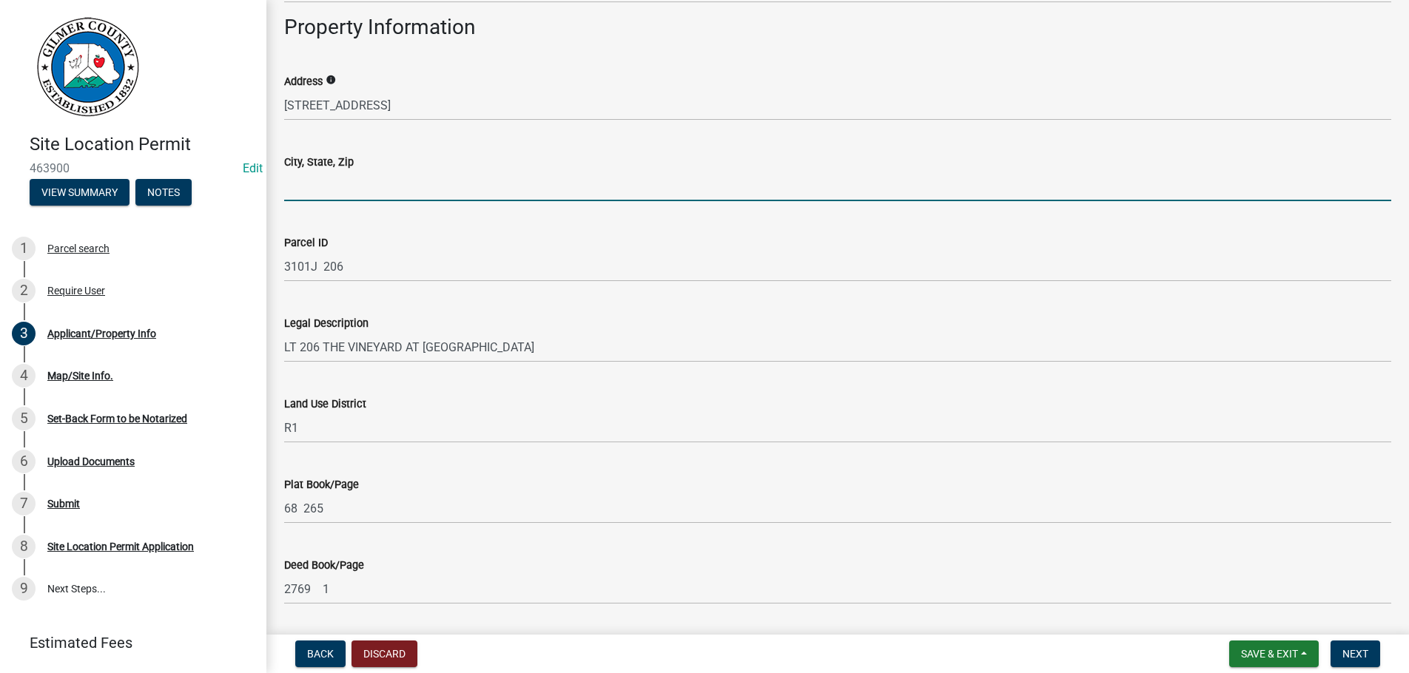
click at [347, 186] on input "City, State, Zip" at bounding box center [837, 186] width 1107 height 30
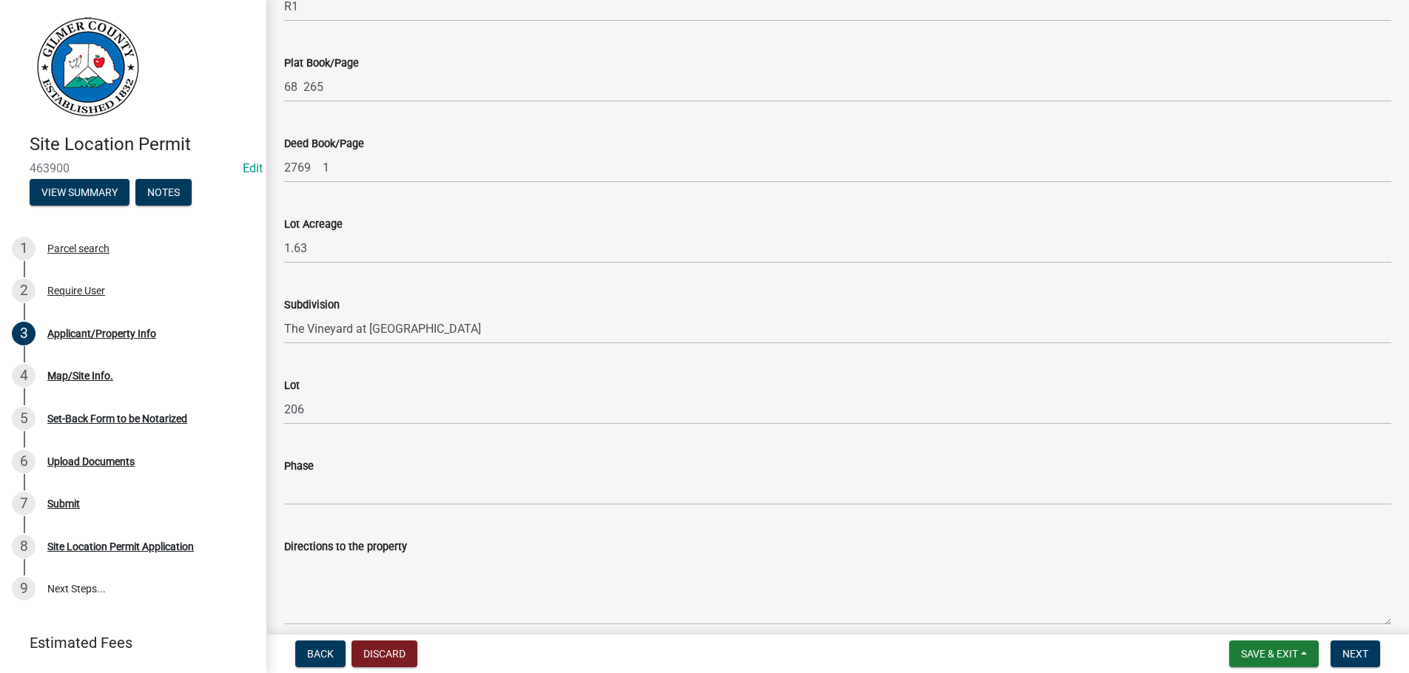
scroll to position [1415, 0]
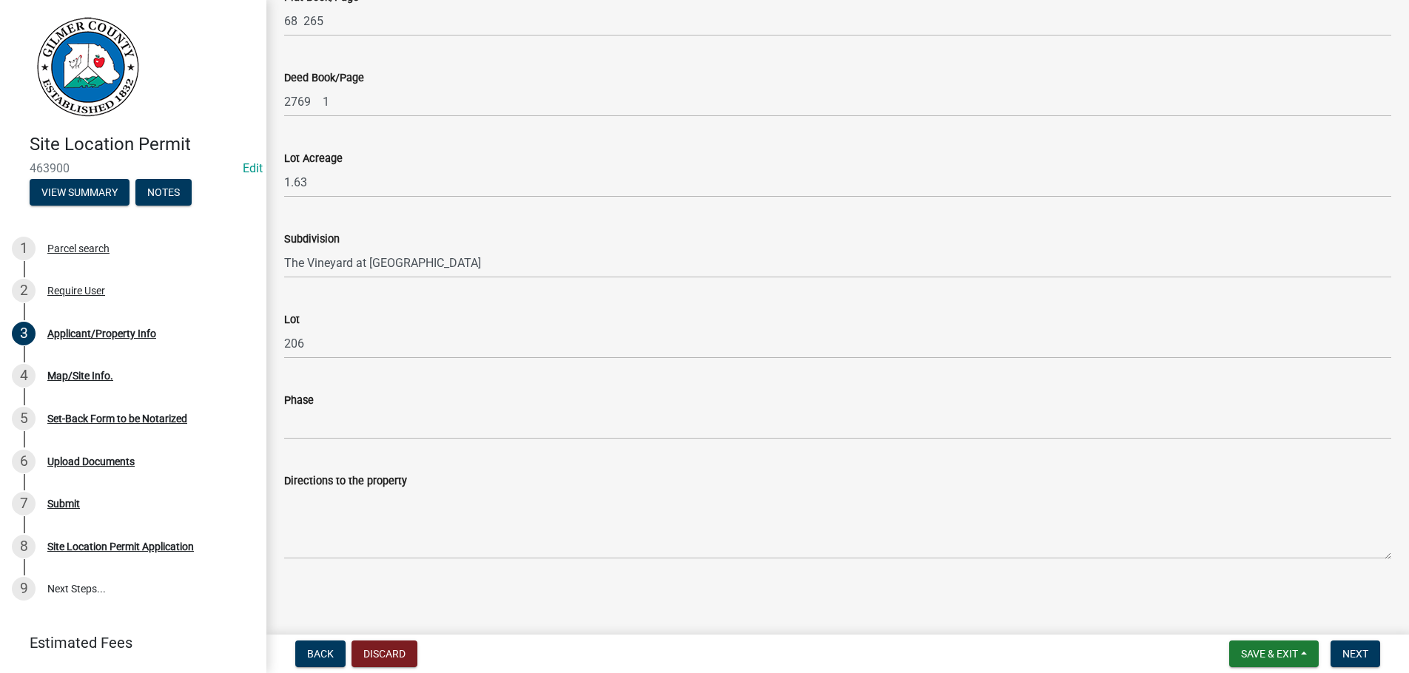
type input "TALKING ROCK GA 30175"
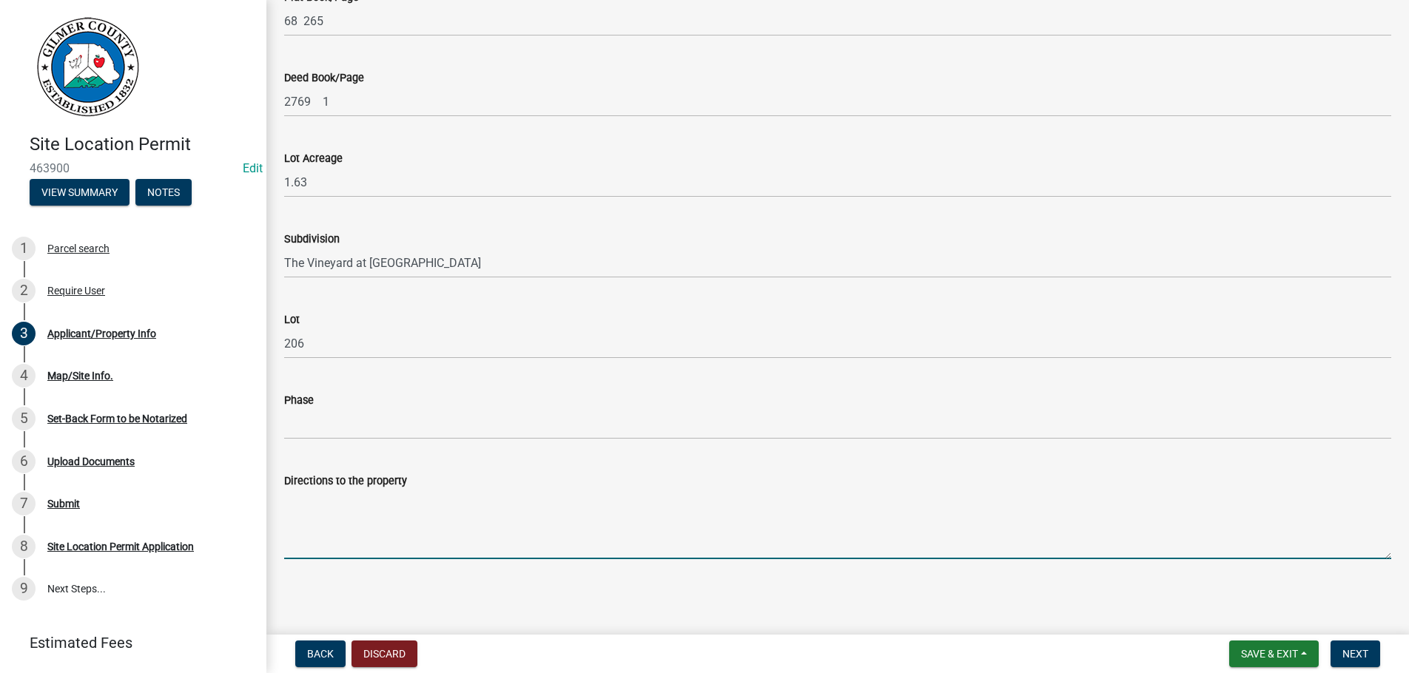
click at [341, 516] on textarea "Directions to the property" at bounding box center [837, 525] width 1107 height 70
type textarea "Y"
click at [438, 497] on textarea "VINEYARD YUKON TAKE 1ST RT" at bounding box center [837, 525] width 1107 height 70
type textarea "VINEYARD [GEOGRAPHIC_DATA] DR TO CORNER & LOT IS ON LT. "LOT 206""
click at [1362, 651] on span "Next" at bounding box center [1355, 654] width 26 height 12
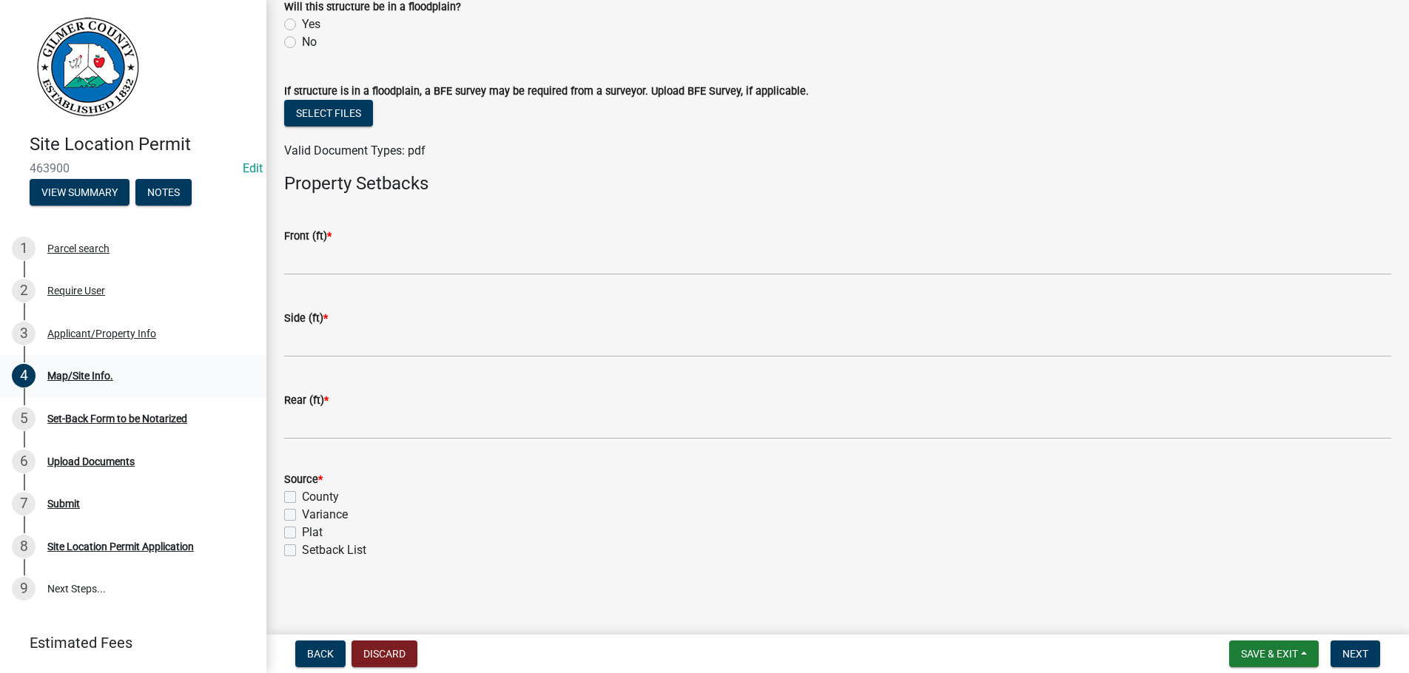
scroll to position [523, 0]
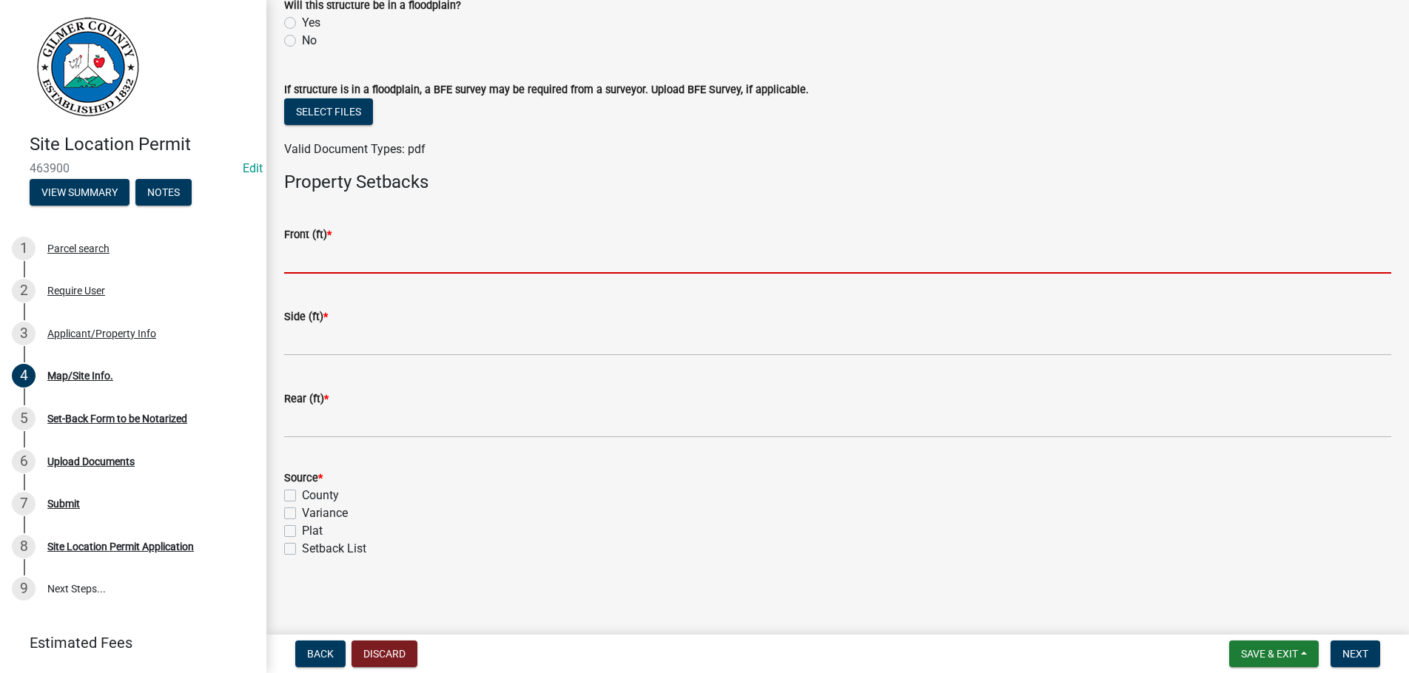
drag, startPoint x: 300, startPoint y: 248, endPoint x: 308, endPoint y: 248, distance: 8.1
click at [308, 248] on input "text" at bounding box center [837, 258] width 1107 height 30
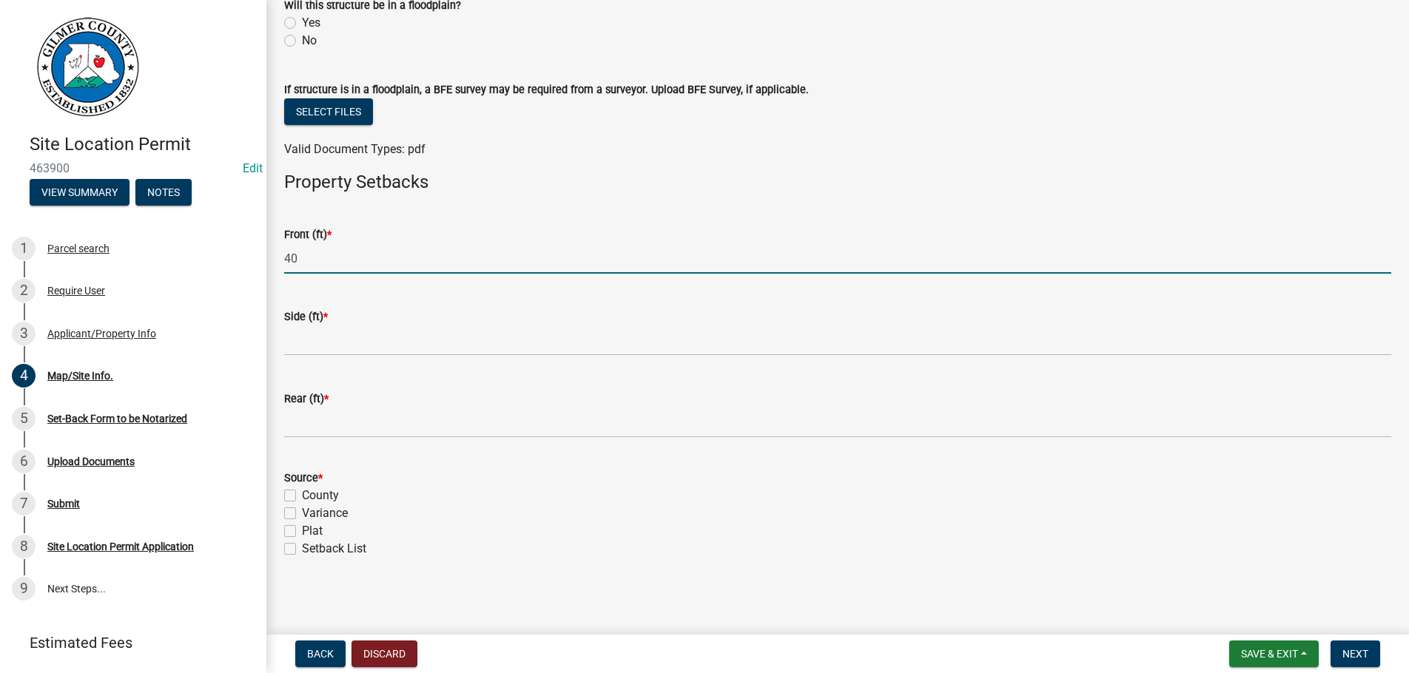
type input "4"
type input "25"
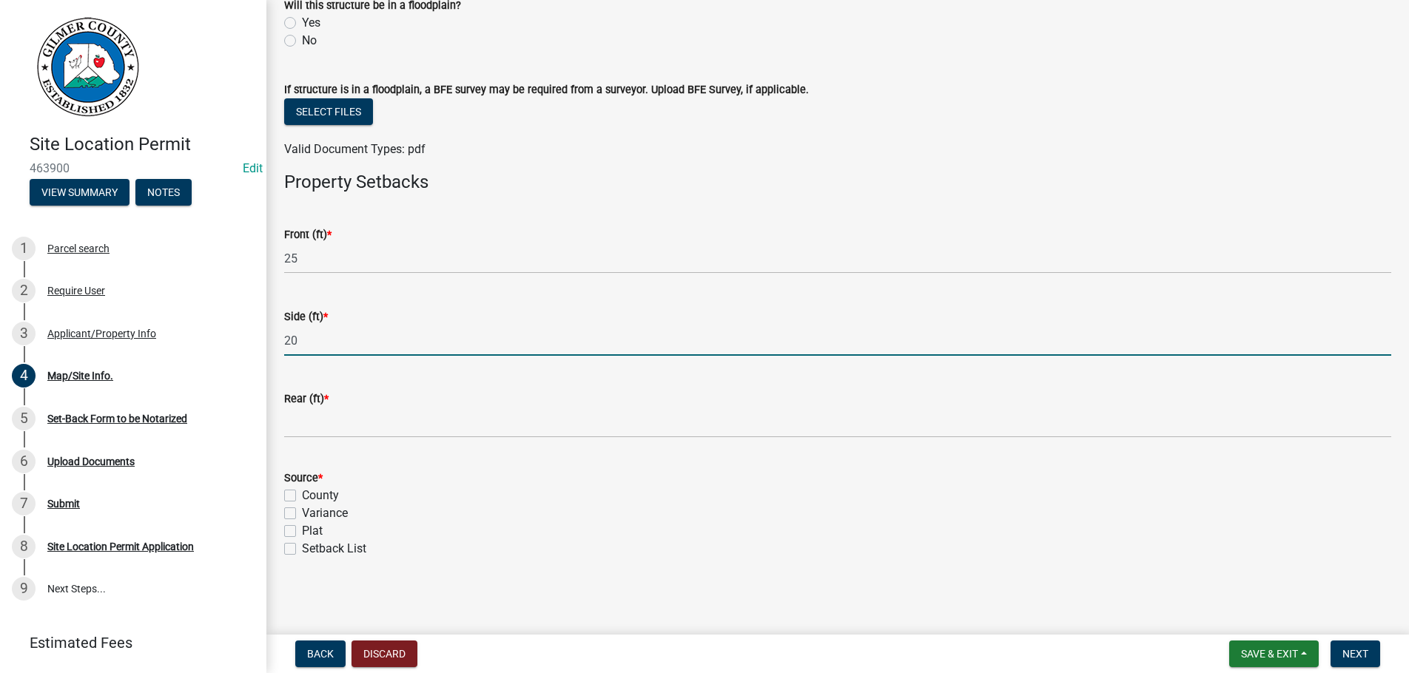
type input "20"
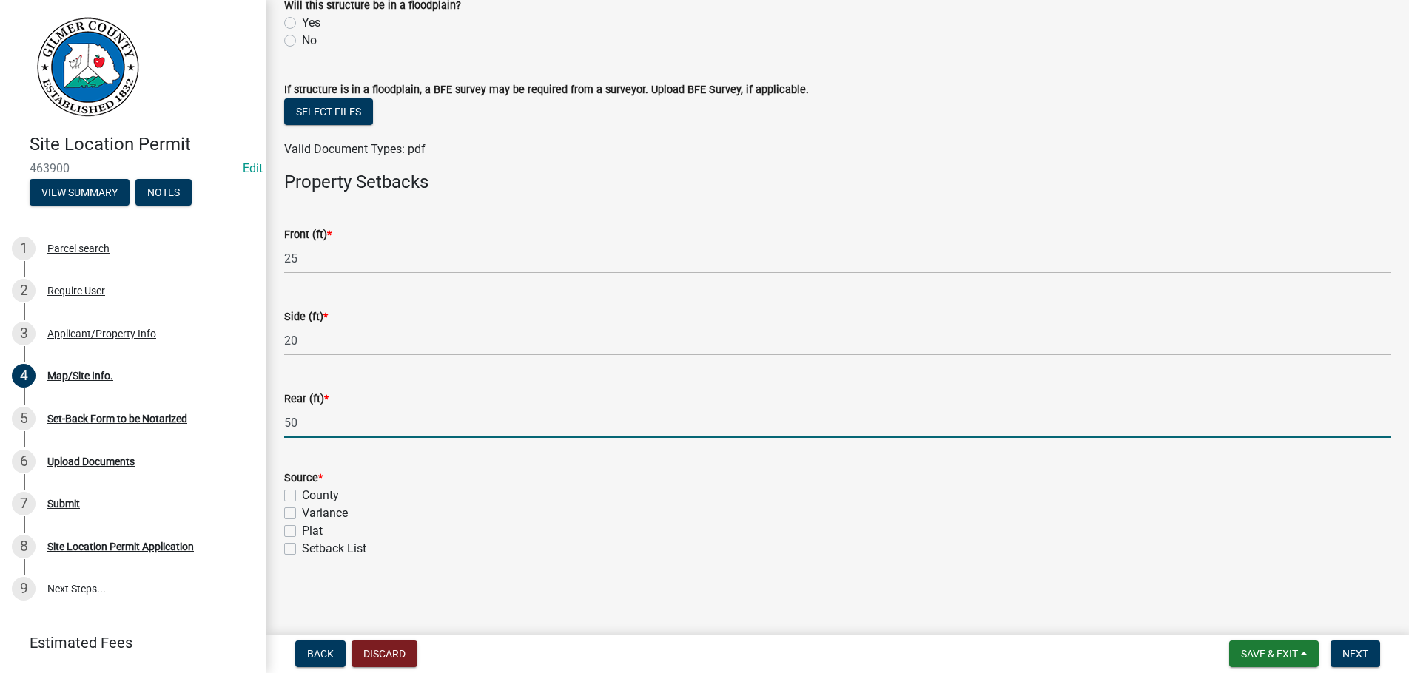
type input "50"
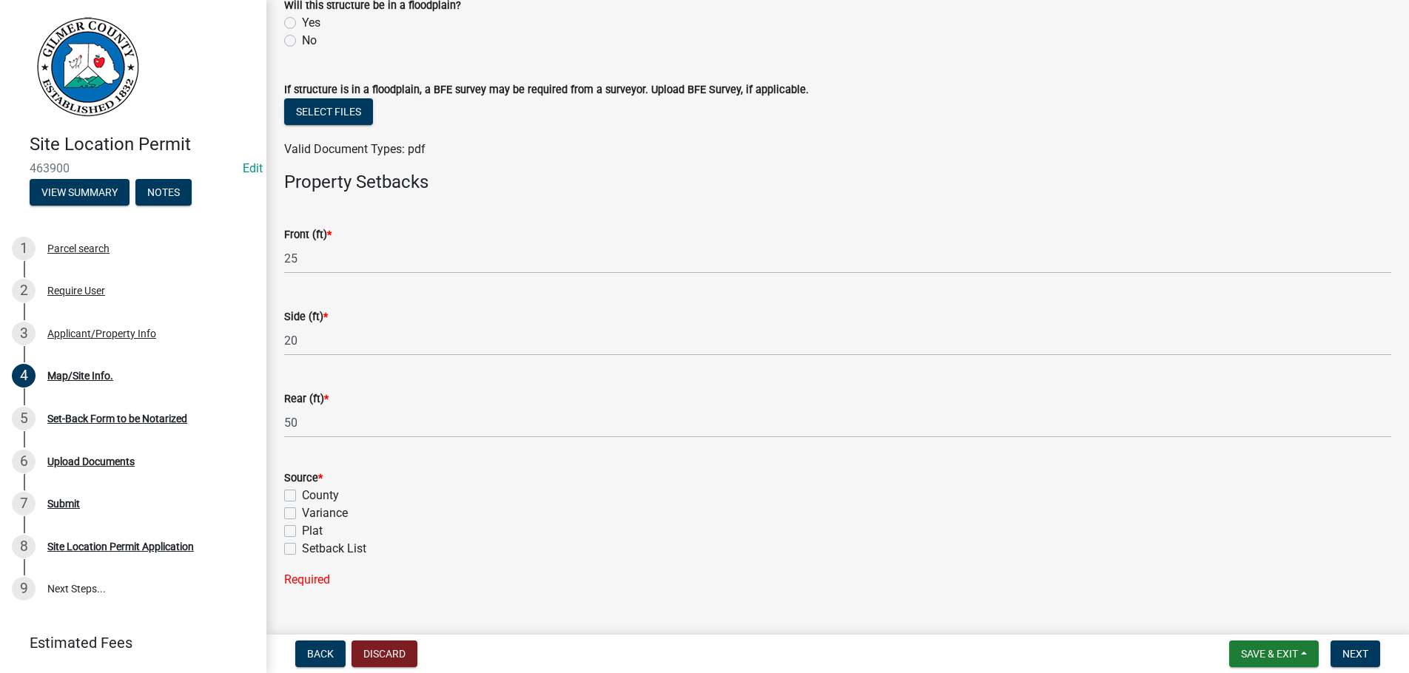
click at [302, 548] on label "Setback List" at bounding box center [334, 549] width 64 height 18
click at [302, 548] on input "Setback List" at bounding box center [307, 545] width 10 height 10
checkbox input "true"
checkbox input "false"
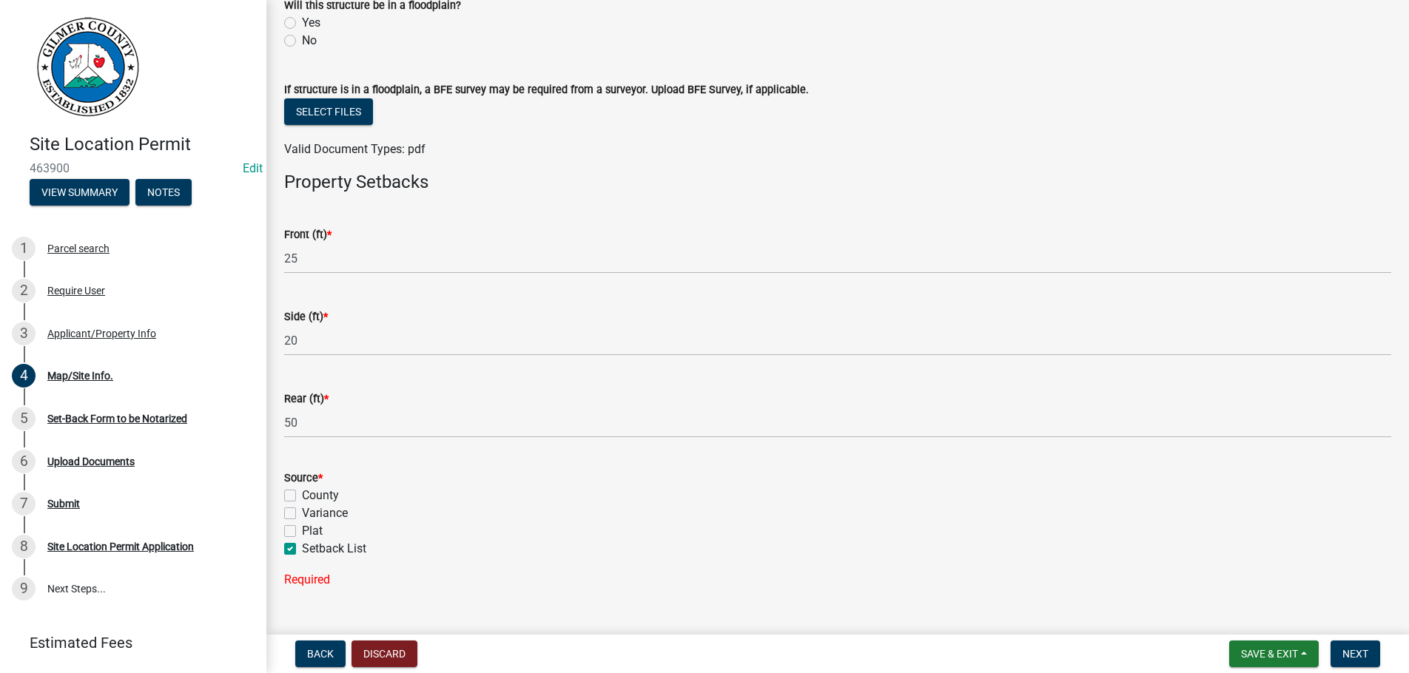
checkbox input "false"
checkbox input "true"
click at [1345, 647] on button "Next" at bounding box center [1355, 654] width 50 height 27
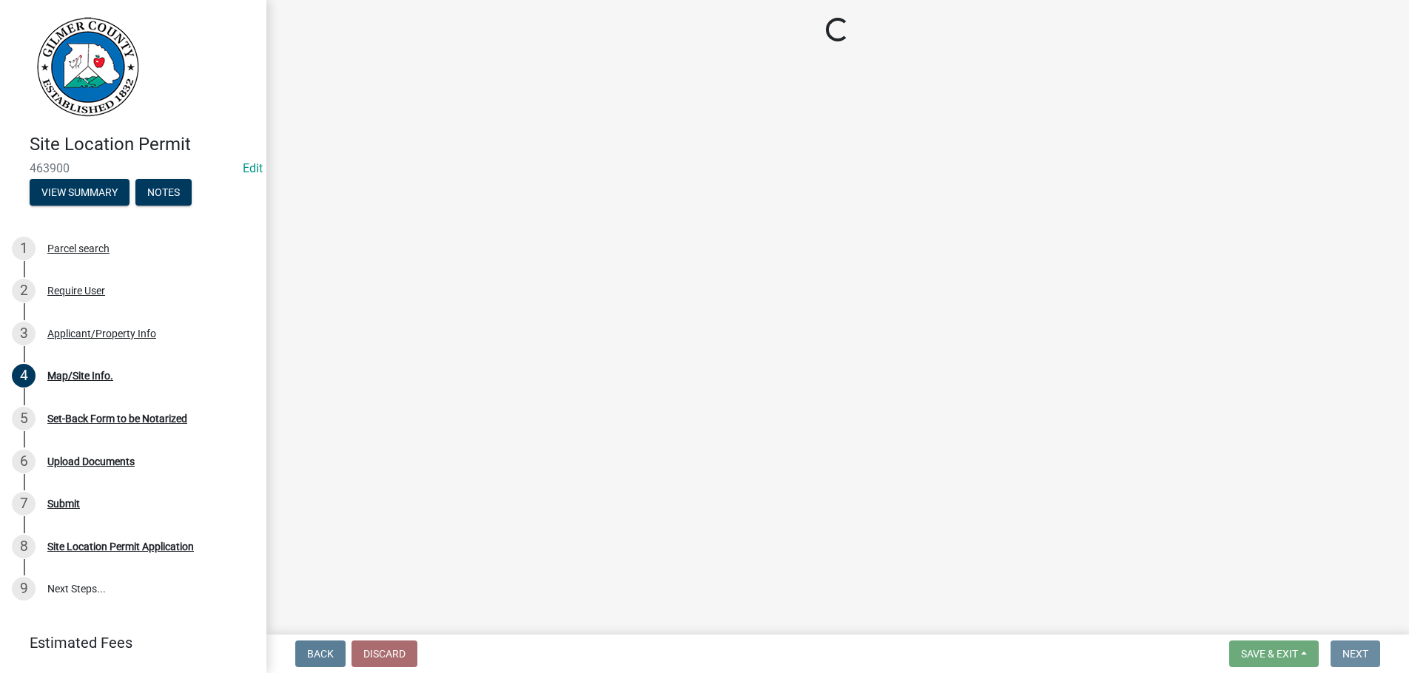
scroll to position [0, 0]
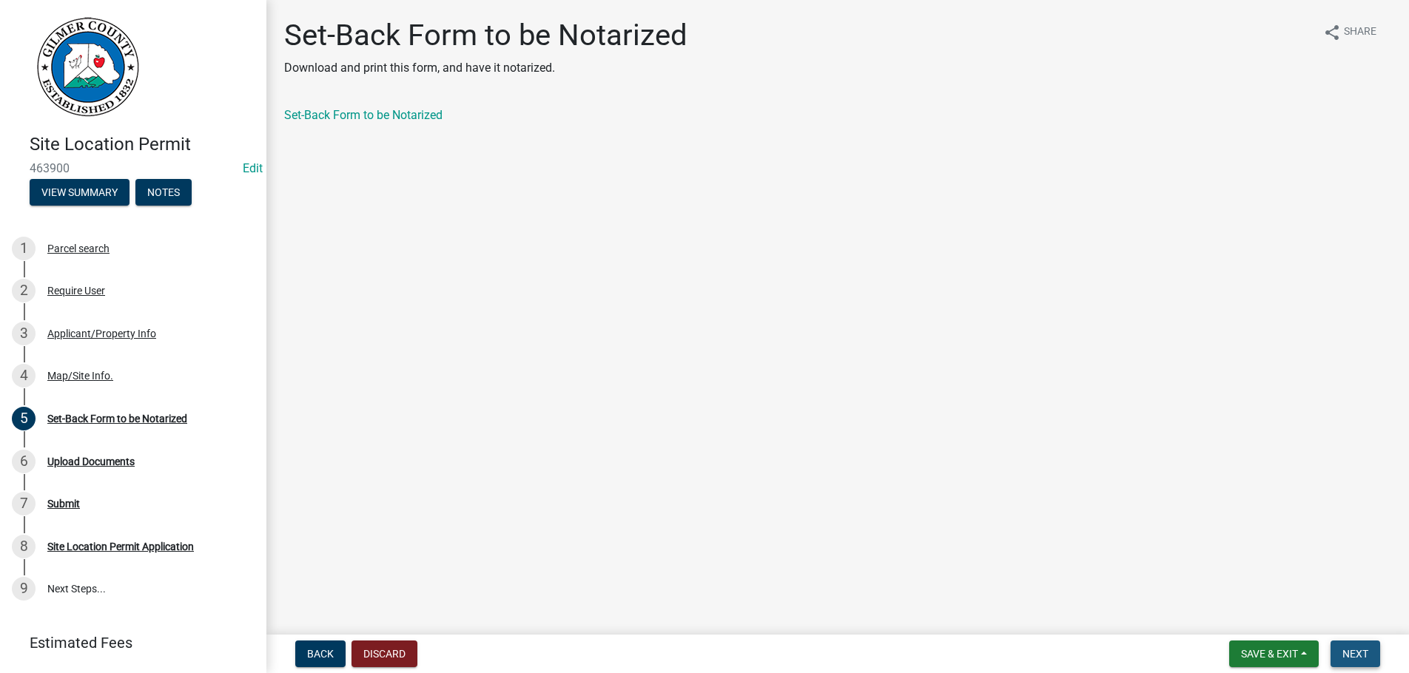
click at [1359, 652] on span "Next" at bounding box center [1355, 654] width 26 height 12
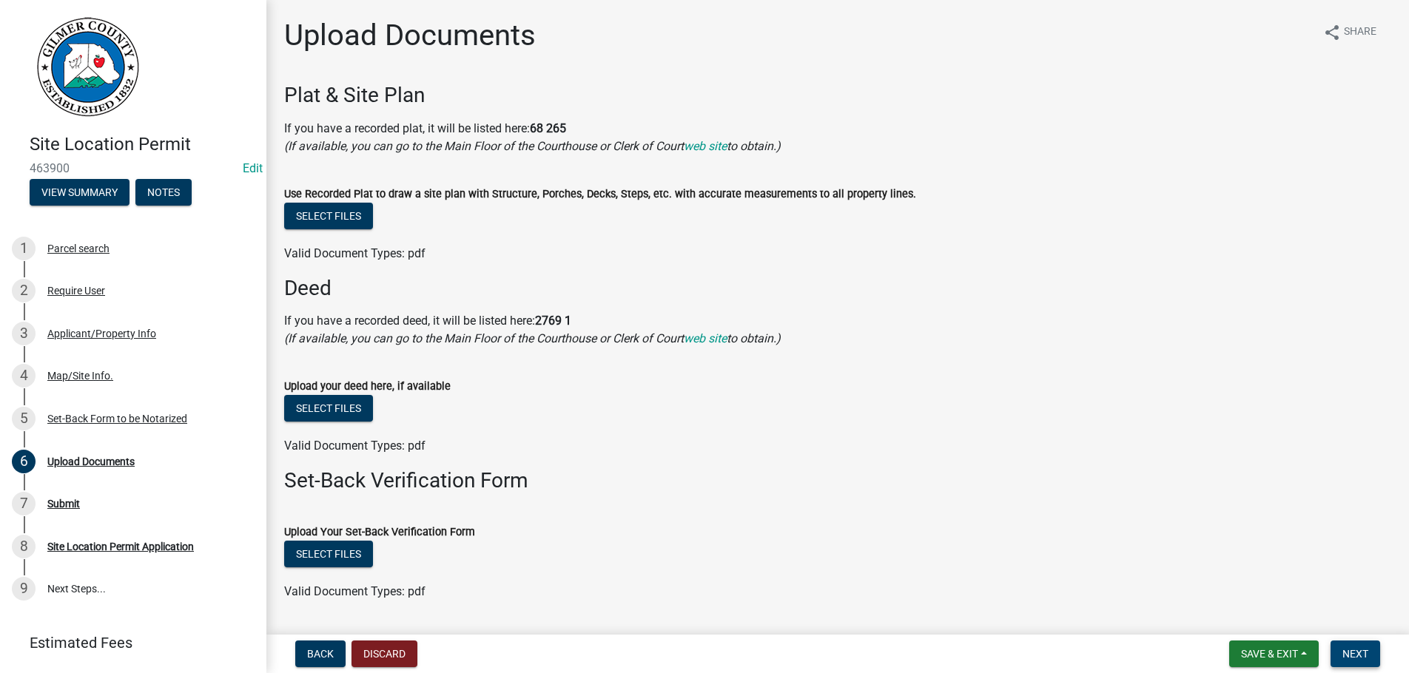
click at [1349, 652] on span "Next" at bounding box center [1355, 654] width 26 height 12
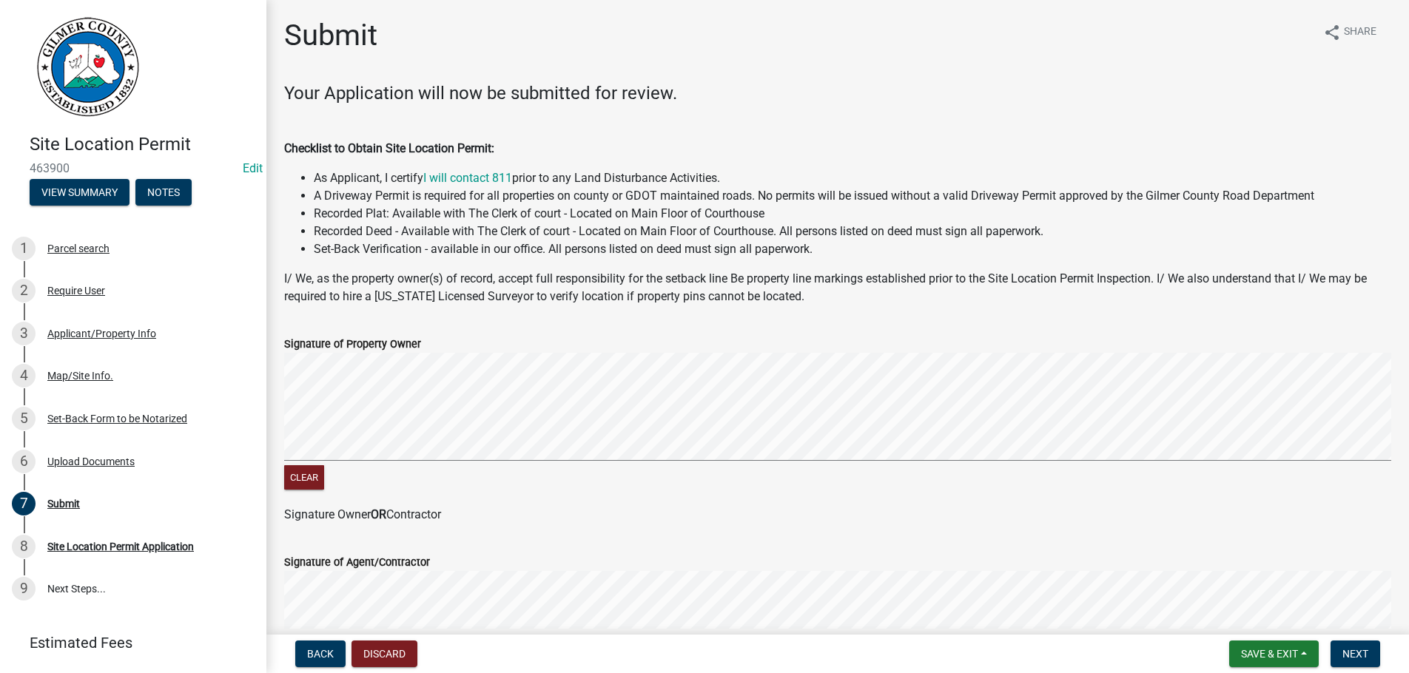
scroll to position [302, 0]
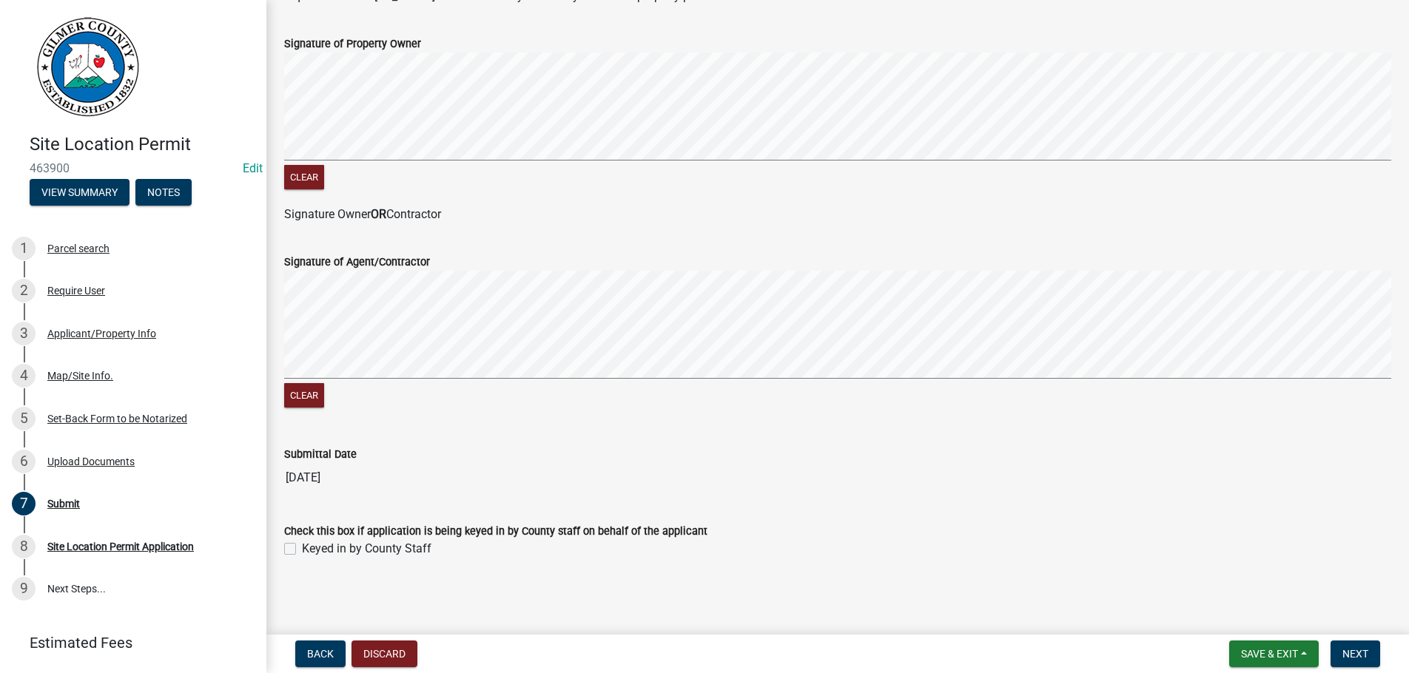
click at [302, 548] on label "Keyed in by County Staff" at bounding box center [366, 549] width 129 height 18
click at [302, 548] on input "Keyed in by County Staff" at bounding box center [307, 545] width 10 height 10
checkbox input "true"
click at [1345, 651] on span "Next" at bounding box center [1355, 654] width 26 height 12
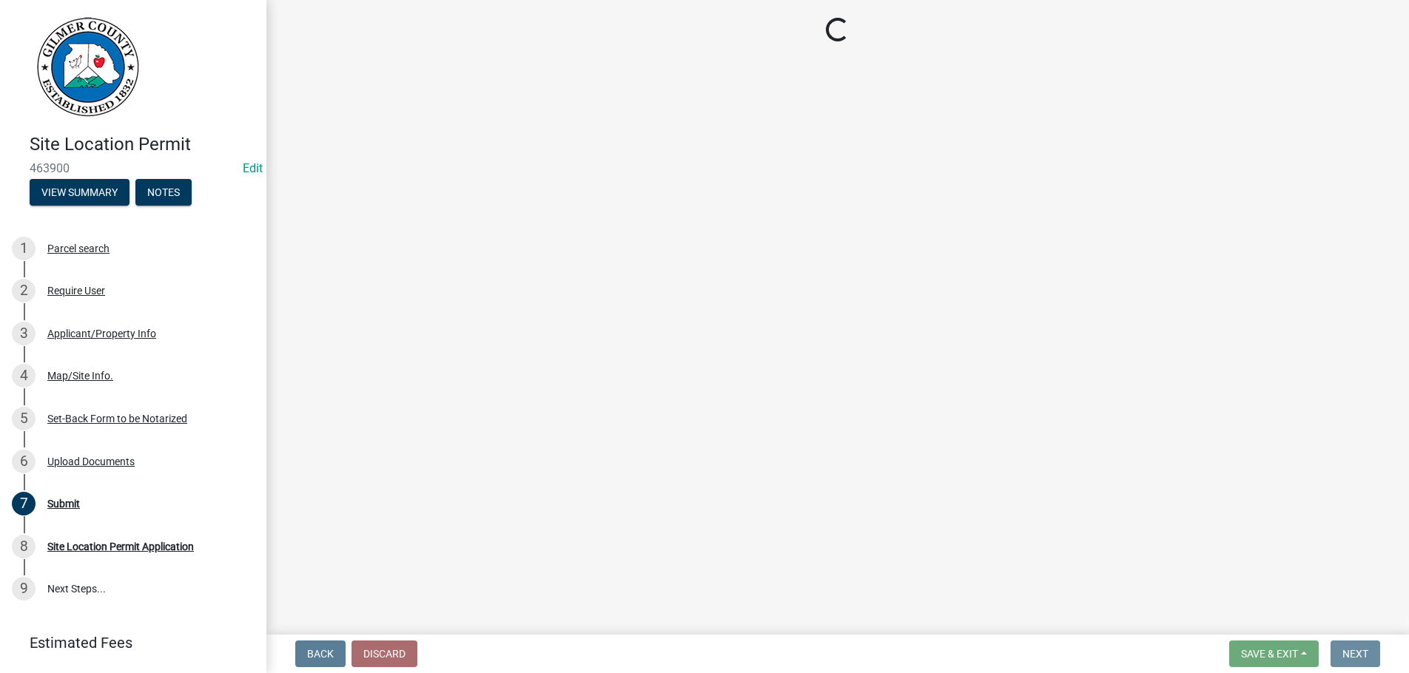
scroll to position [0, 0]
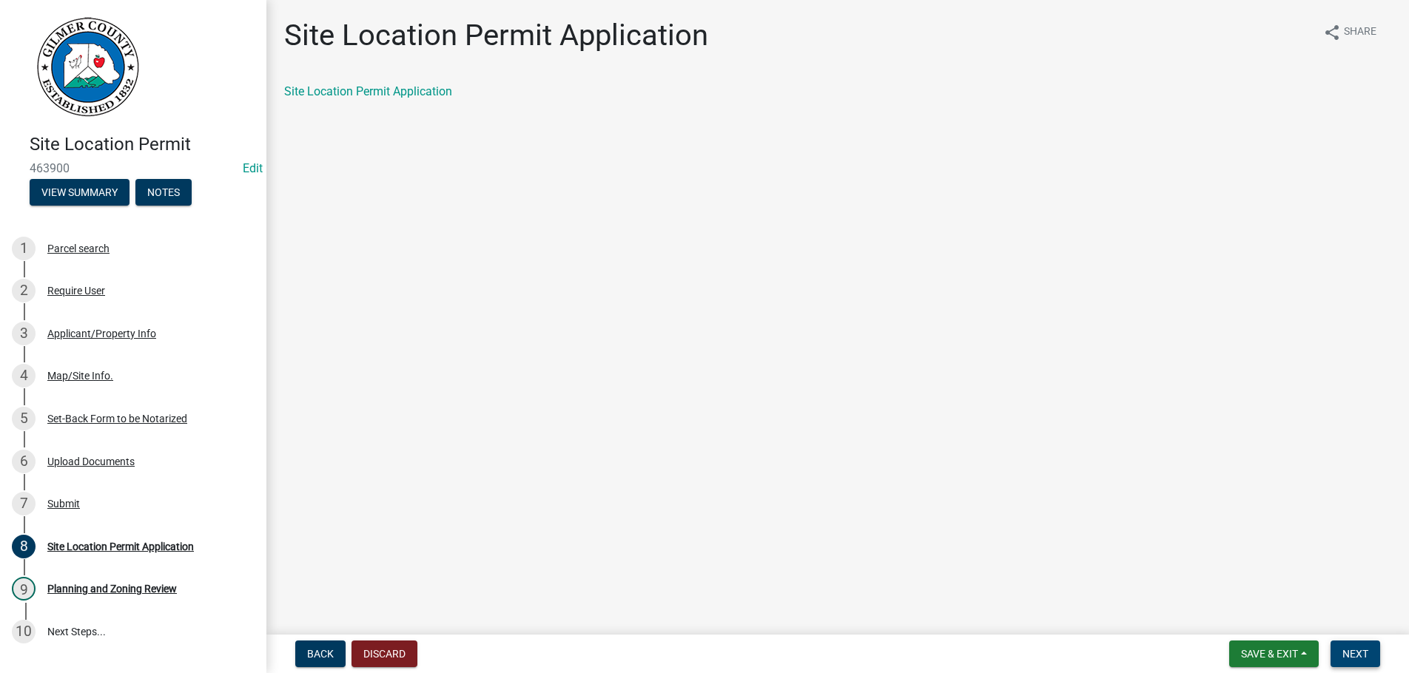
click at [1349, 644] on button "Next" at bounding box center [1355, 654] width 50 height 27
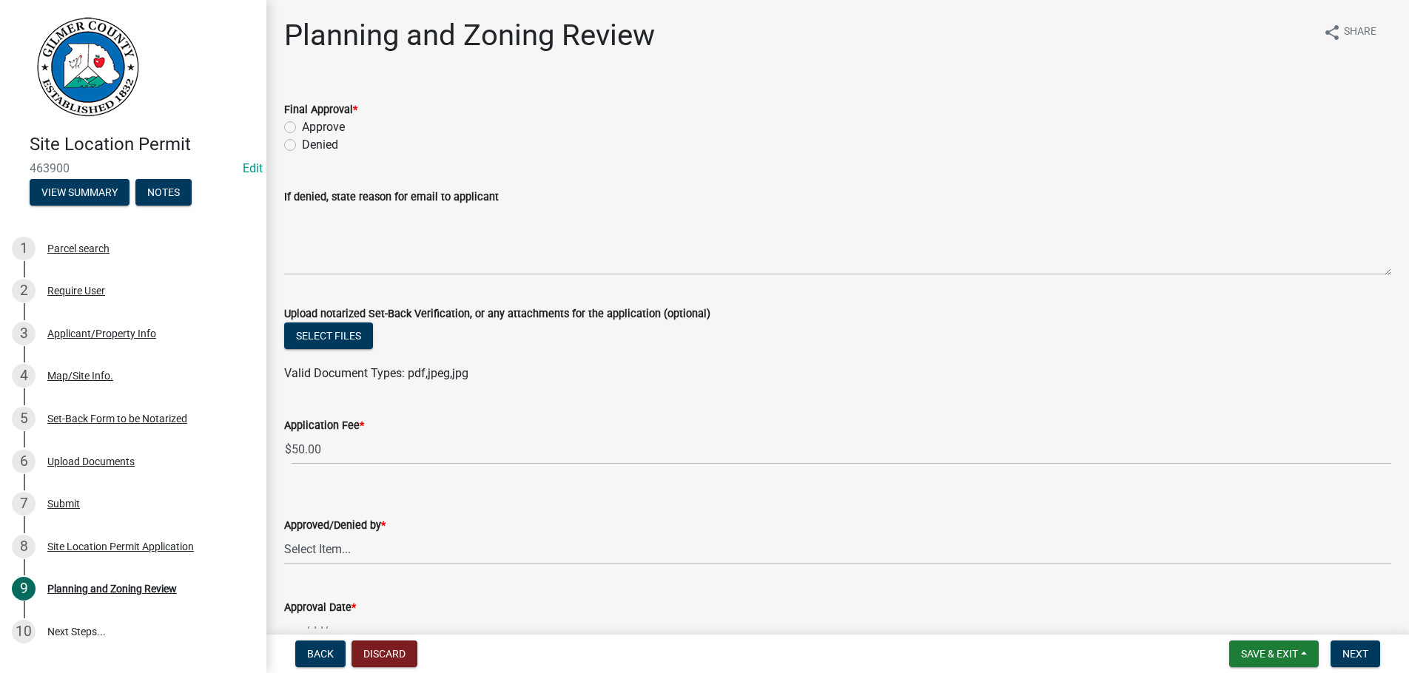
click at [302, 121] on label "Approve" at bounding box center [323, 127] width 43 height 18
click at [302, 121] on input "Approve" at bounding box center [307, 123] width 10 height 10
radio input "true"
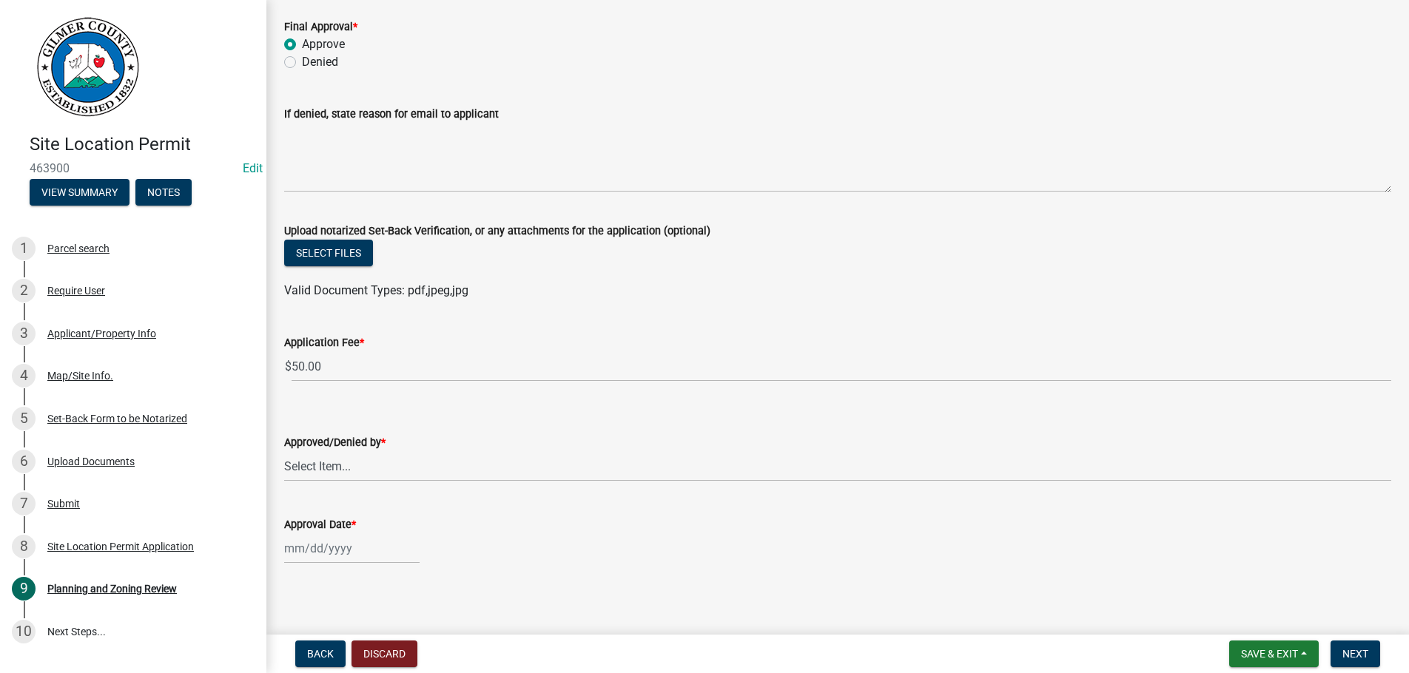
scroll to position [89, 0]
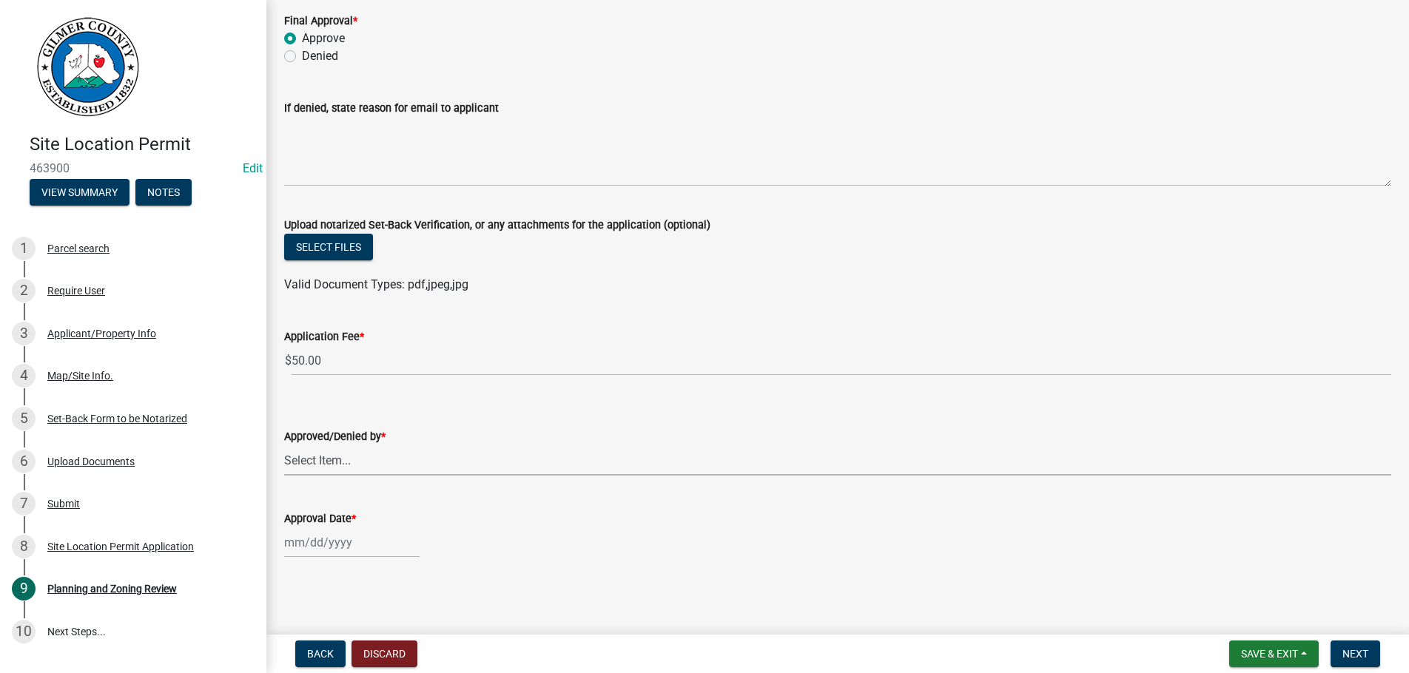
click at [284, 445] on select "Select Item... [PERSON_NAME] [PERSON_NAME] [PERSON_NAME] [PERSON_NAME] [PERSON_…" at bounding box center [837, 460] width 1107 height 30
click option "[PERSON_NAME]" at bounding box center [0, 0] width 0 height 0
select select "b44f7338-8171-40f4-83dd-b8ba3065c966"
select select "8"
select select "2025"
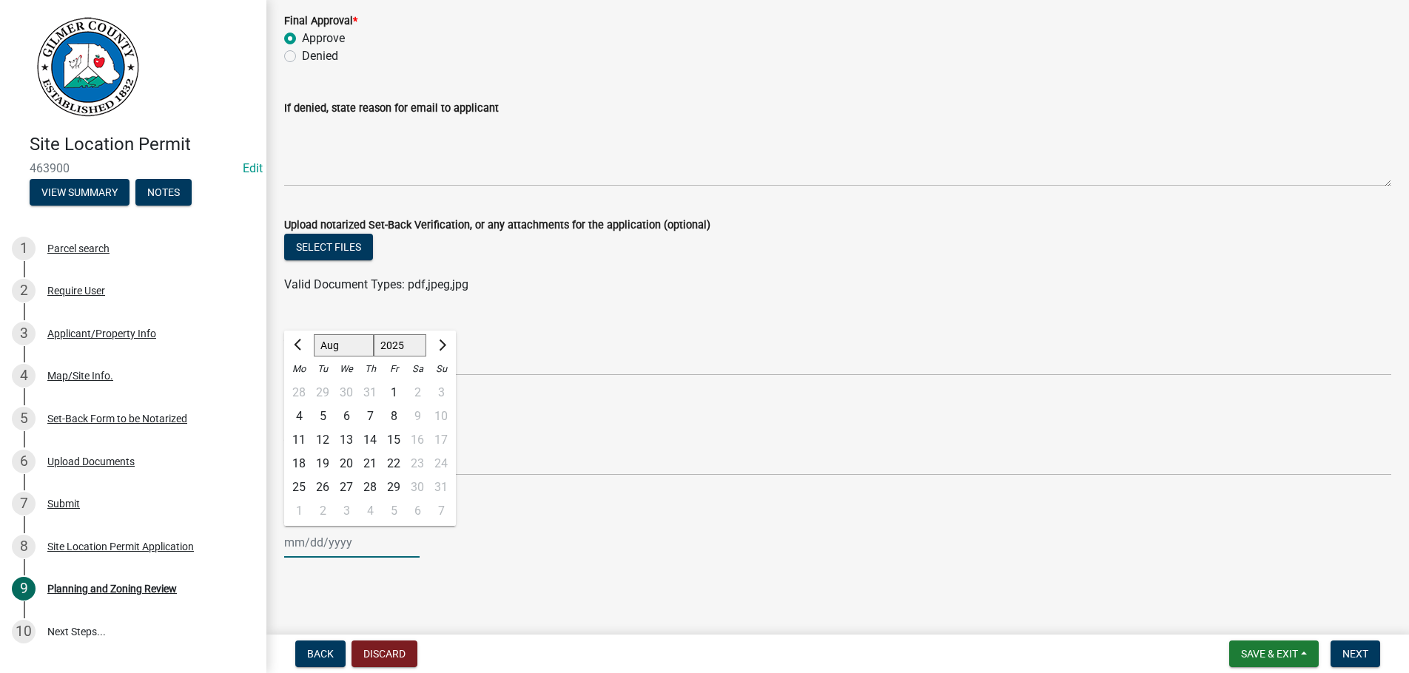
click at [368, 549] on input "Approval Date *" at bounding box center [351, 542] width 135 height 30
type input "[DATE]"
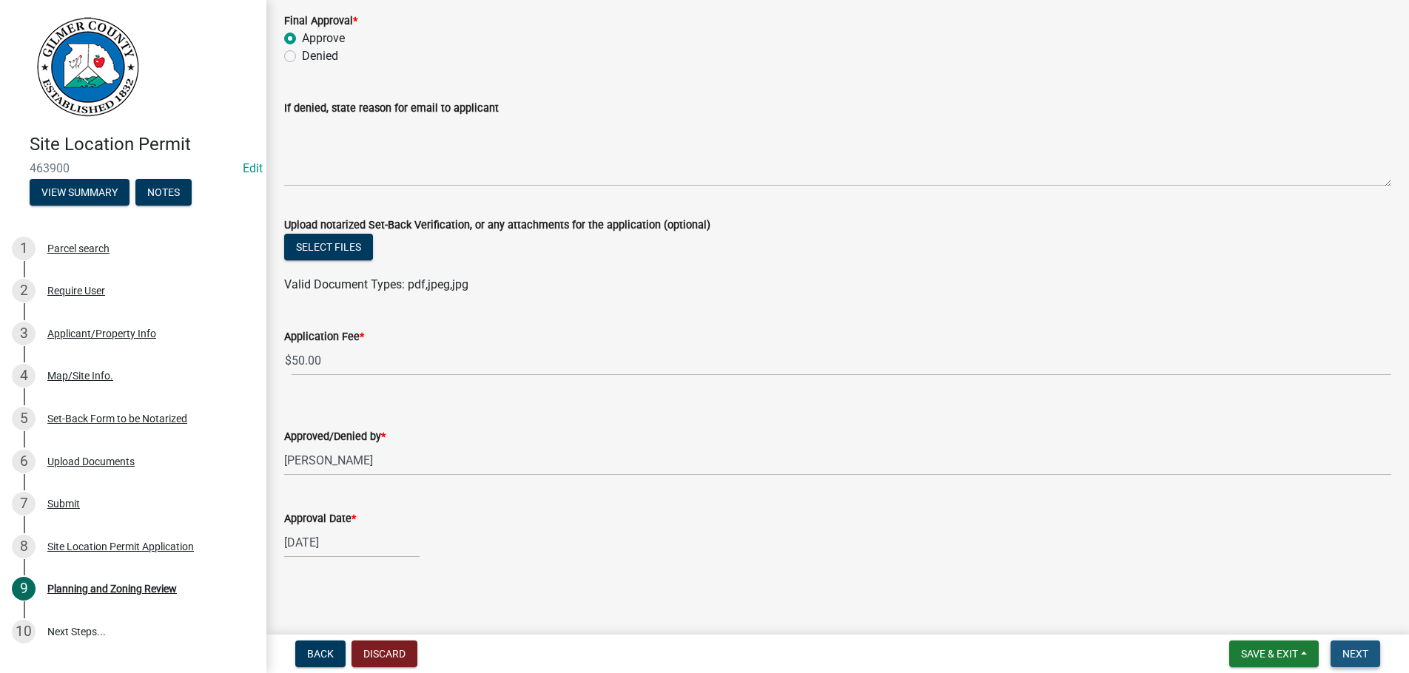
click at [1338, 648] on button "Next" at bounding box center [1355, 654] width 50 height 27
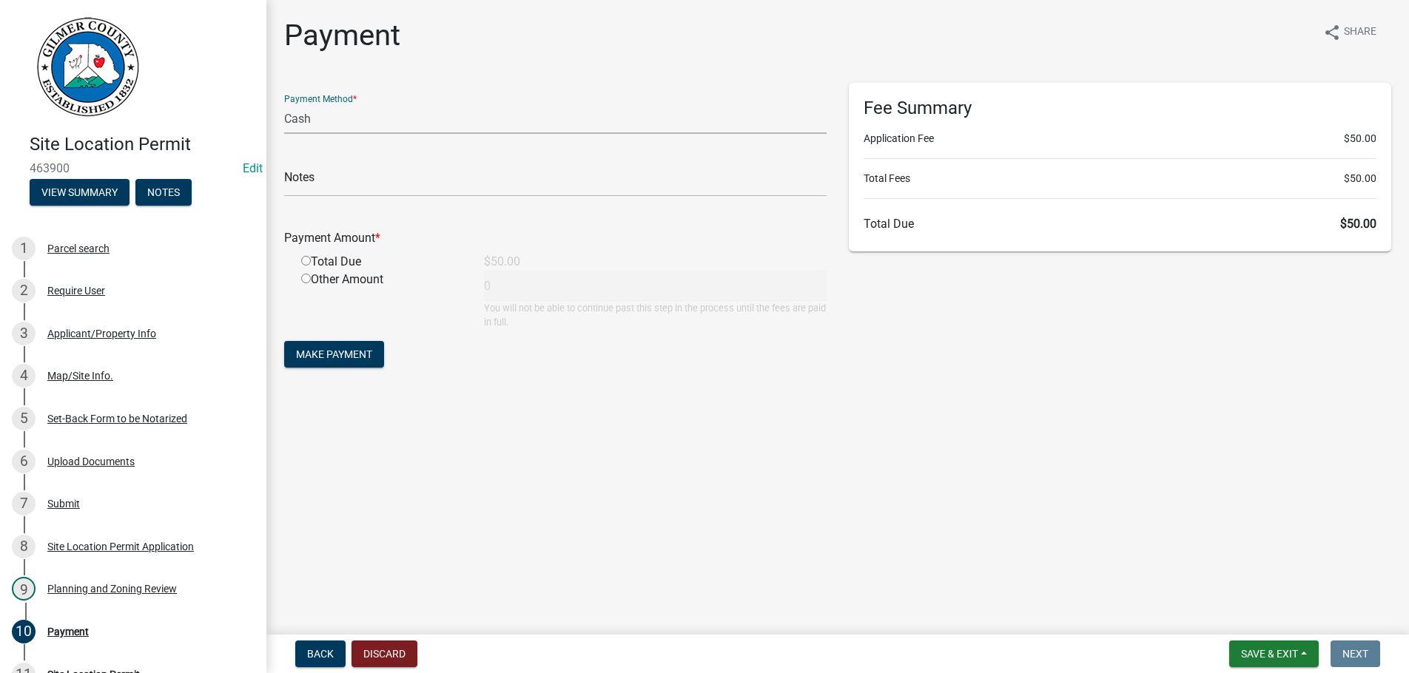
click at [284, 104] on select "Credit Card POS Check Cash" at bounding box center [555, 119] width 542 height 30
select select "1: 0"
click option "Check" at bounding box center [0, 0] width 0 height 0
click at [360, 183] on input "text" at bounding box center [555, 181] width 542 height 30
type input "3893"
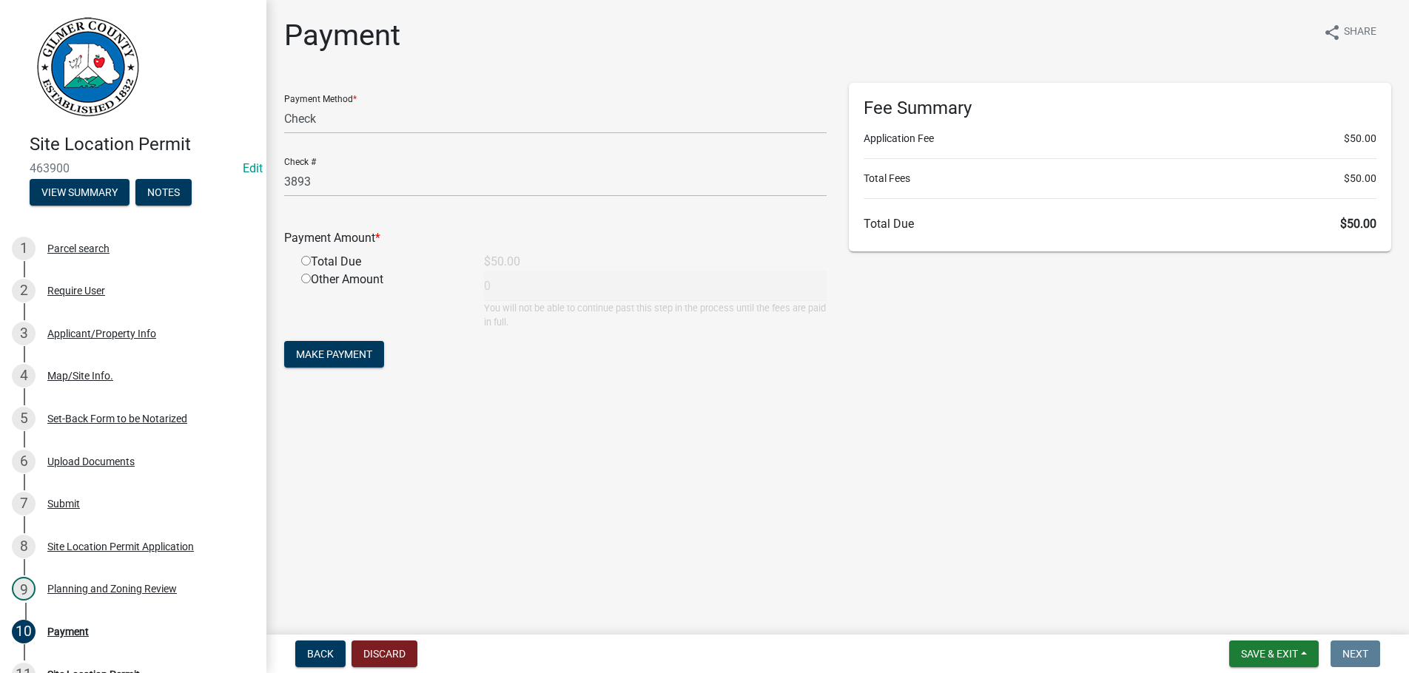
click at [308, 262] on input "radio" at bounding box center [306, 261] width 10 height 10
radio input "true"
type input "50"
click at [326, 349] on span "Make Payment" at bounding box center [334, 354] width 76 height 12
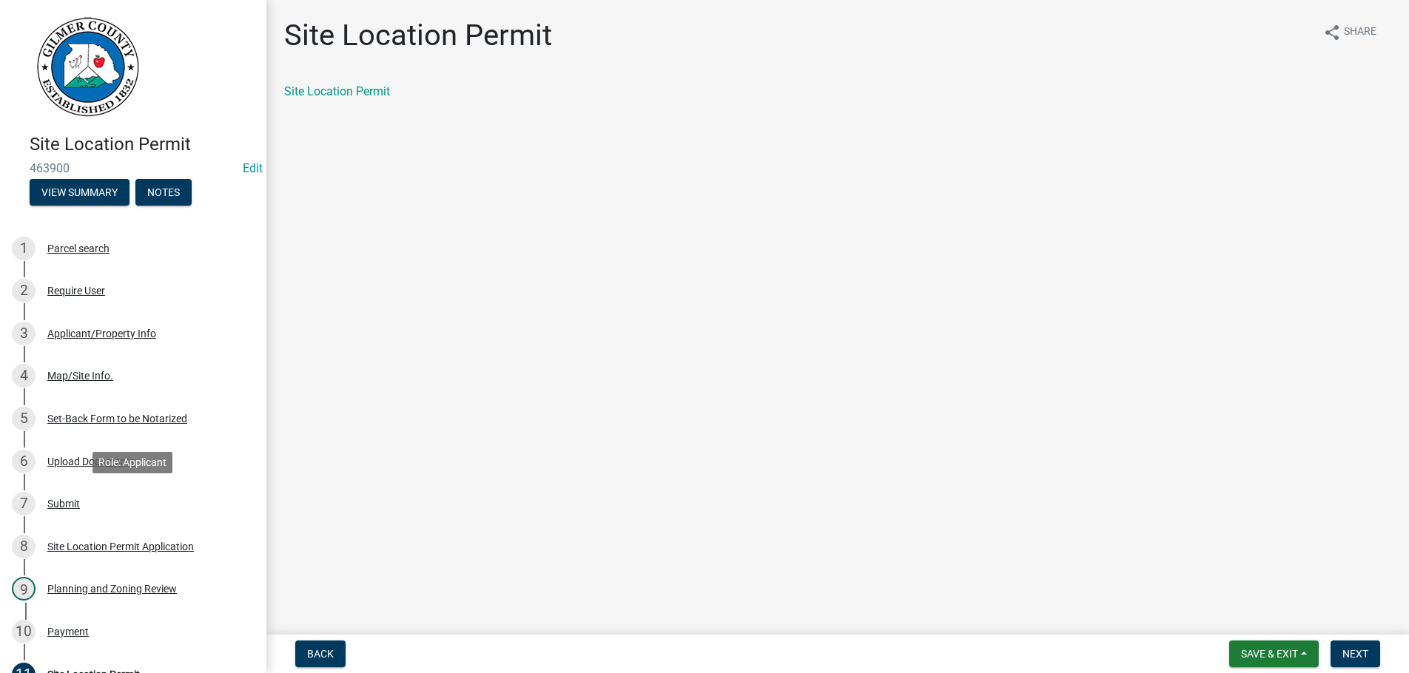
scroll to position [203, 0]
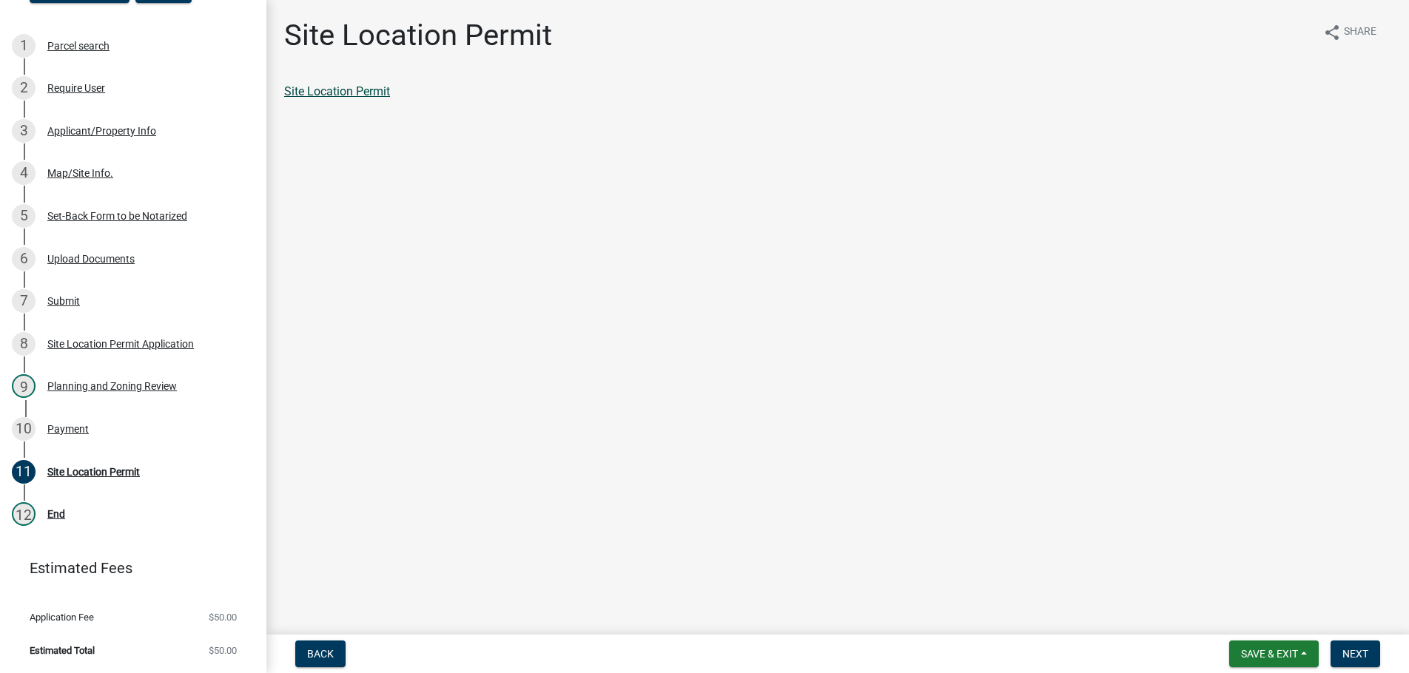
click at [337, 92] on link "Site Location Permit" at bounding box center [337, 91] width 106 height 14
click at [1355, 653] on span "Next" at bounding box center [1355, 654] width 26 height 12
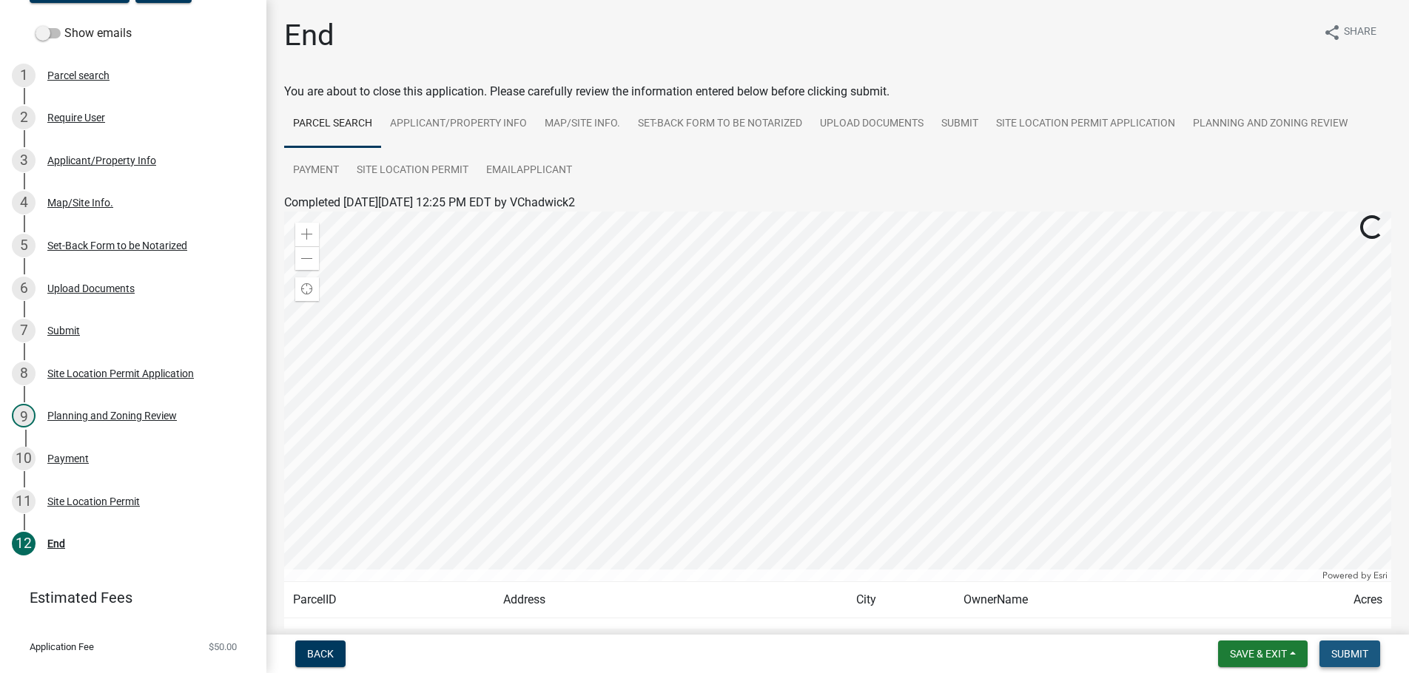
click at [1355, 653] on span "Submit" at bounding box center [1349, 654] width 37 height 12
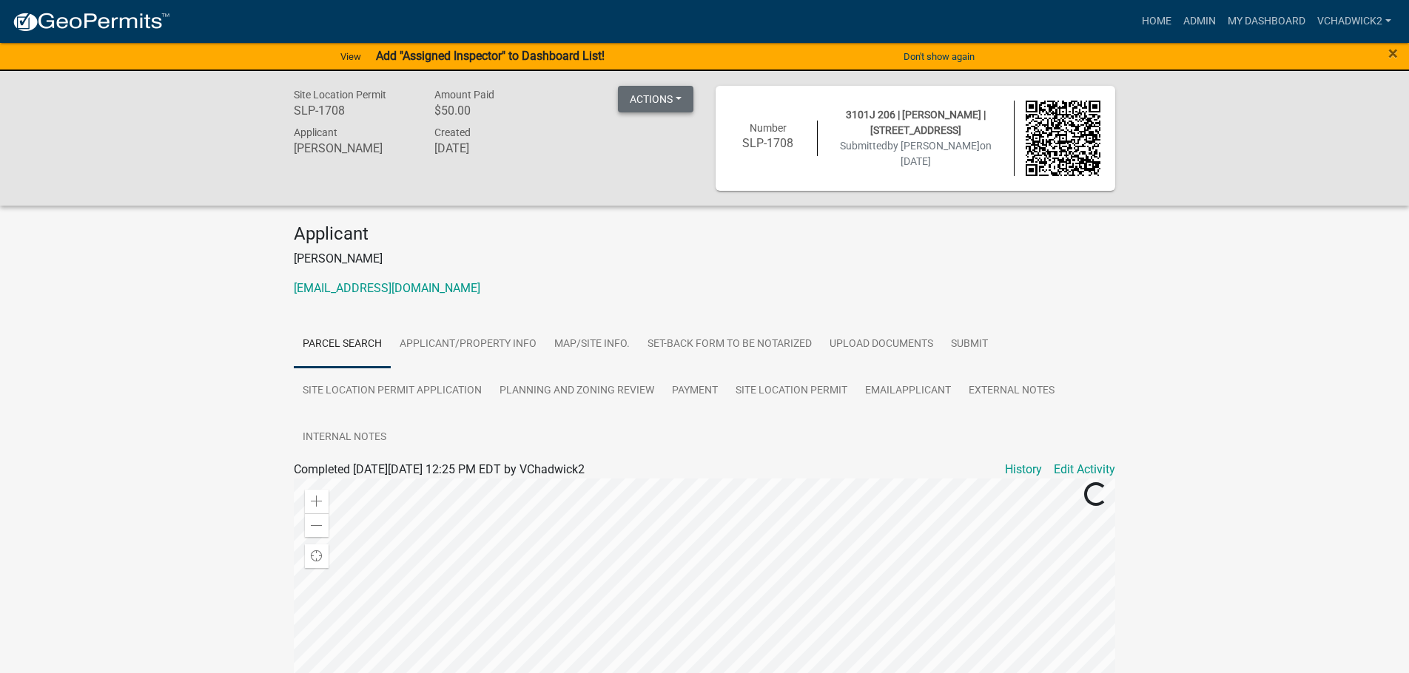
click at [672, 98] on button "Actions" at bounding box center [655, 99] width 75 height 27
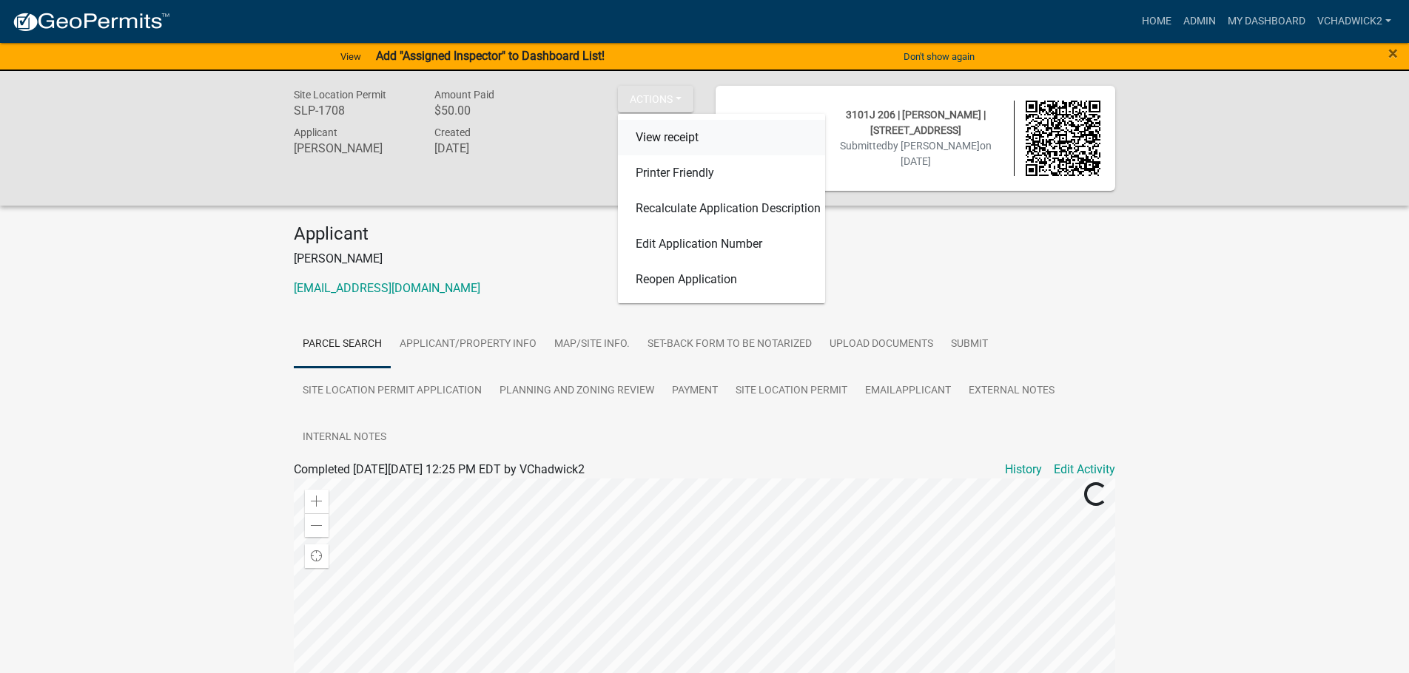
click at [664, 138] on link "View receipt" at bounding box center [721, 138] width 207 height 36
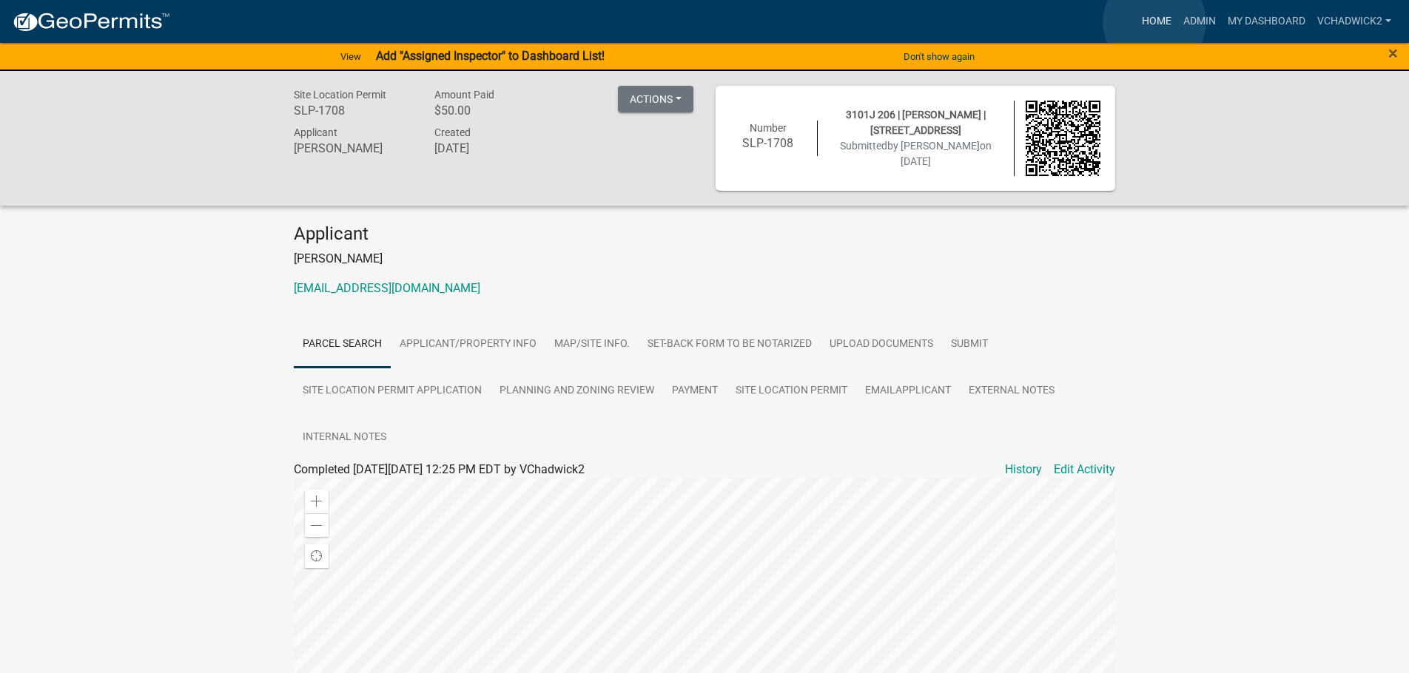
click at [1154, 22] on link "Home" at bounding box center [1156, 21] width 41 height 28
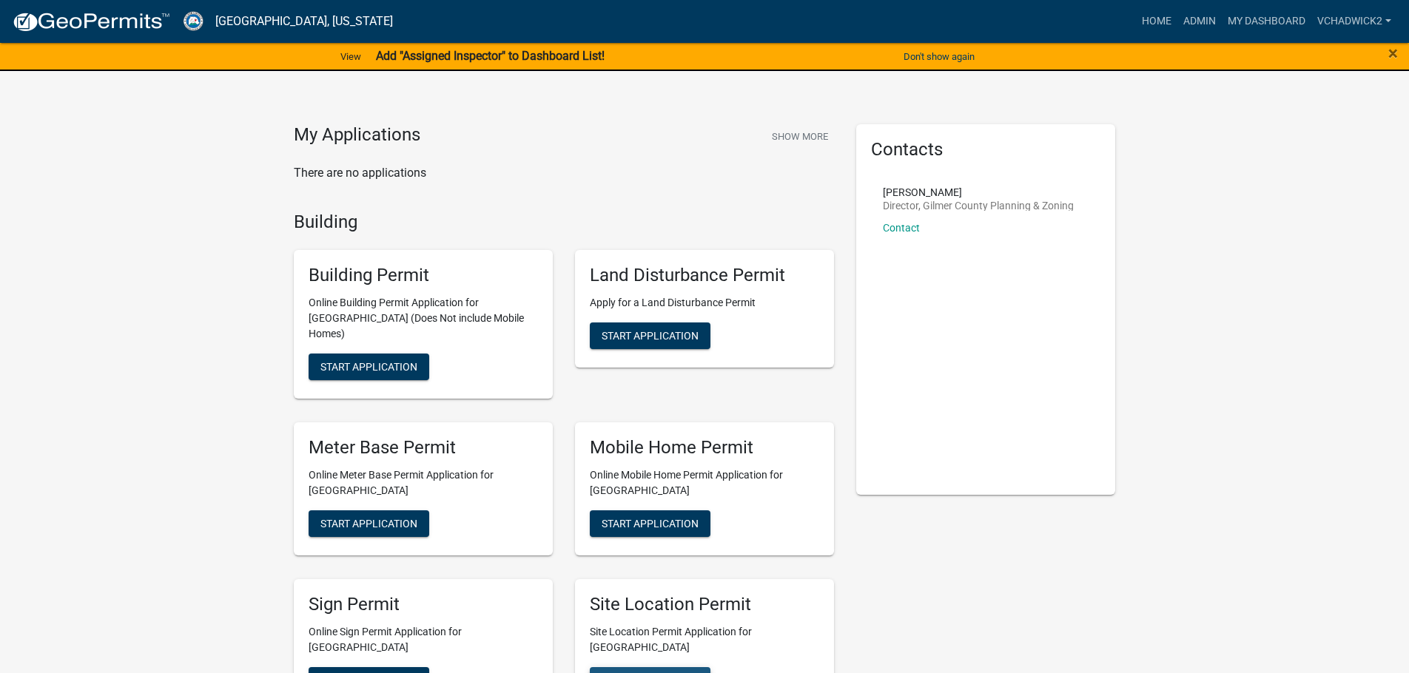
click at [664, 667] on button "Start Application" at bounding box center [650, 680] width 121 height 27
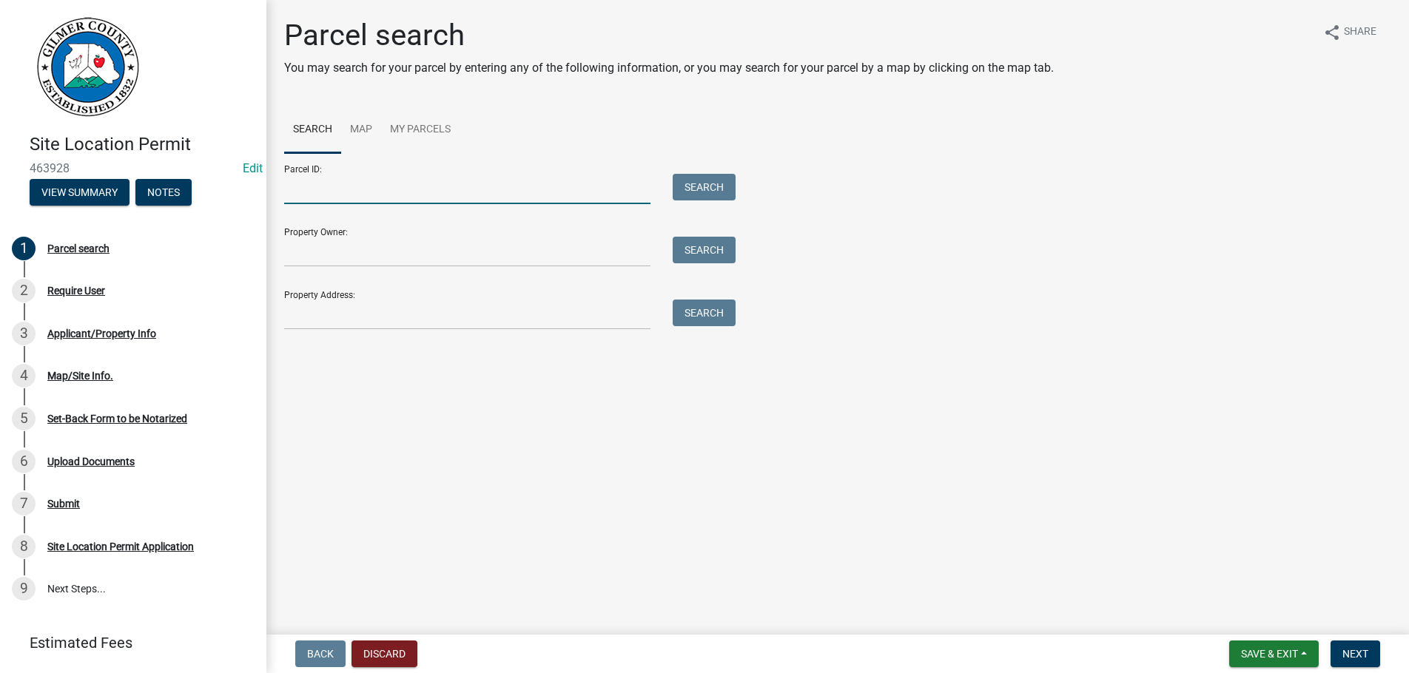
click at [344, 192] on input "Parcel ID:" at bounding box center [467, 189] width 366 height 30
type input "3127"
drag, startPoint x: 379, startPoint y: 186, endPoint x: 149, endPoint y: 183, distance: 229.3
click at [284, 183] on input "3127" at bounding box center [467, 189] width 366 height 30
click at [1267, 654] on span "Save & Exit" at bounding box center [1269, 654] width 57 height 12
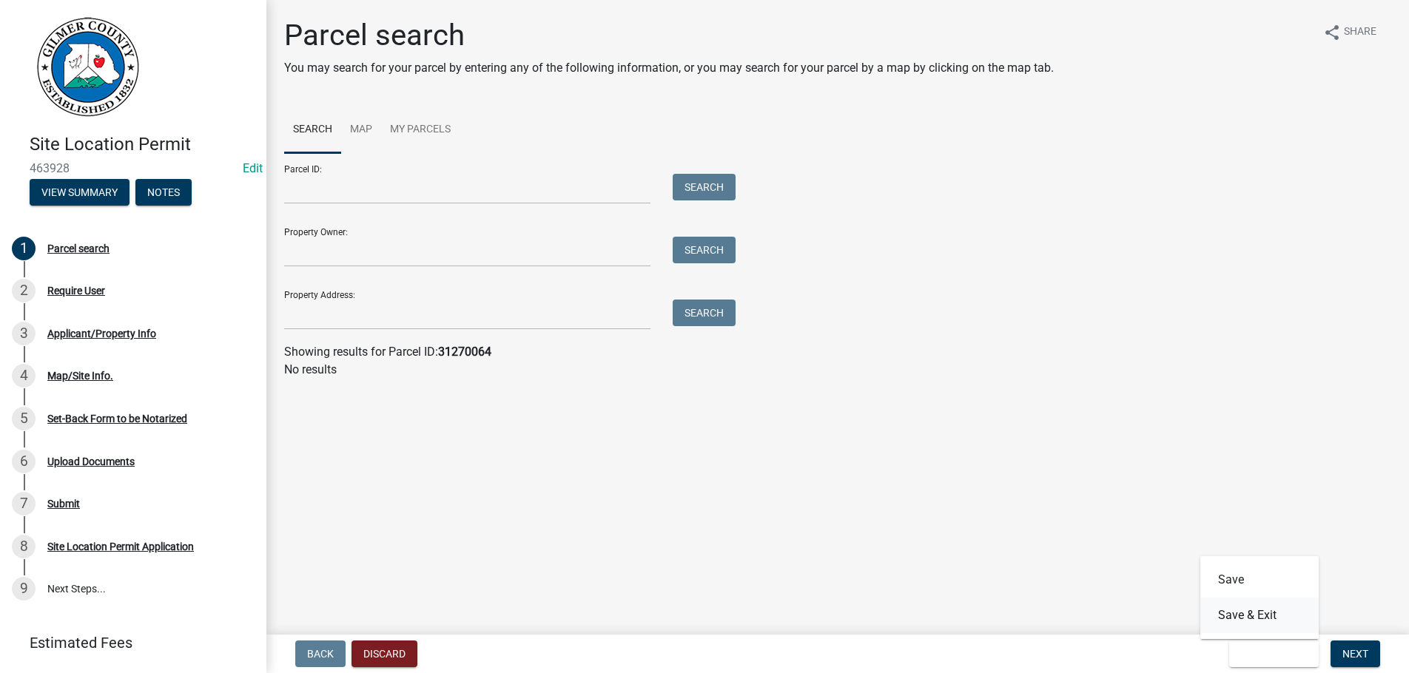
click at [1263, 610] on button "Save & Exit" at bounding box center [1259, 616] width 118 height 36
